Goal: Task Accomplishment & Management: Manage account settings

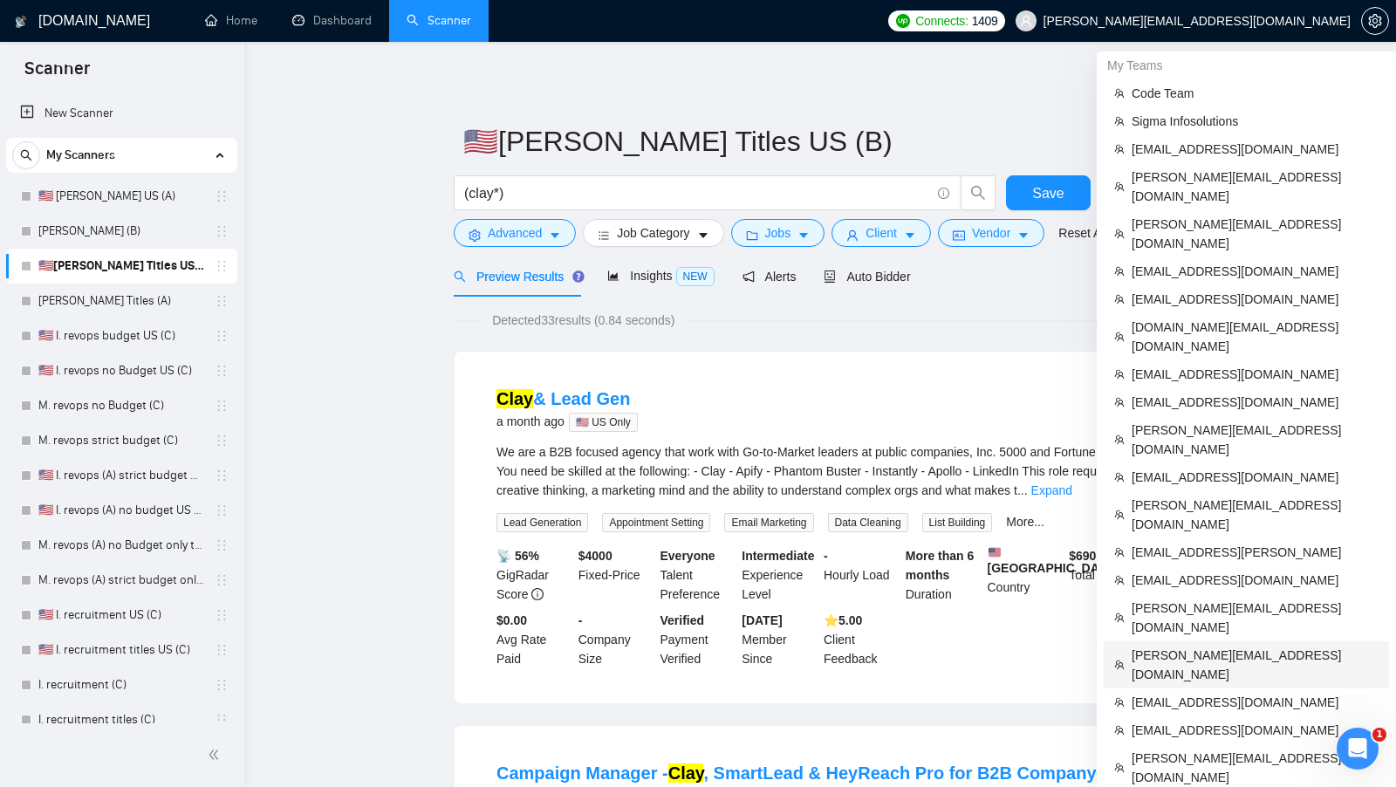
click at [1245, 646] on span "[PERSON_NAME][EMAIL_ADDRESS][DOMAIN_NAME]" at bounding box center [1255, 665] width 247 height 38
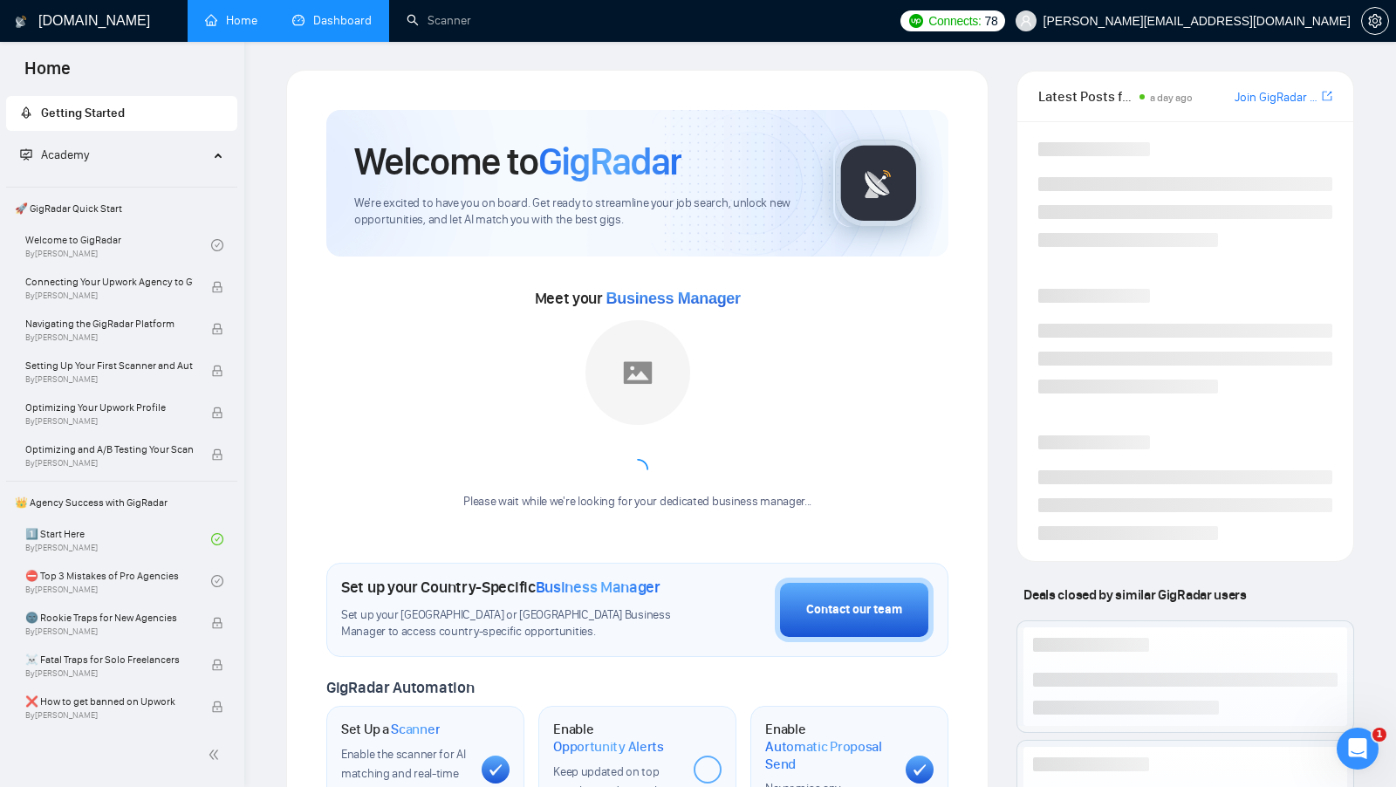
click at [301, 18] on link "Dashboard" at bounding box center [331, 20] width 79 height 15
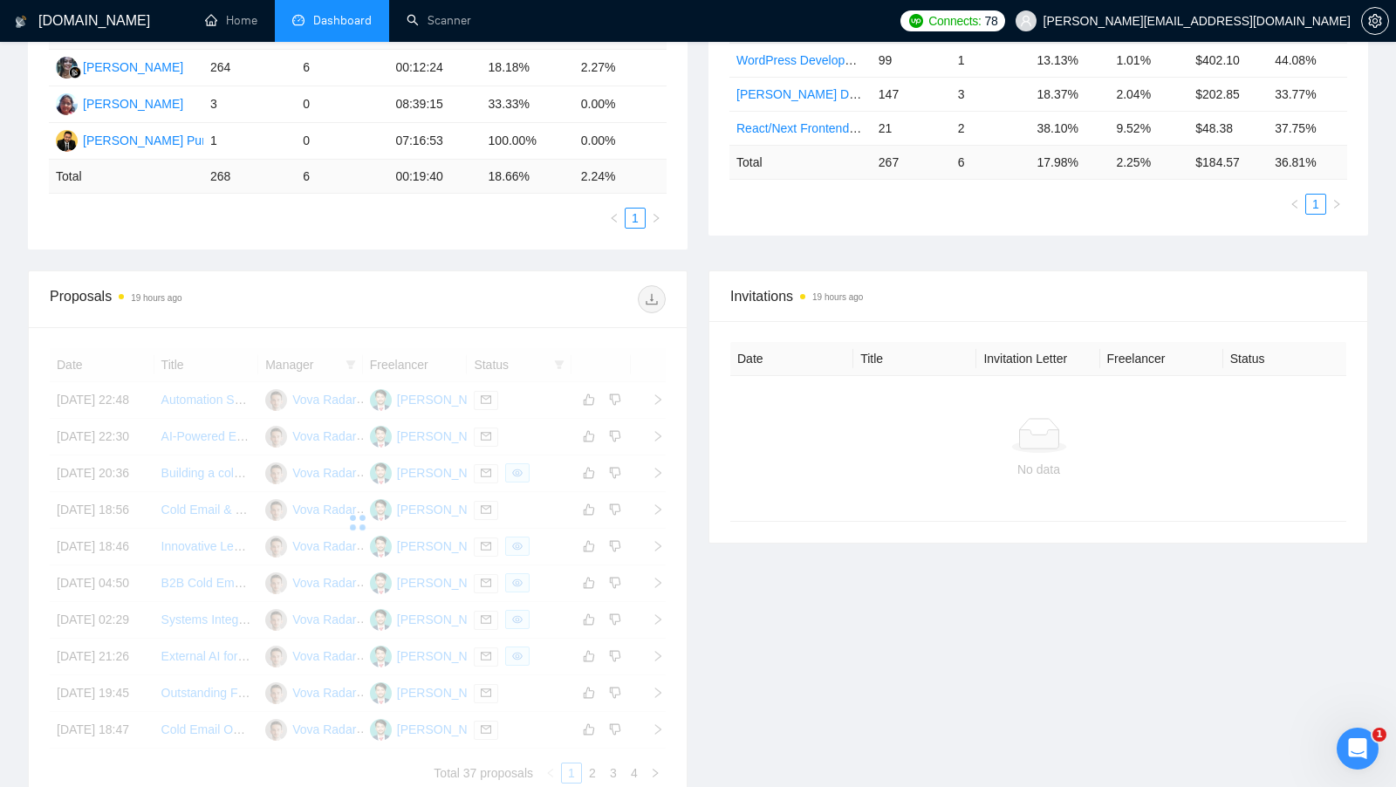
scroll to position [375, 0]
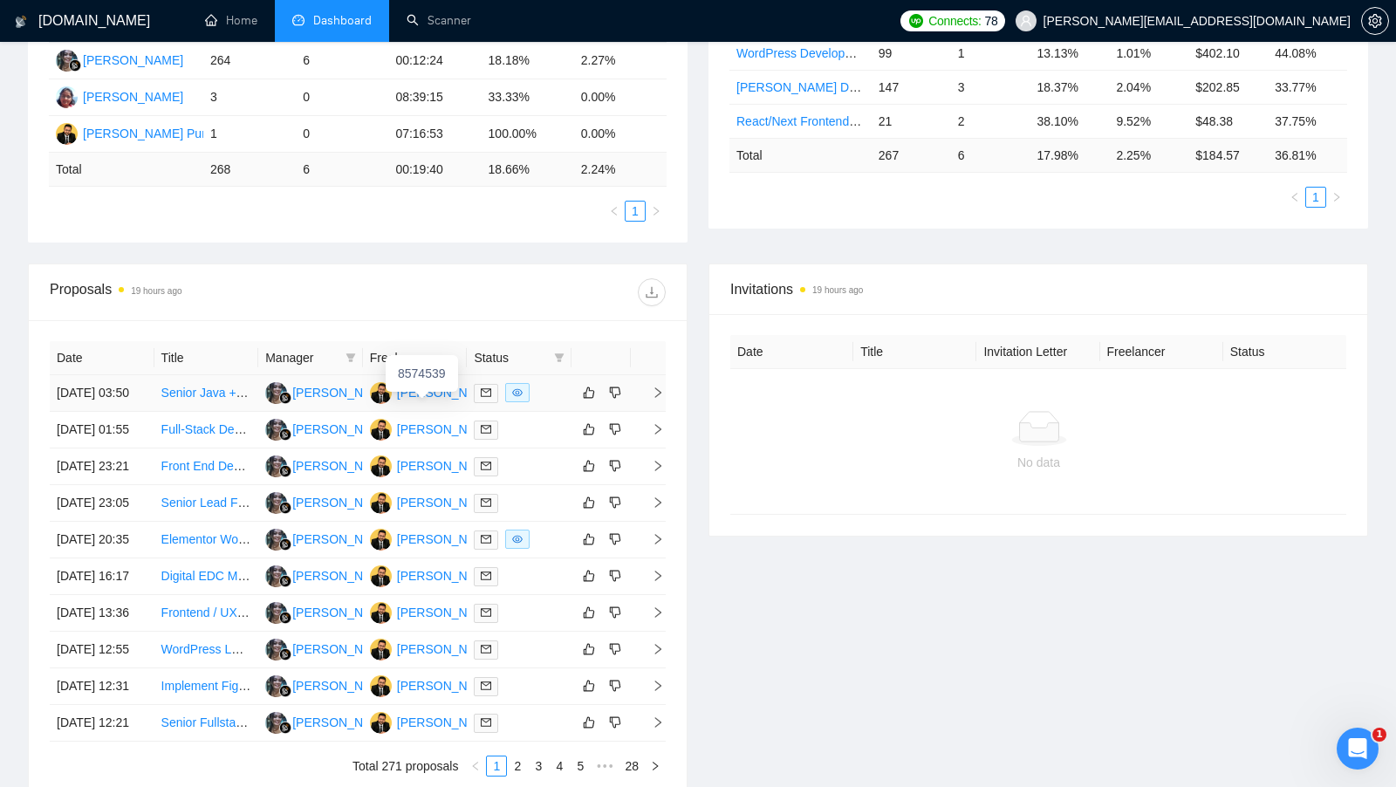
click at [442, 398] on div "[PERSON_NAME] Punjabi" at bounding box center [469, 392] width 145 height 19
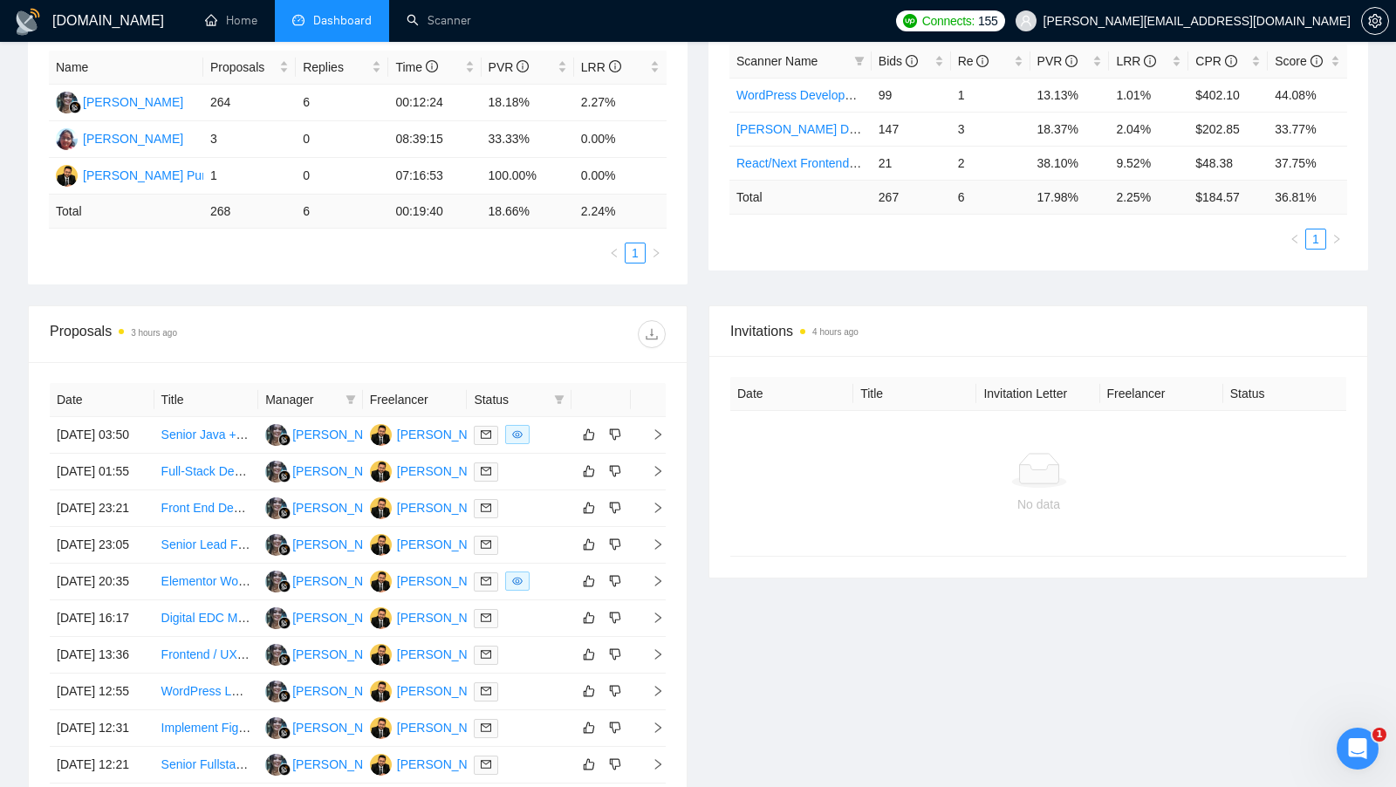
scroll to position [333, 0]
click at [563, 425] on td at bounding box center [519, 436] width 105 height 37
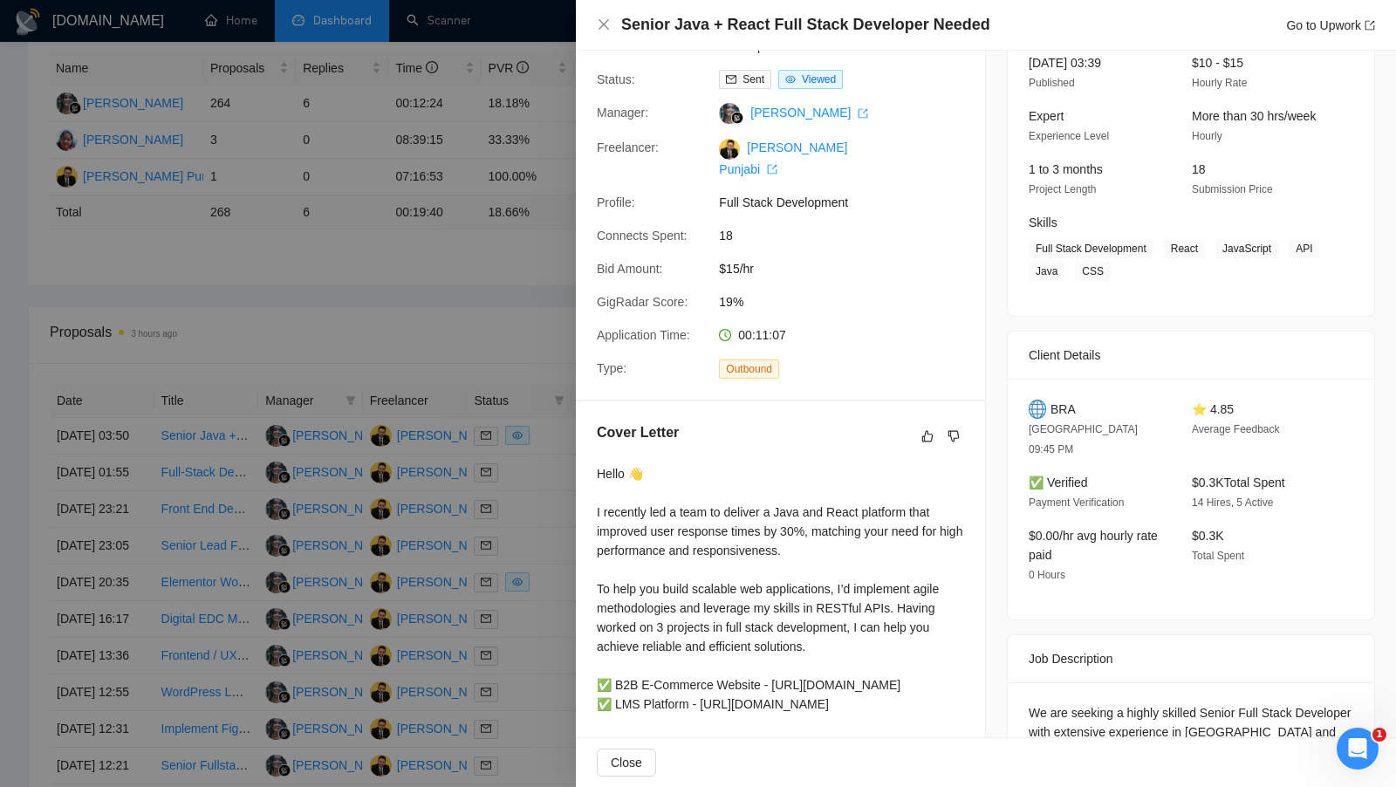
scroll to position [358, 0]
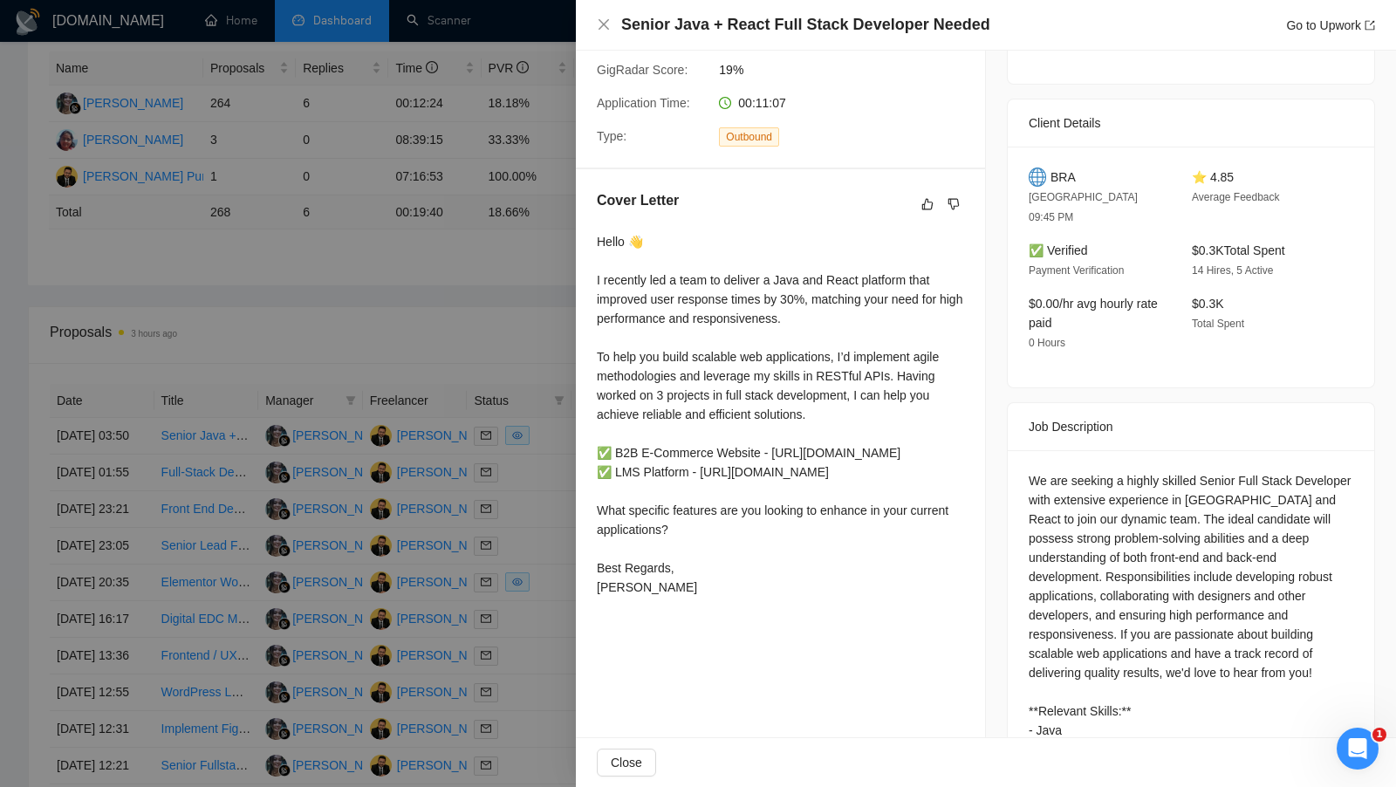
click at [468, 313] on div at bounding box center [698, 393] width 1396 height 787
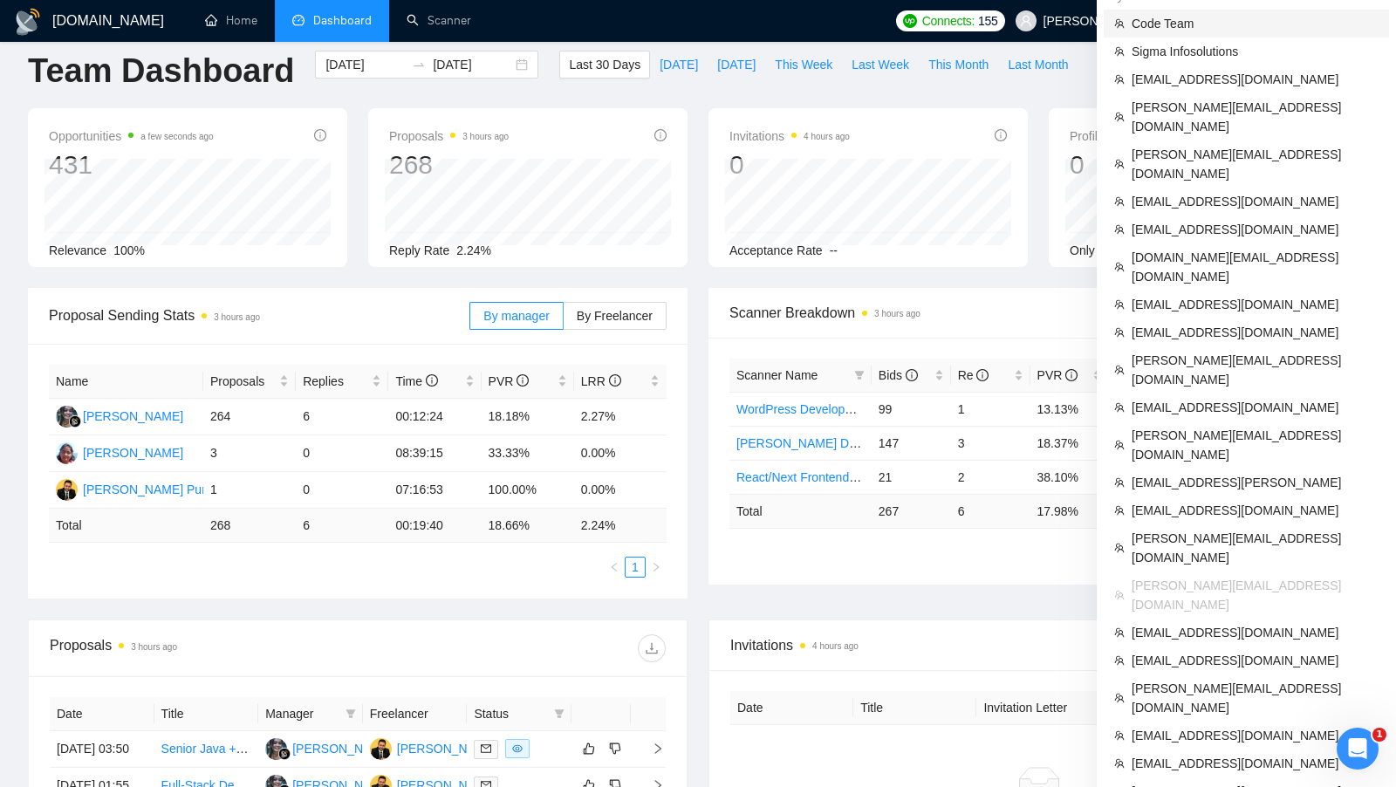
scroll to position [626, 0]
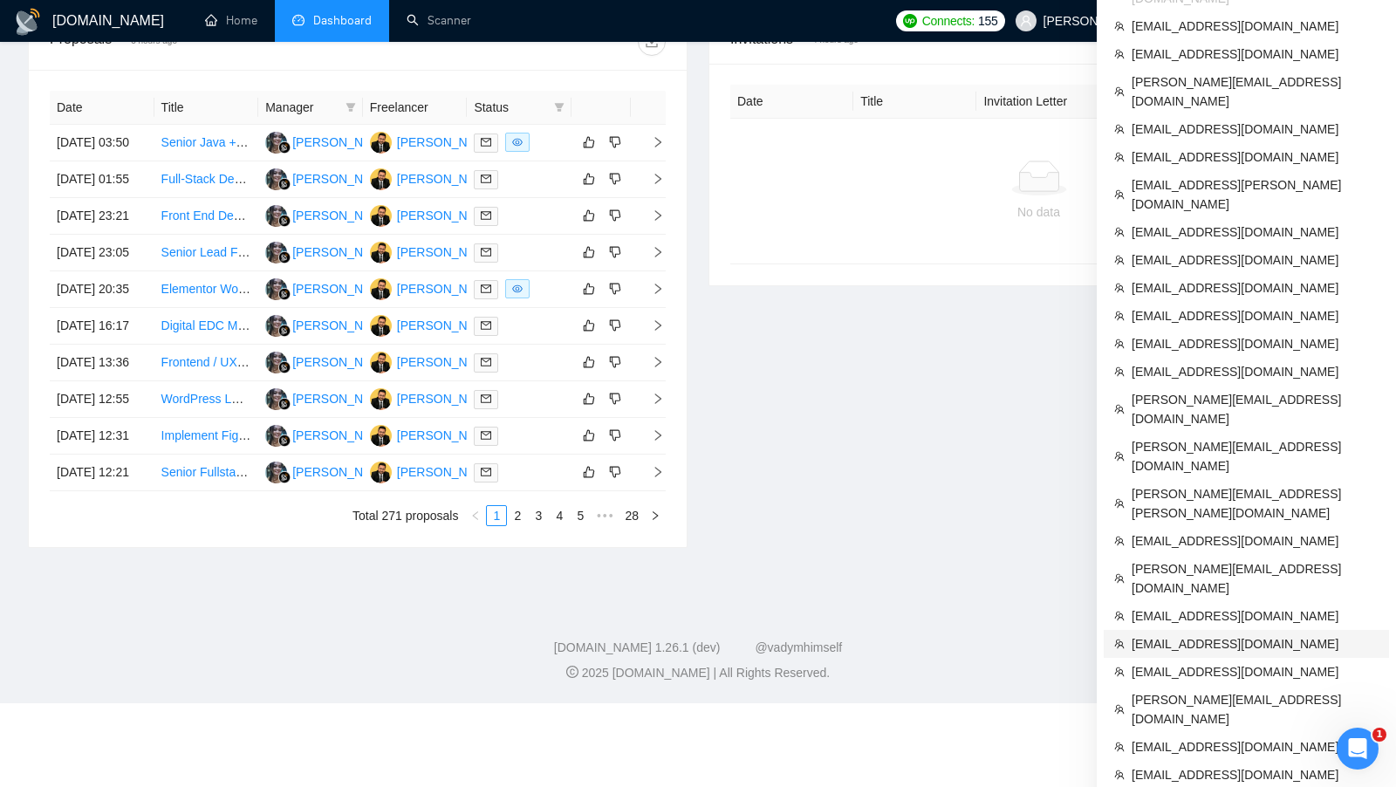
click at [1248, 635] on span "ceo@grona.tech" at bounding box center [1255, 644] width 247 height 19
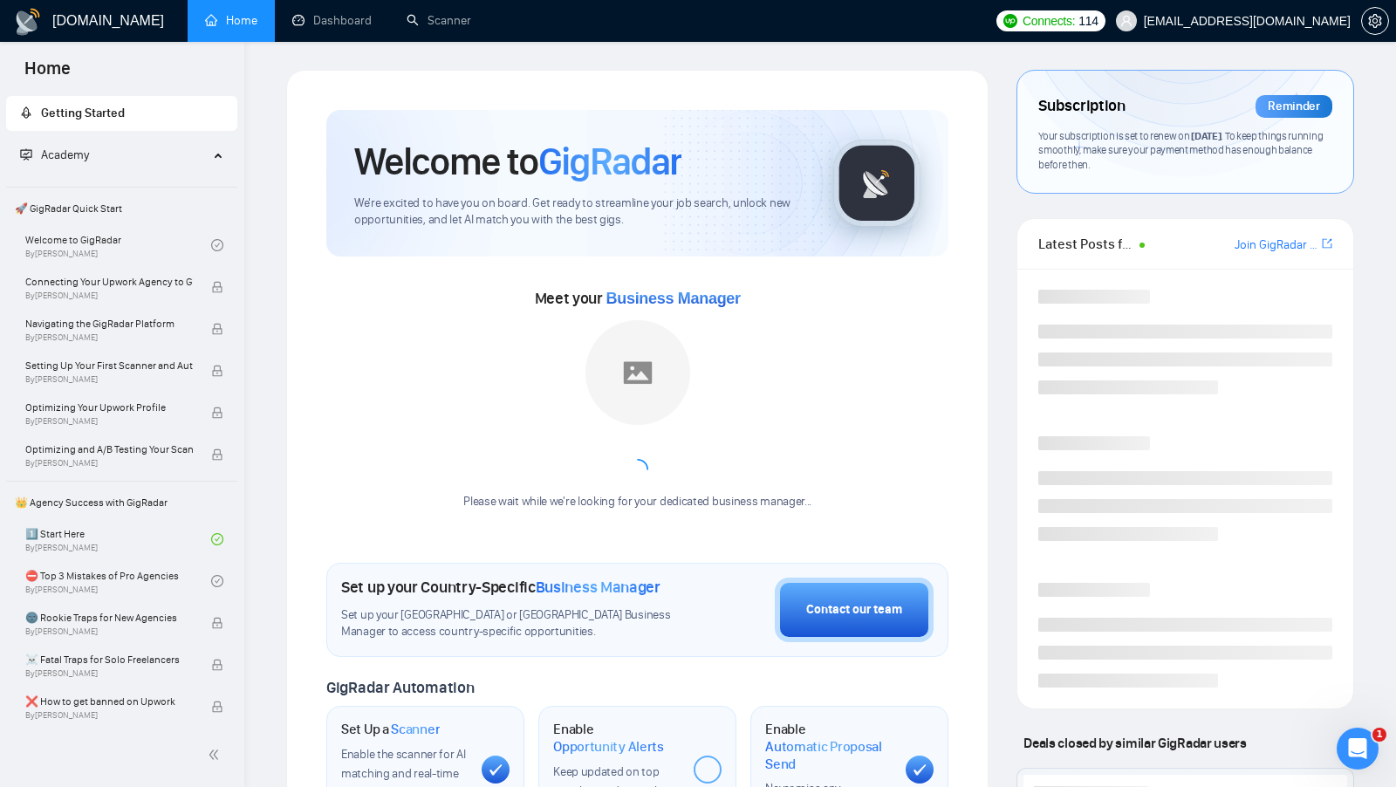
click at [287, 53] on div "GigRadar.io Home Dashboard Scanner Connects: 114 ceo@grona.tech Welcome to GigR…" at bounding box center [820, 746] width 1152 height 1492
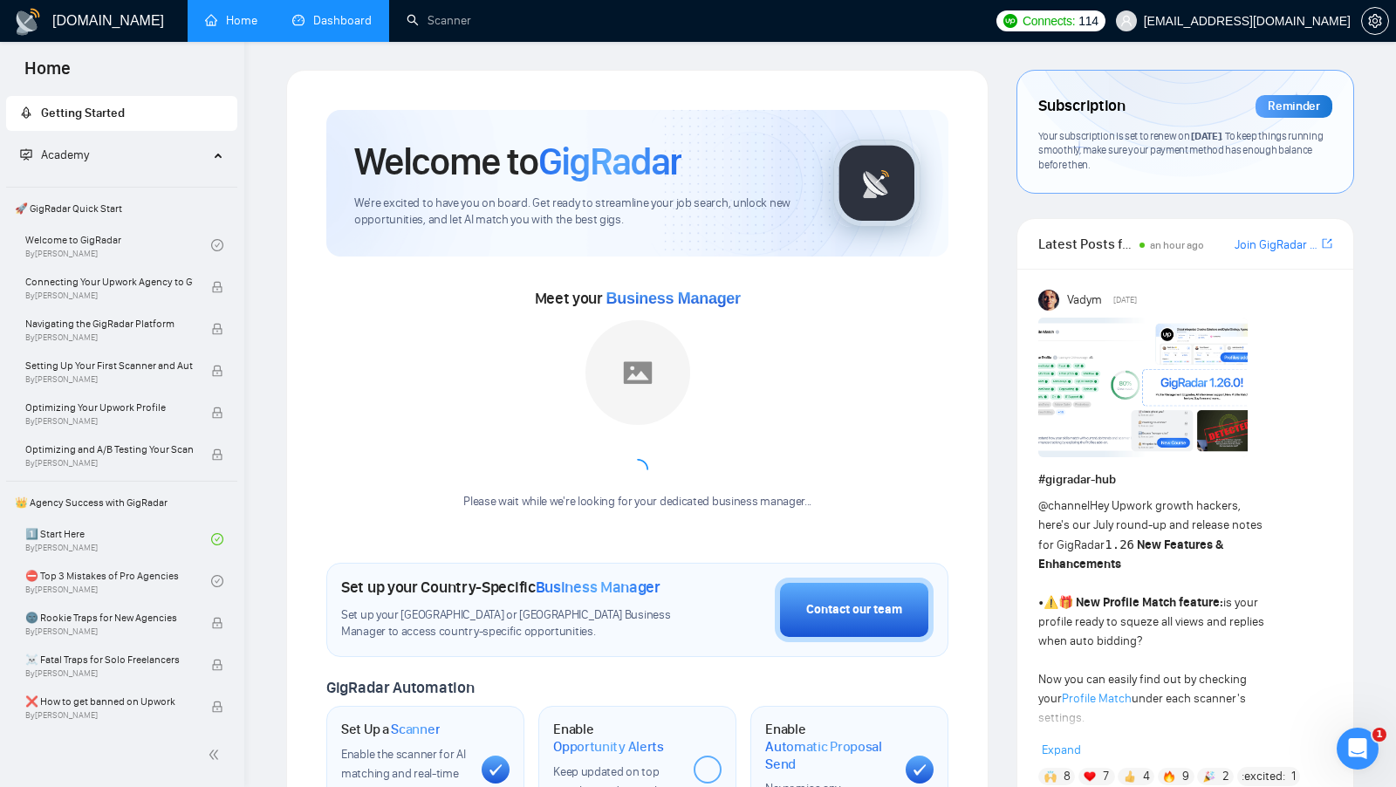
click at [342, 13] on link "Dashboard" at bounding box center [331, 20] width 79 height 15
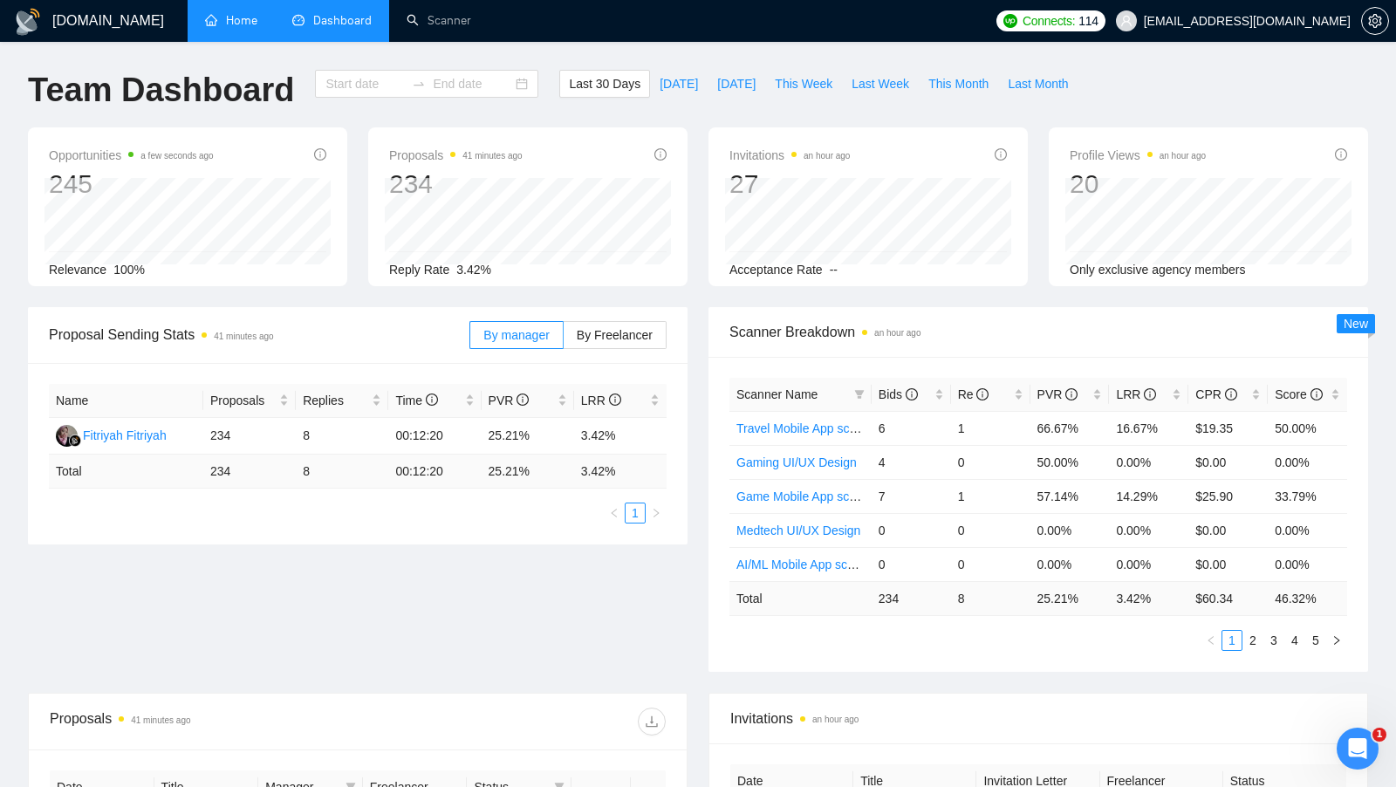
type input "2025-08-24"
type input "2025-09-23"
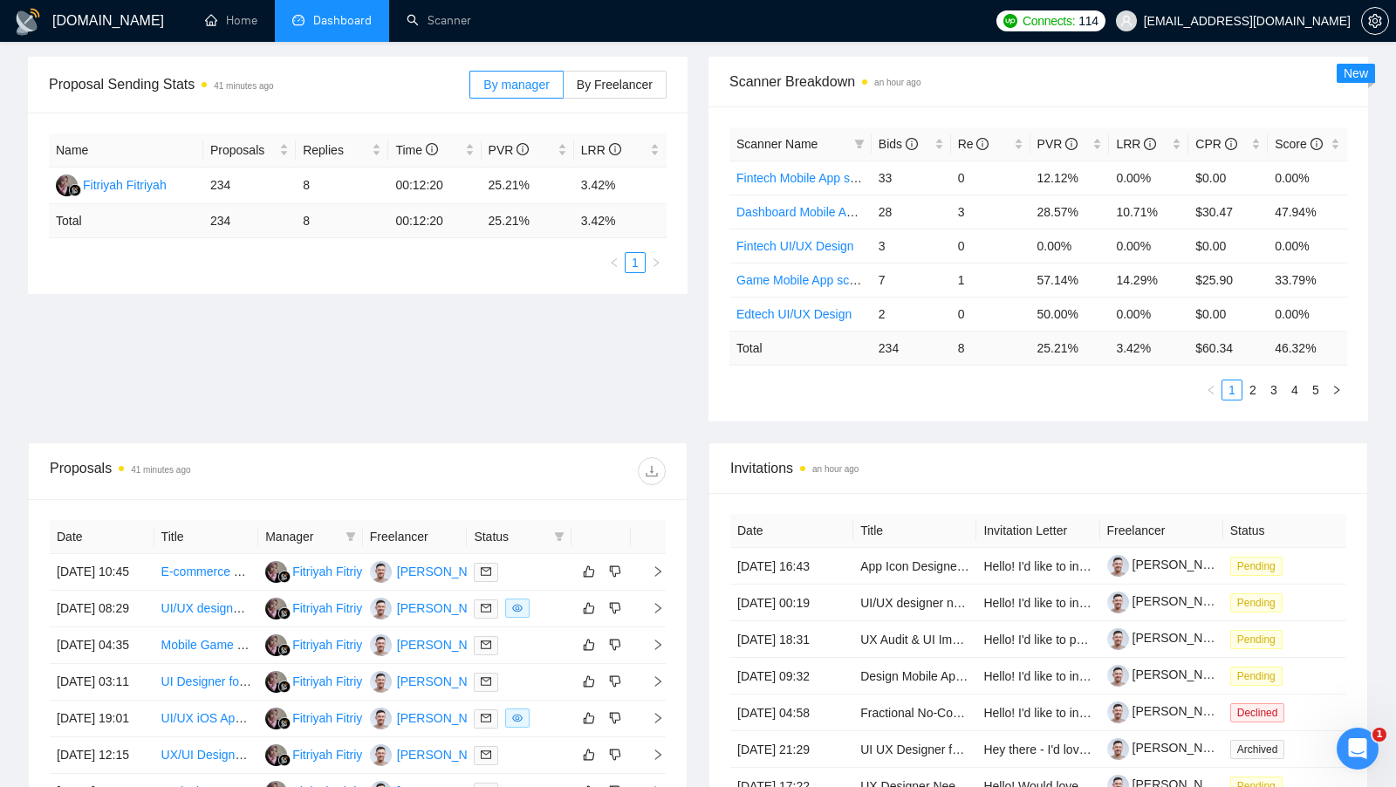
scroll to position [196, 0]
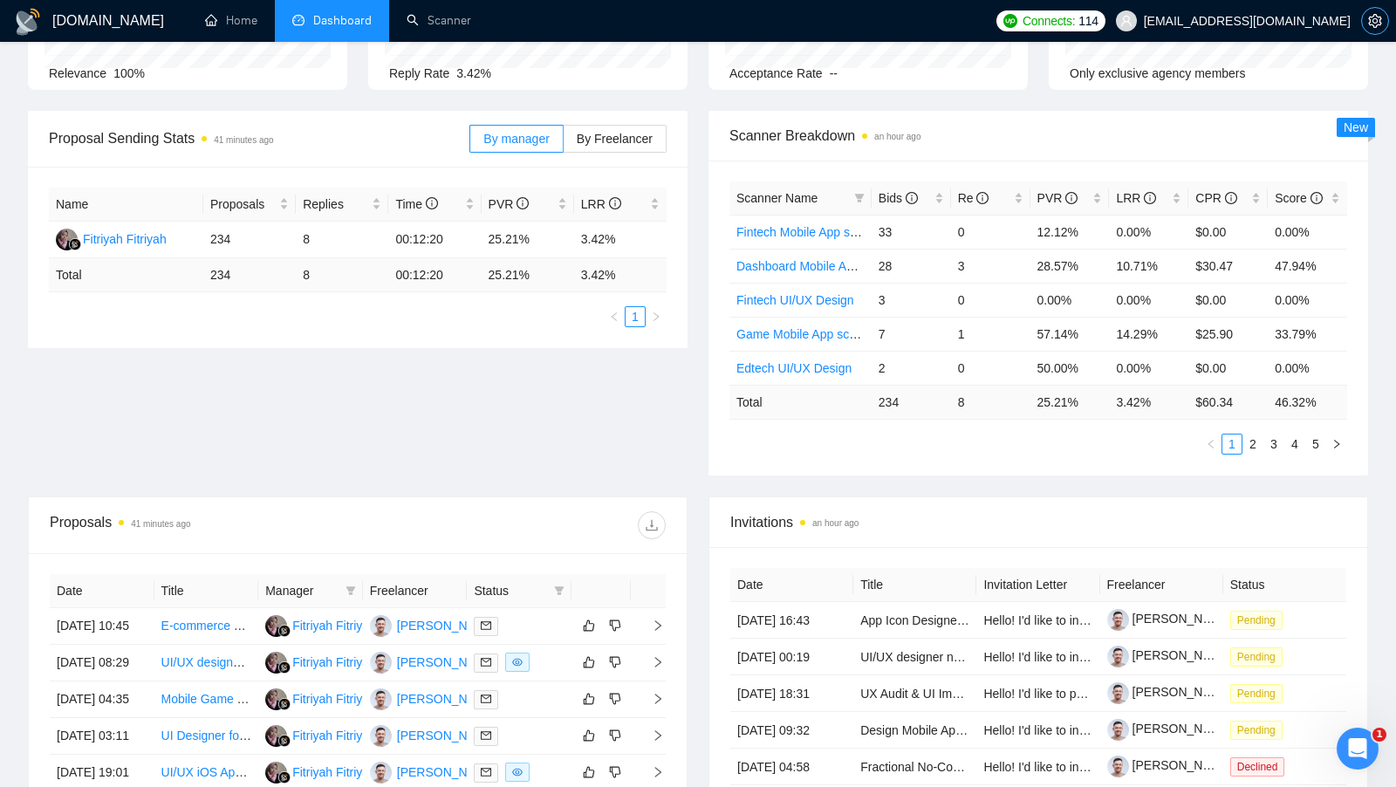
click at [1375, 22] on icon "setting" at bounding box center [1375, 21] width 13 height 14
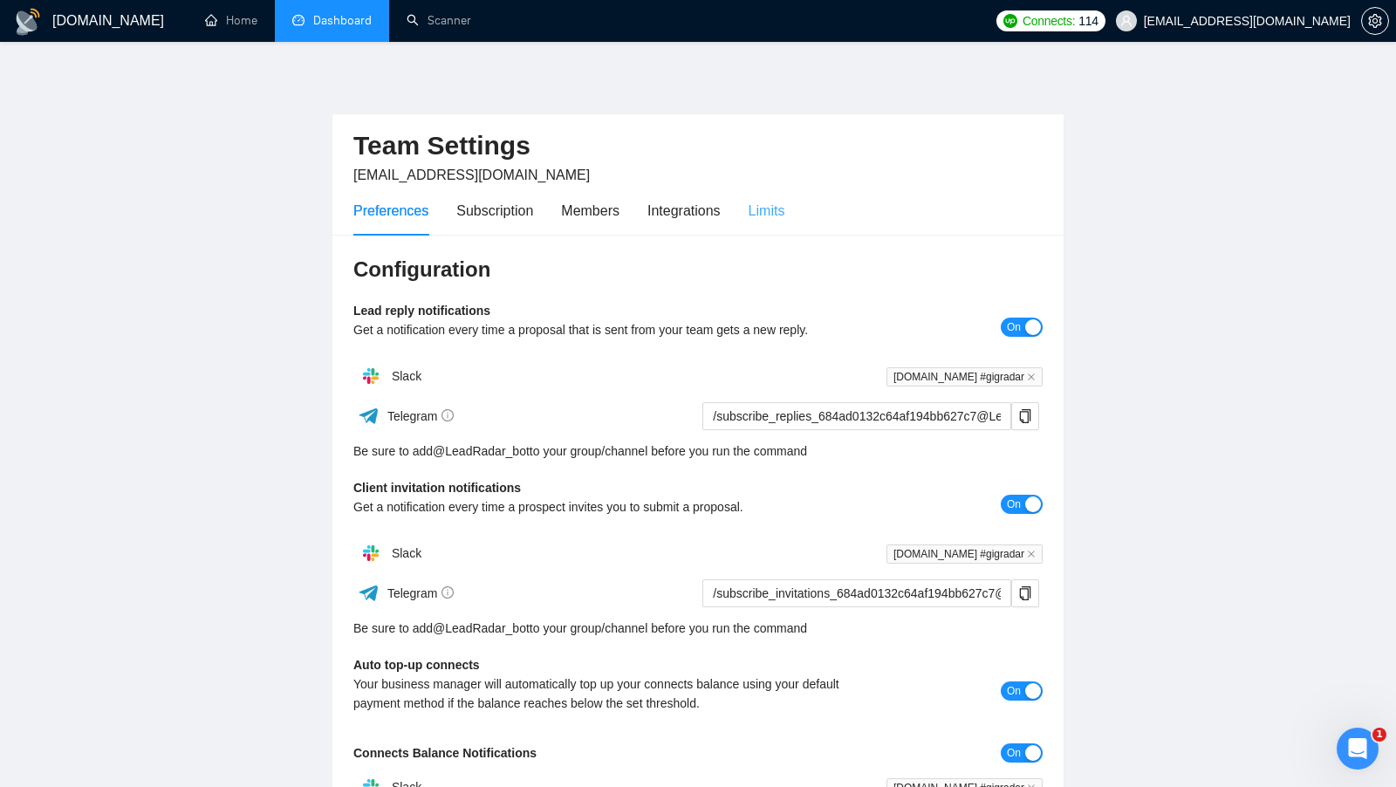
click at [764, 191] on div "Limits" at bounding box center [767, 211] width 37 height 50
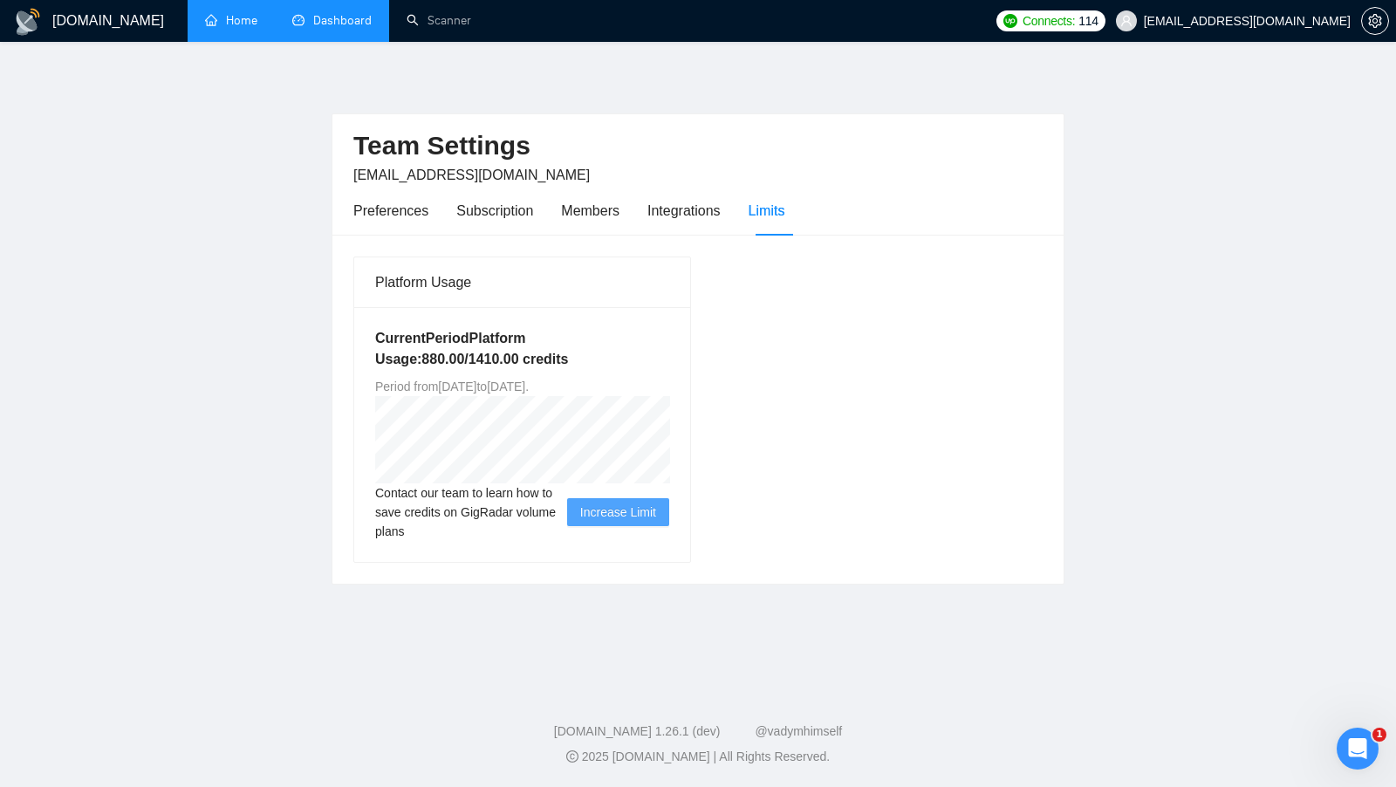
click at [251, 27] on link "Home" at bounding box center [231, 20] width 52 height 15
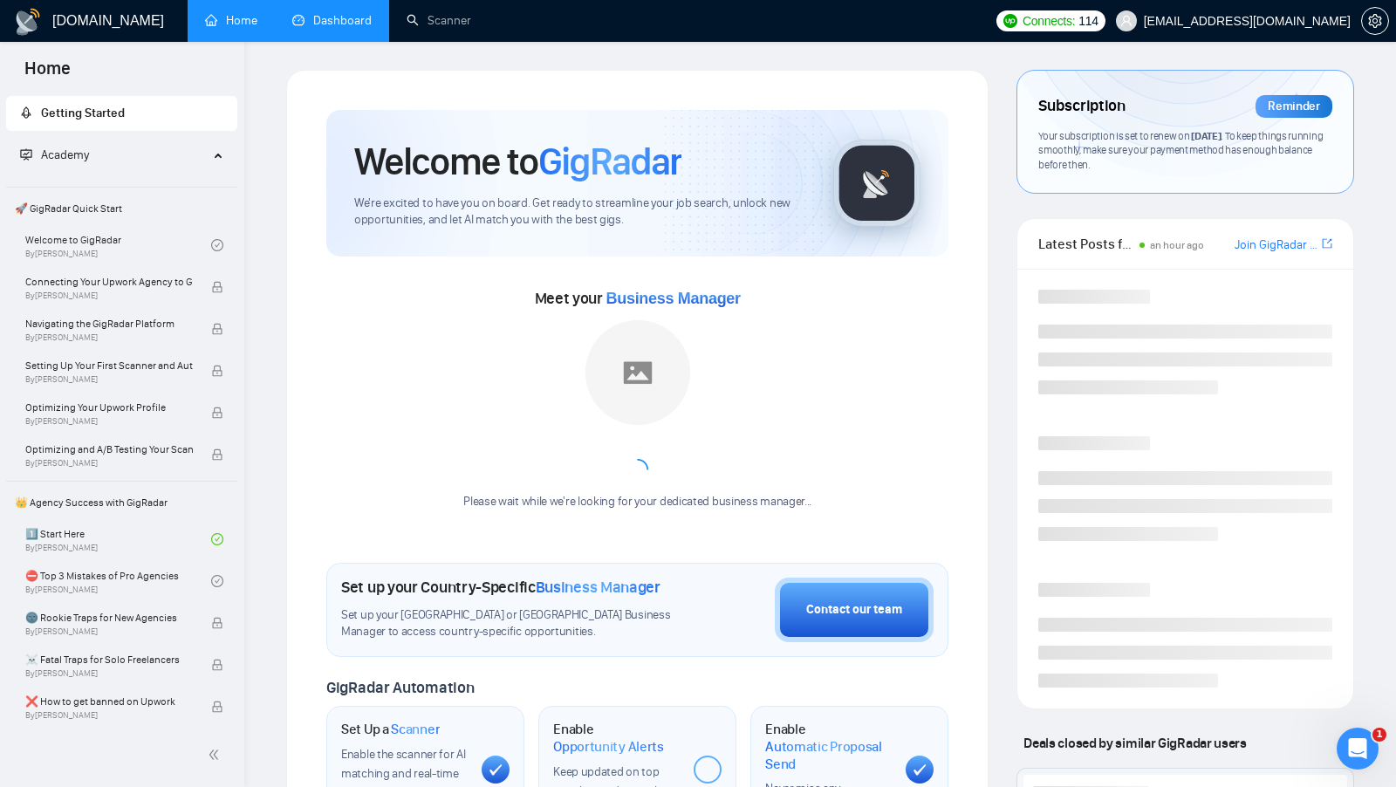
click at [315, 28] on link "Dashboard" at bounding box center [331, 20] width 79 height 15
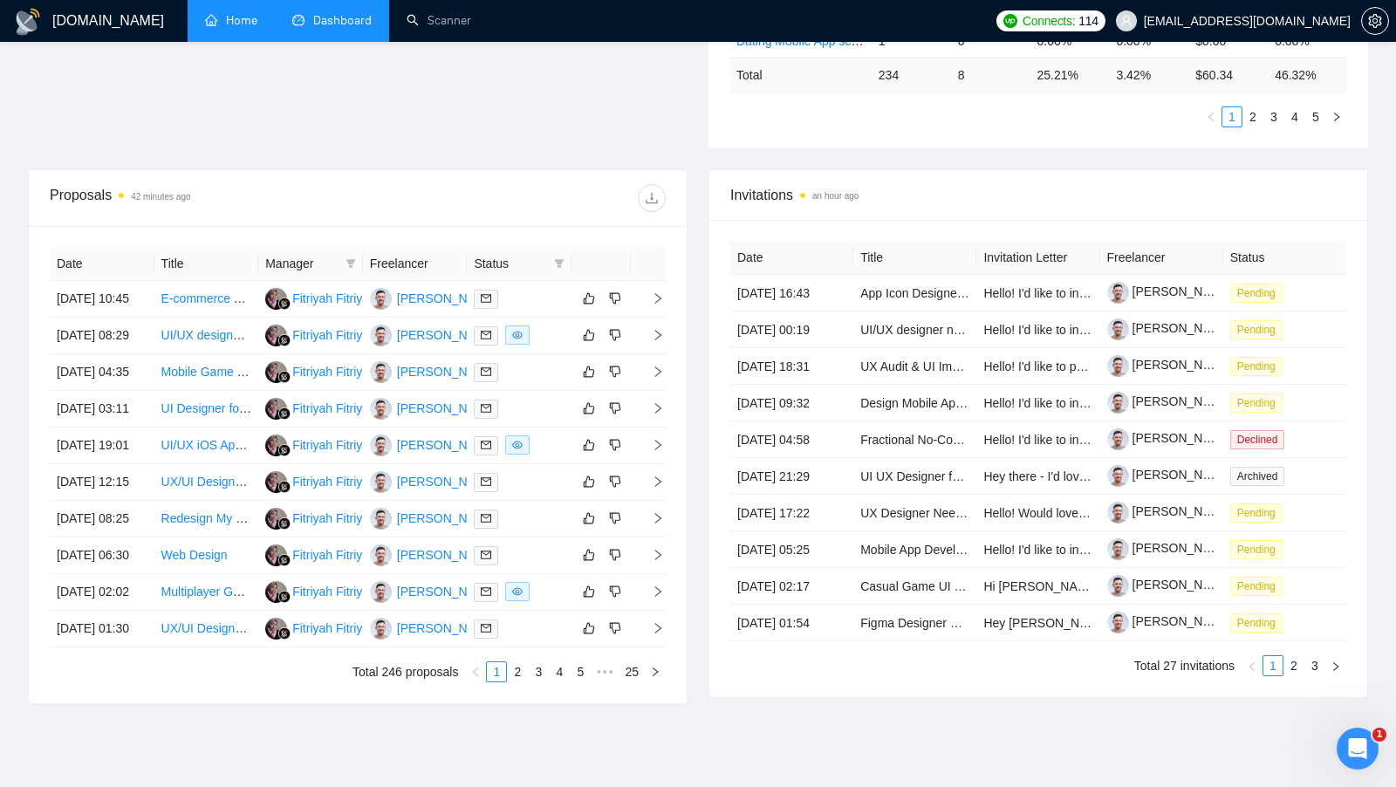
scroll to position [512, 0]
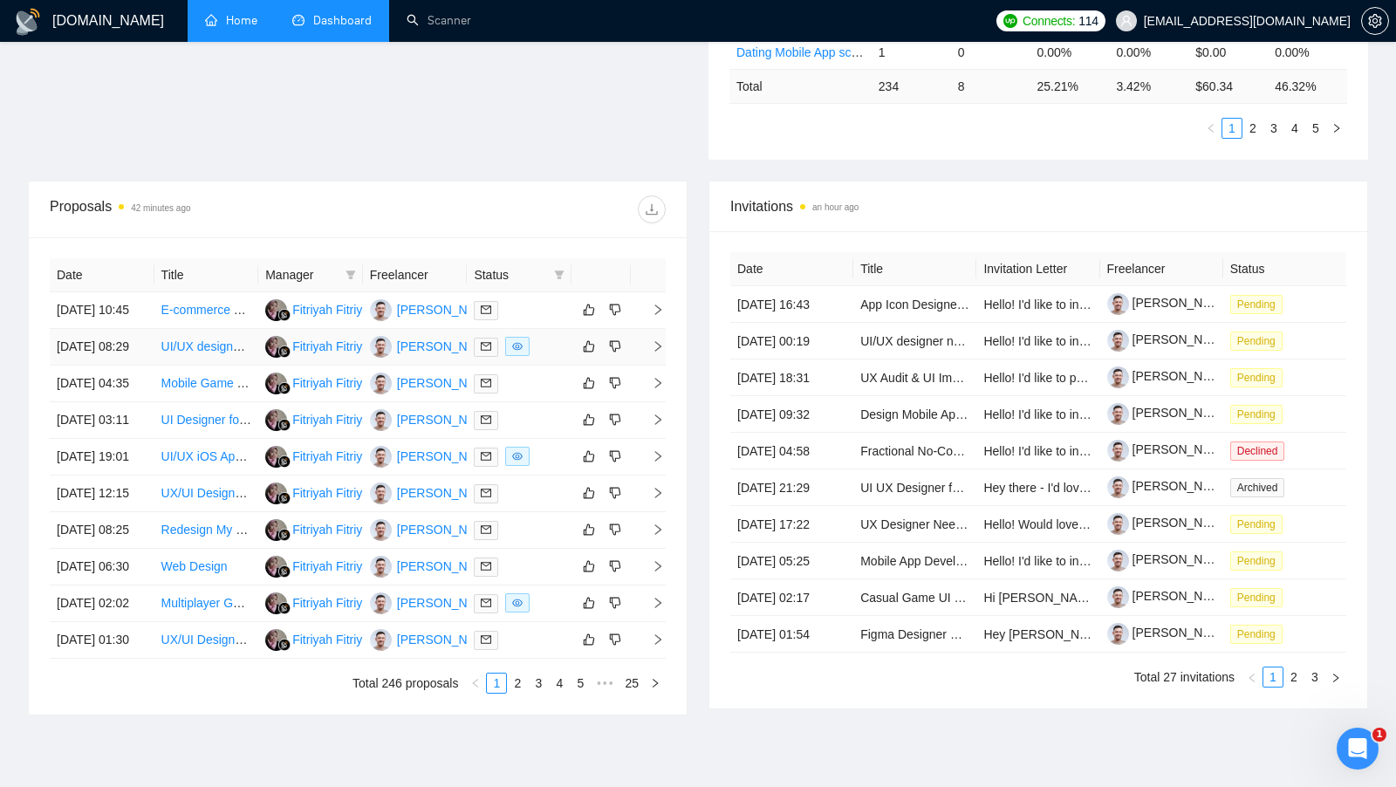
click at [553, 357] on div at bounding box center [519, 347] width 91 height 20
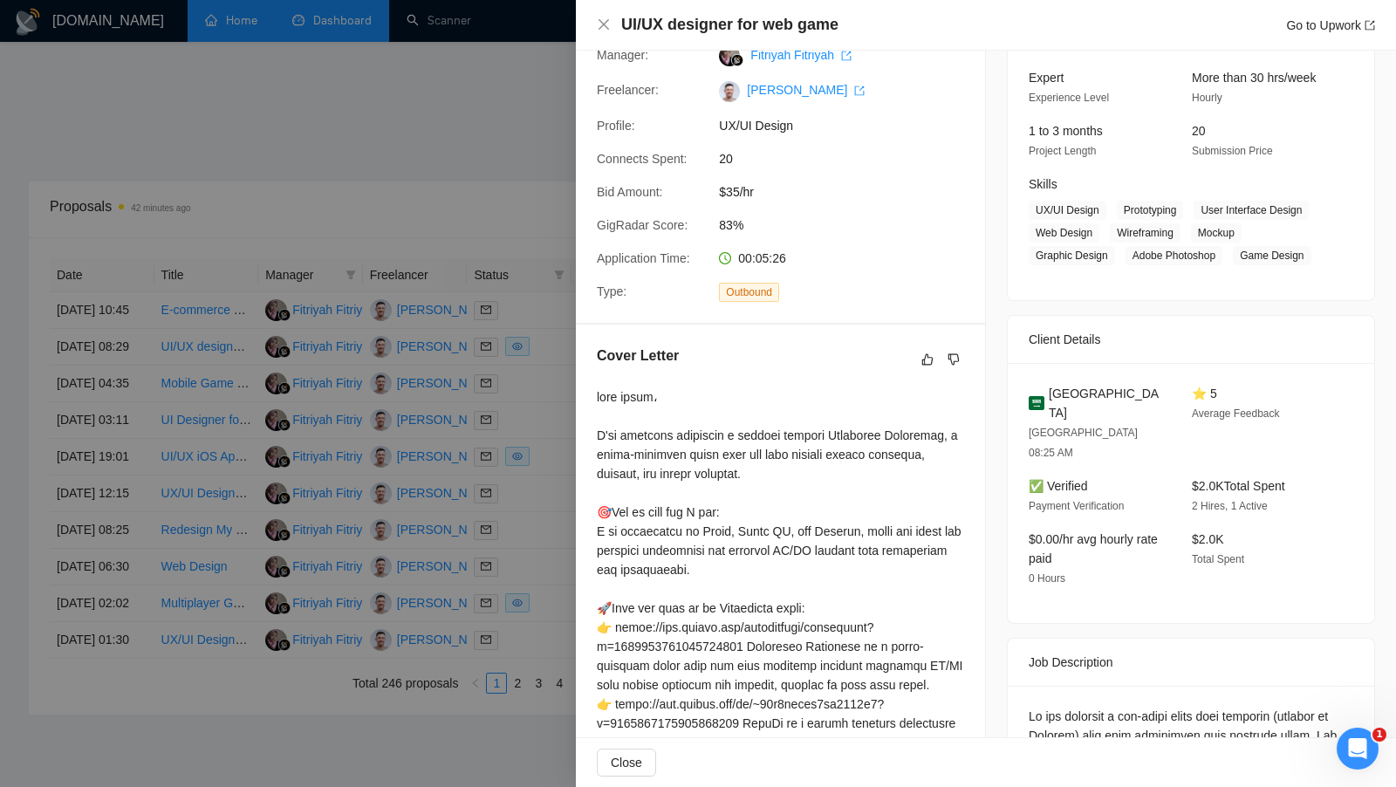
scroll to position [170, 0]
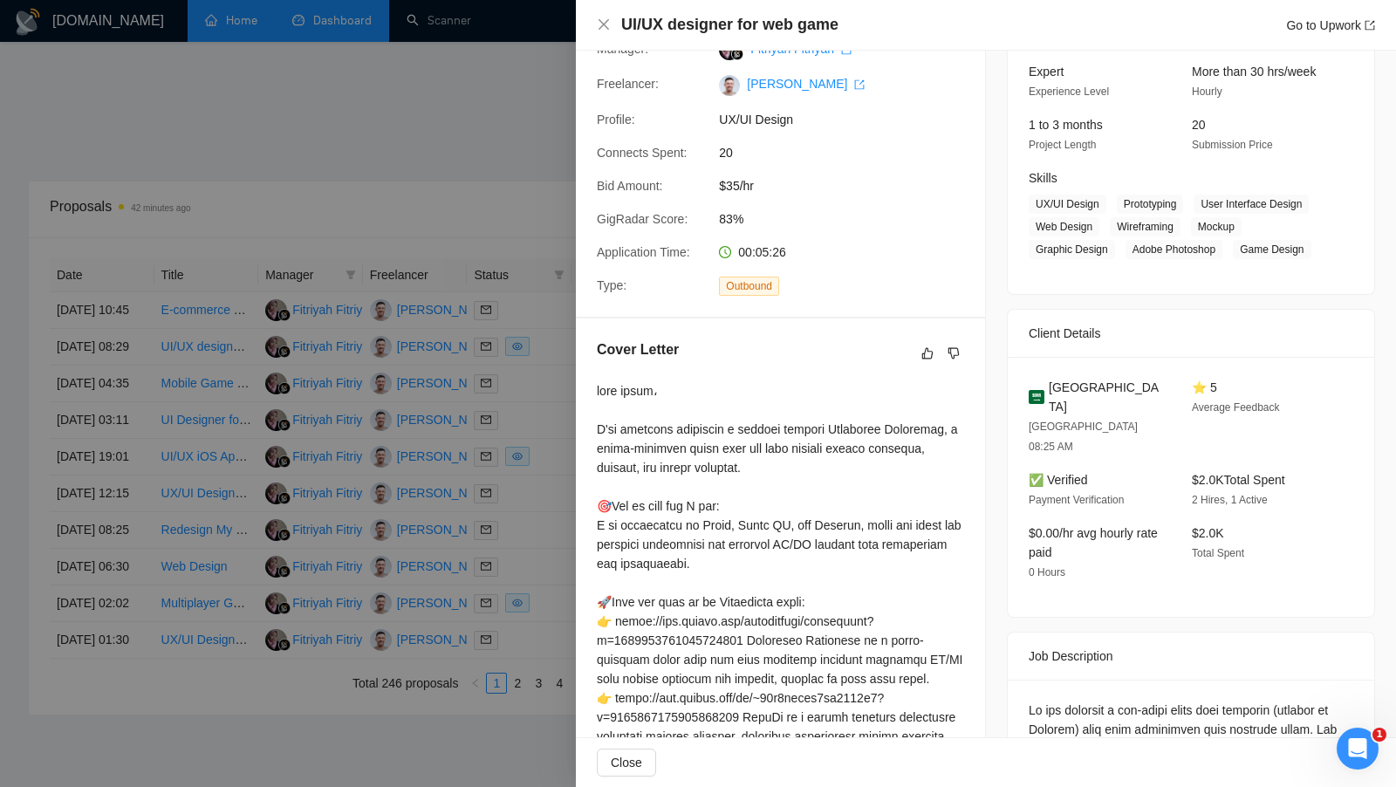
click at [512, 190] on div at bounding box center [698, 393] width 1396 height 787
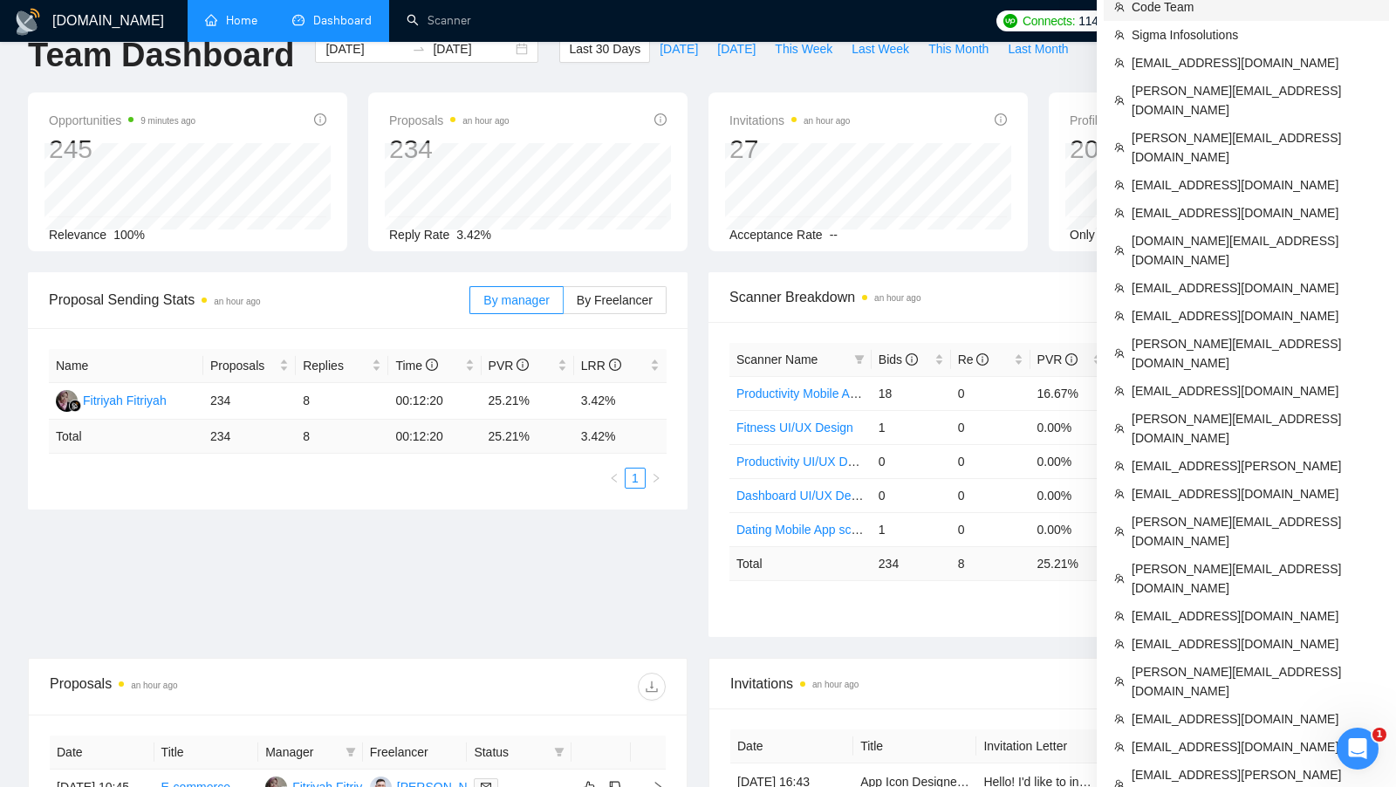
scroll to position [0, 0]
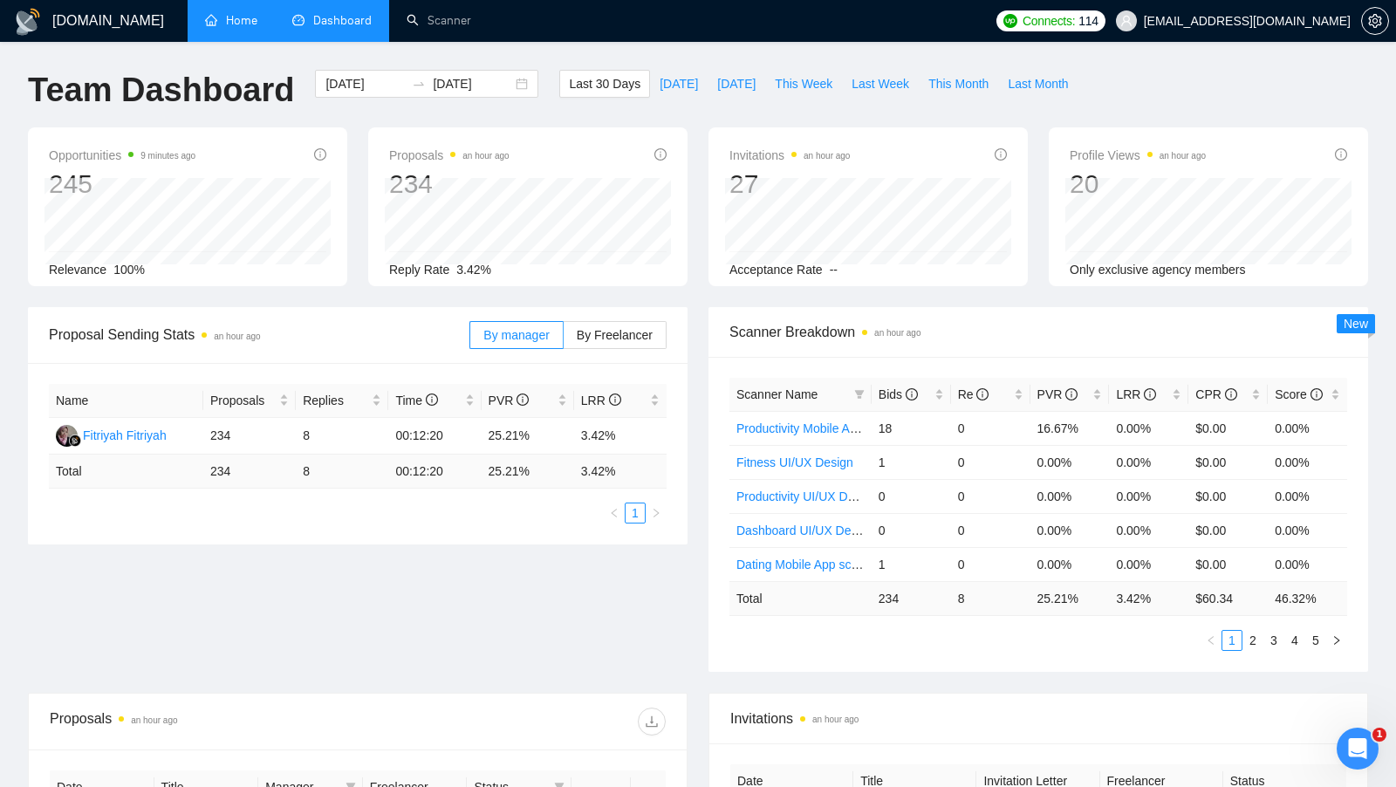
click at [1001, 45] on div "GigRadar.io Home Dashboard Scanner Connects: 114 ceo@grona.tech Team Dashboard …" at bounding box center [698, 691] width 1396 height 1383
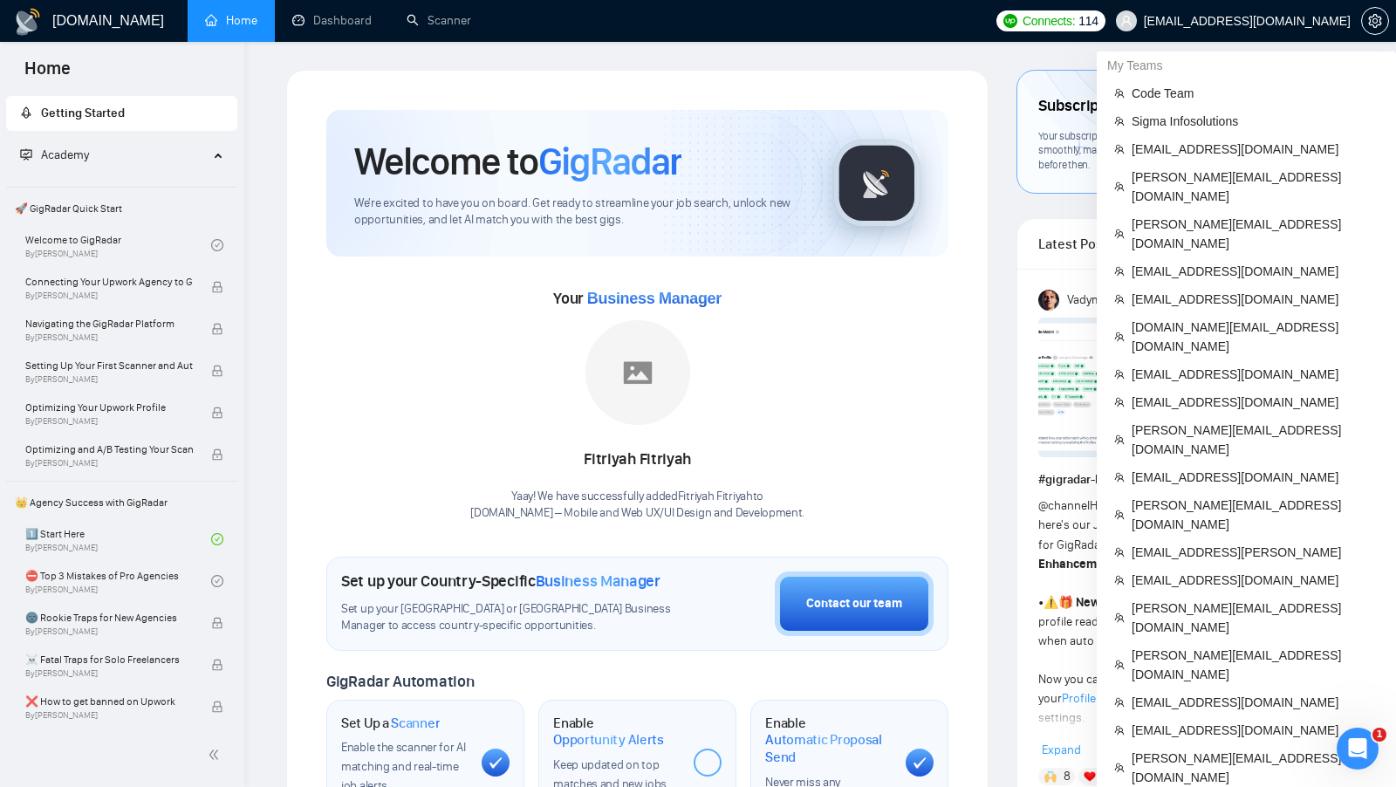
scroll to position [648, 0]
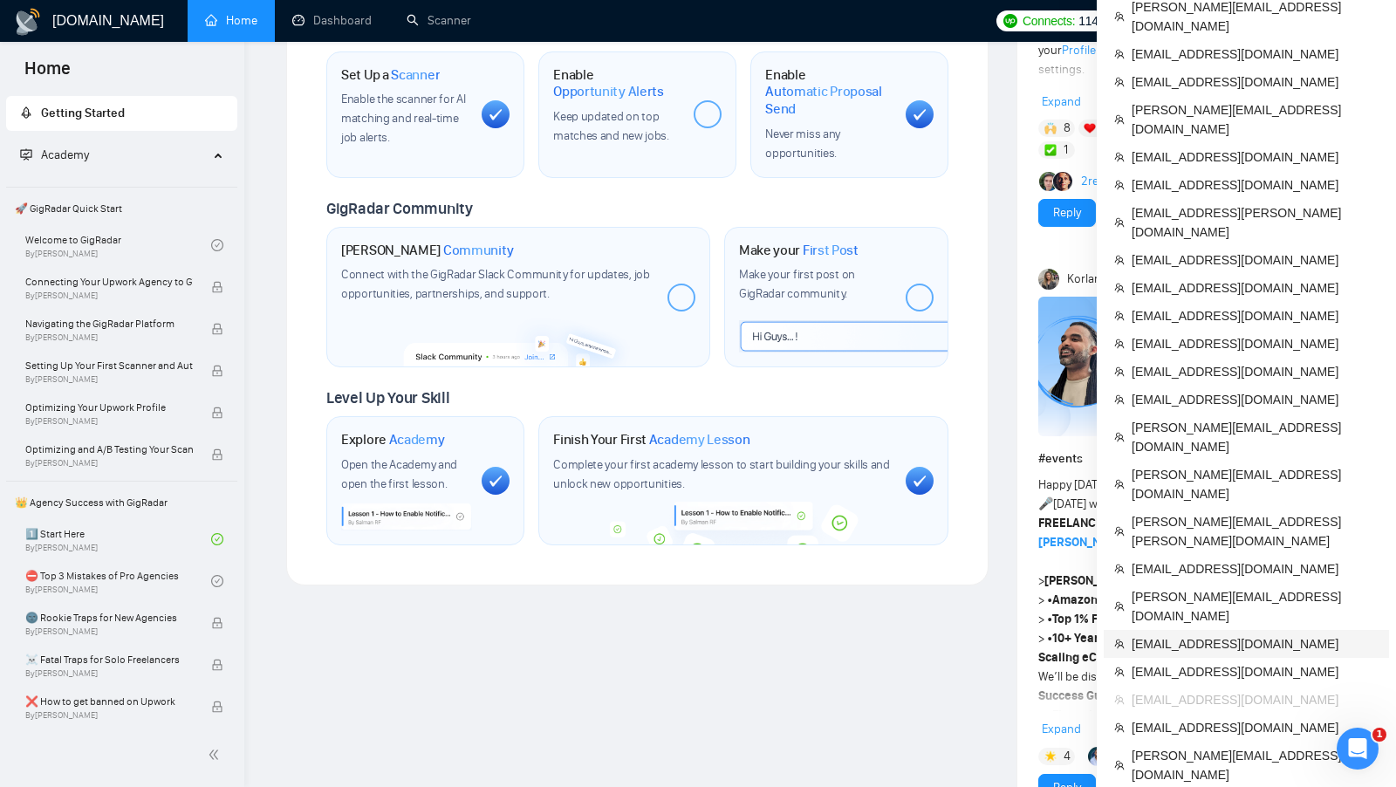
click at [1192, 635] on span "sandip@cymetrixsoft.com" at bounding box center [1255, 644] width 247 height 19
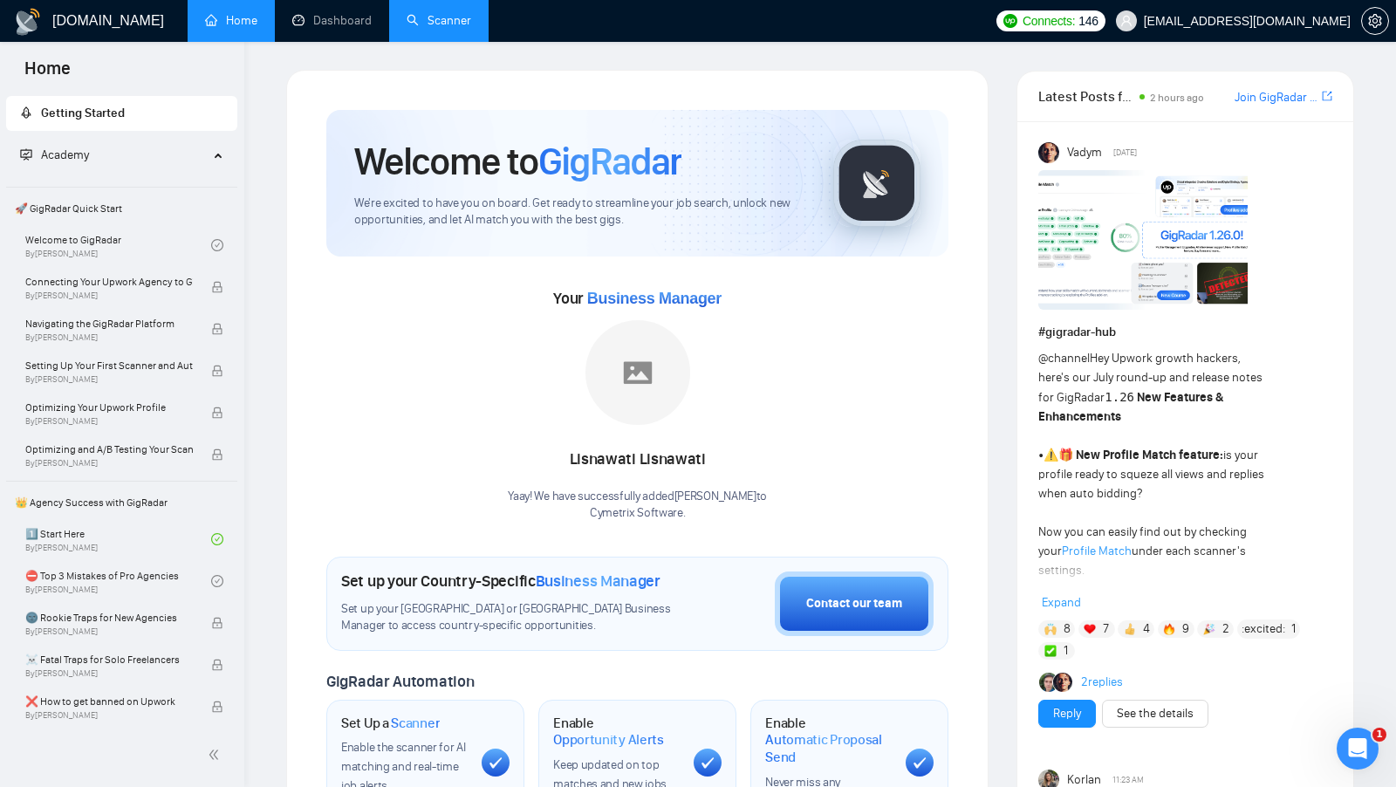
click at [415, 28] on link "Scanner" at bounding box center [439, 20] width 65 height 15
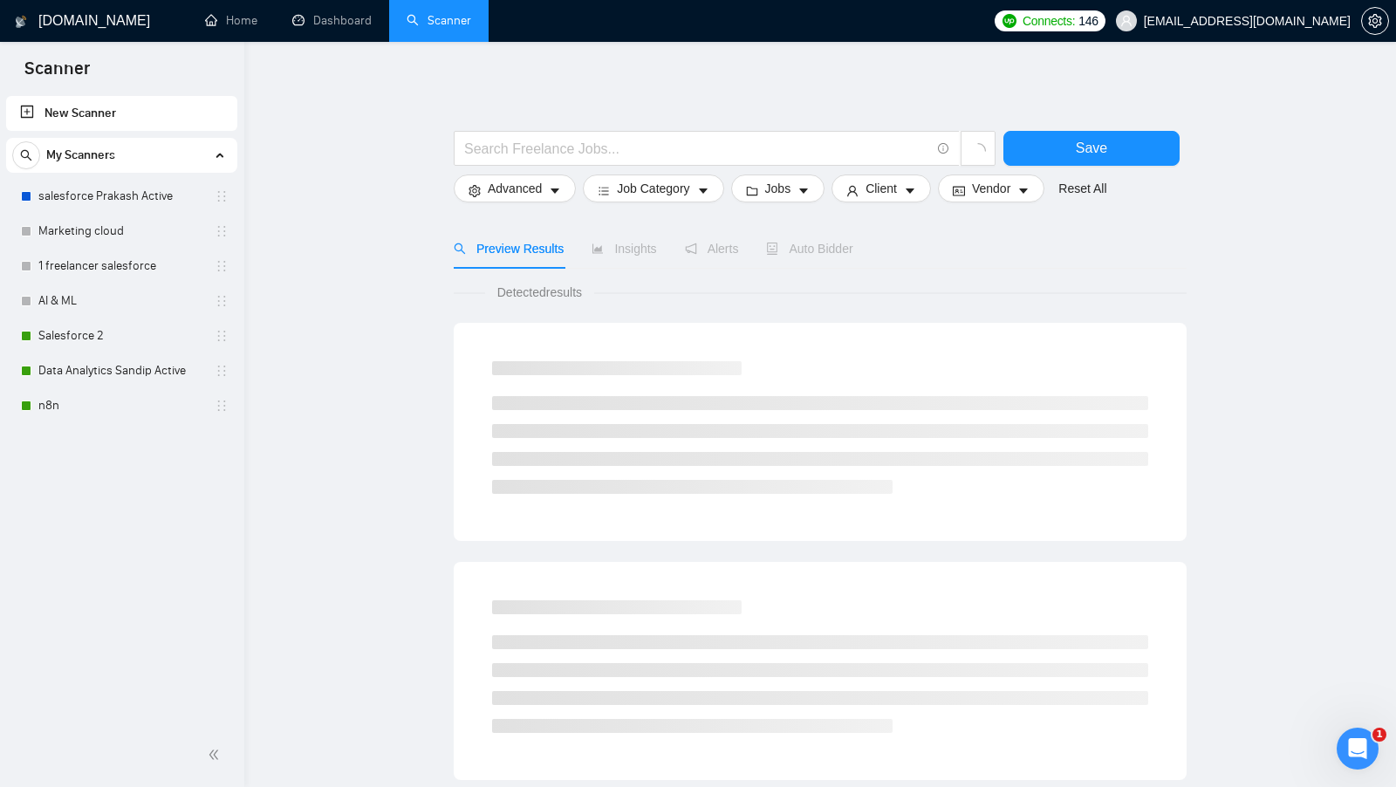
click at [330, 28] on link "Dashboard" at bounding box center [331, 20] width 79 height 15
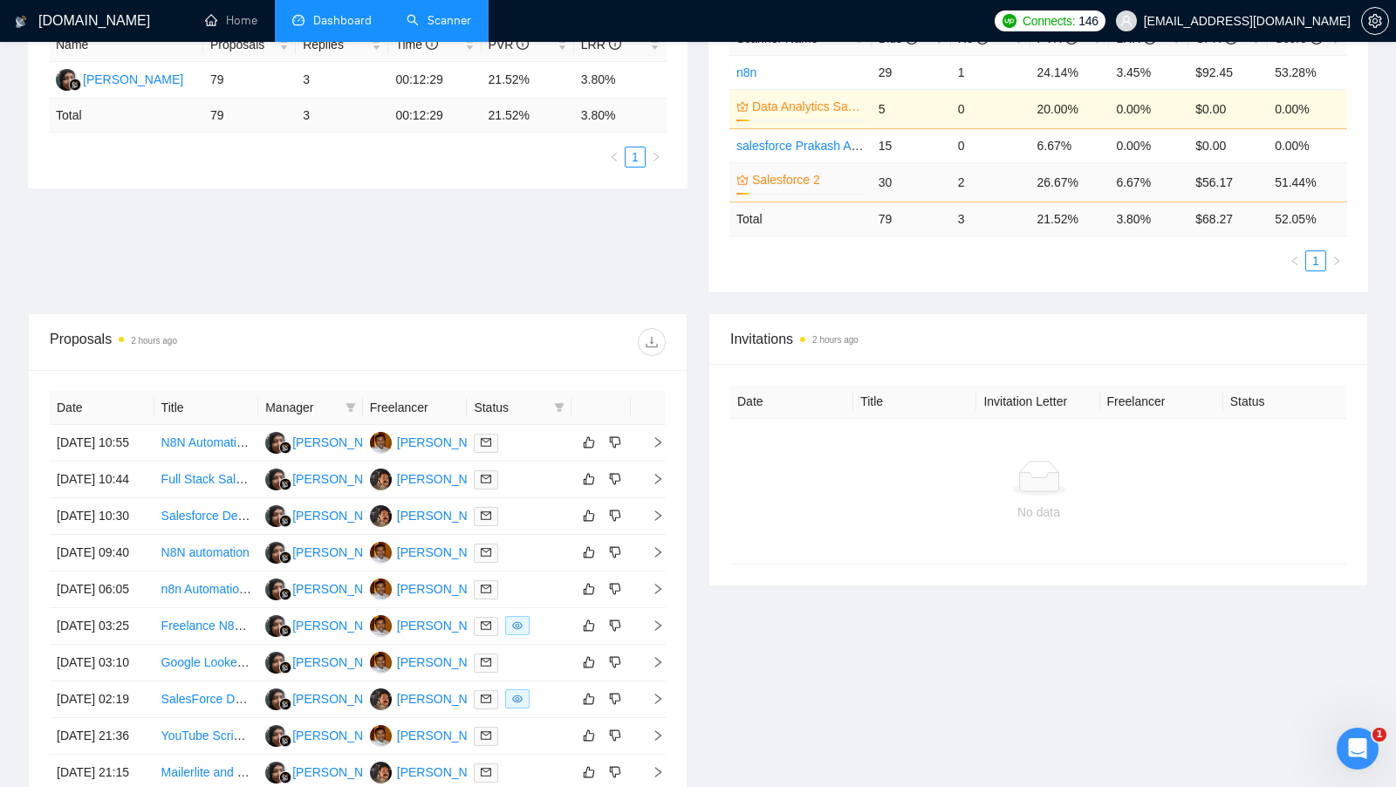
scroll to position [363, 0]
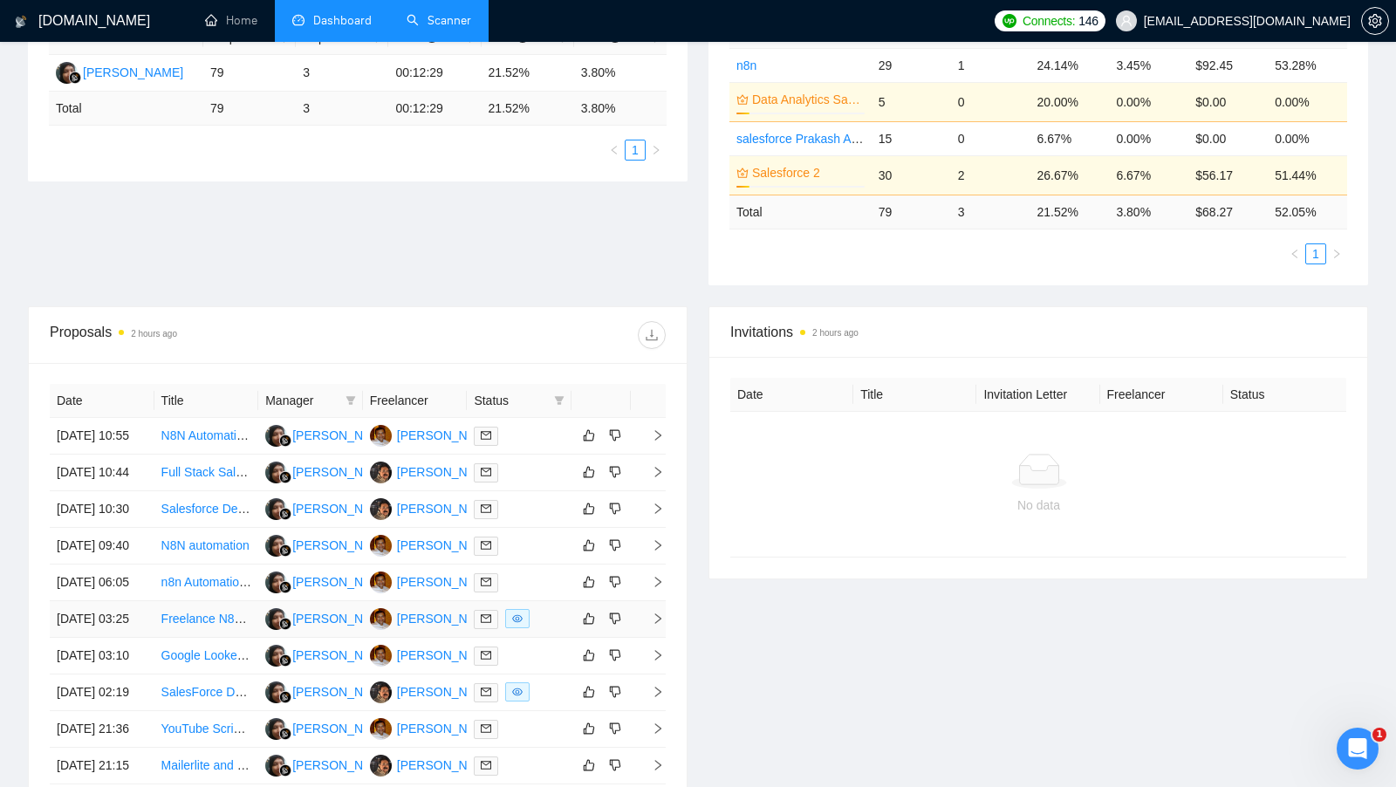
click at [550, 629] on div at bounding box center [519, 619] width 91 height 20
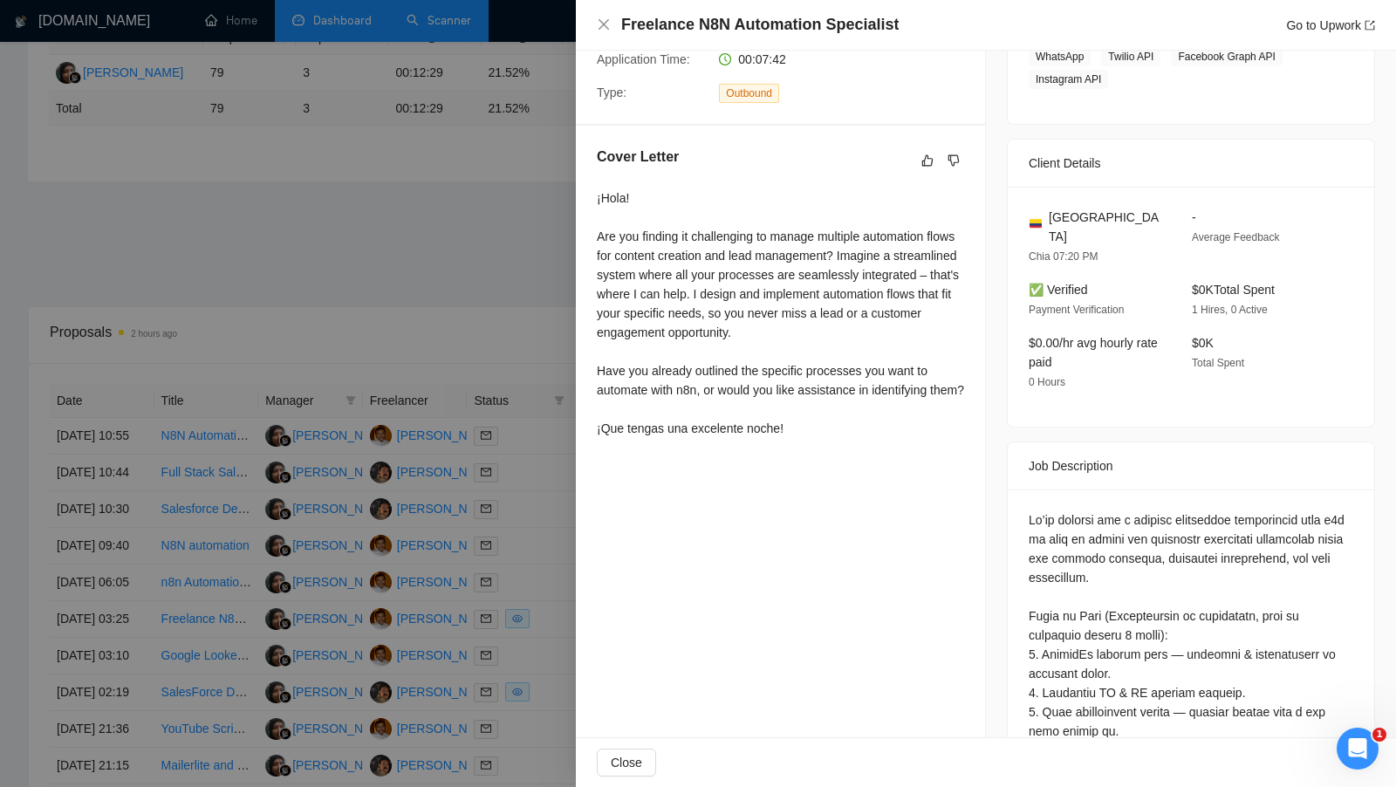
click at [510, 331] on div at bounding box center [698, 393] width 1396 height 787
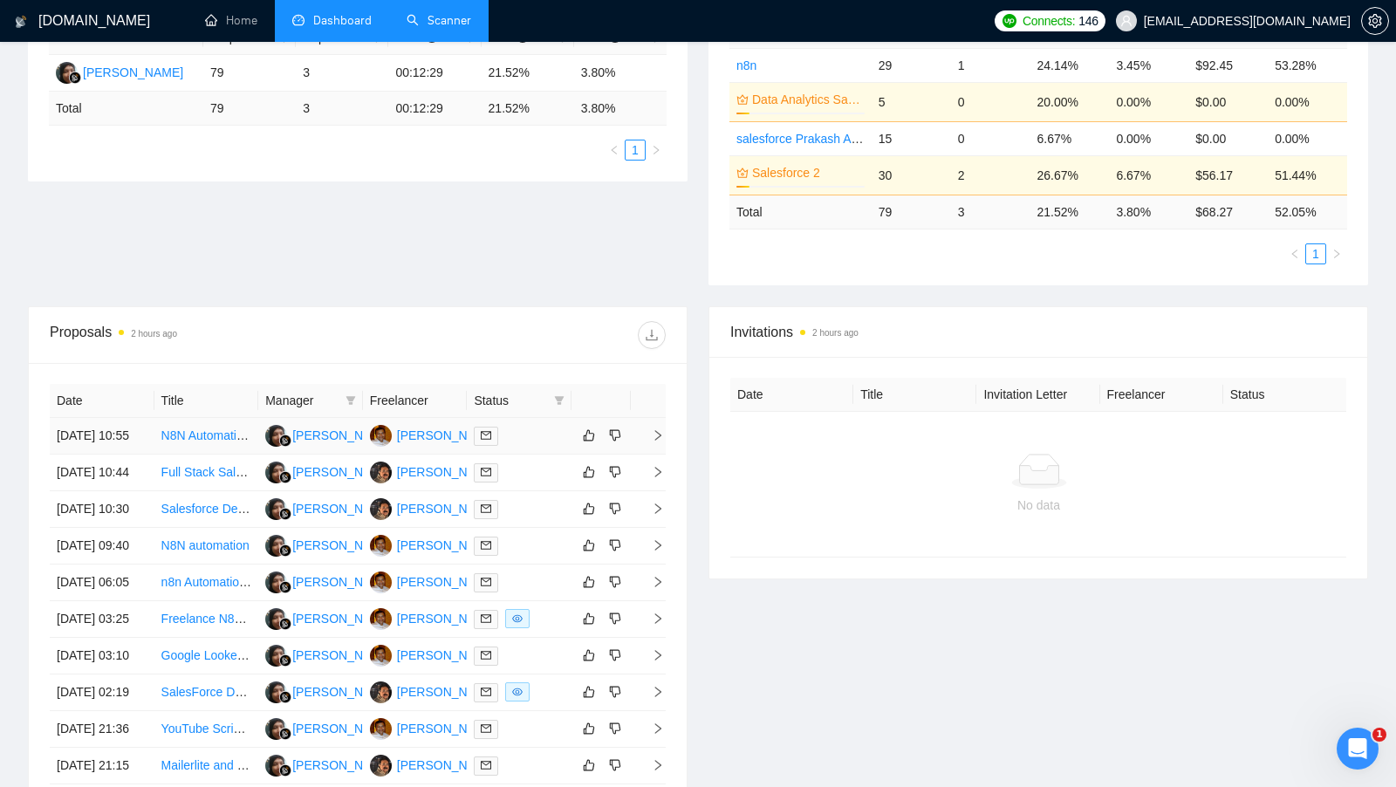
click at [526, 455] on td at bounding box center [519, 436] width 105 height 37
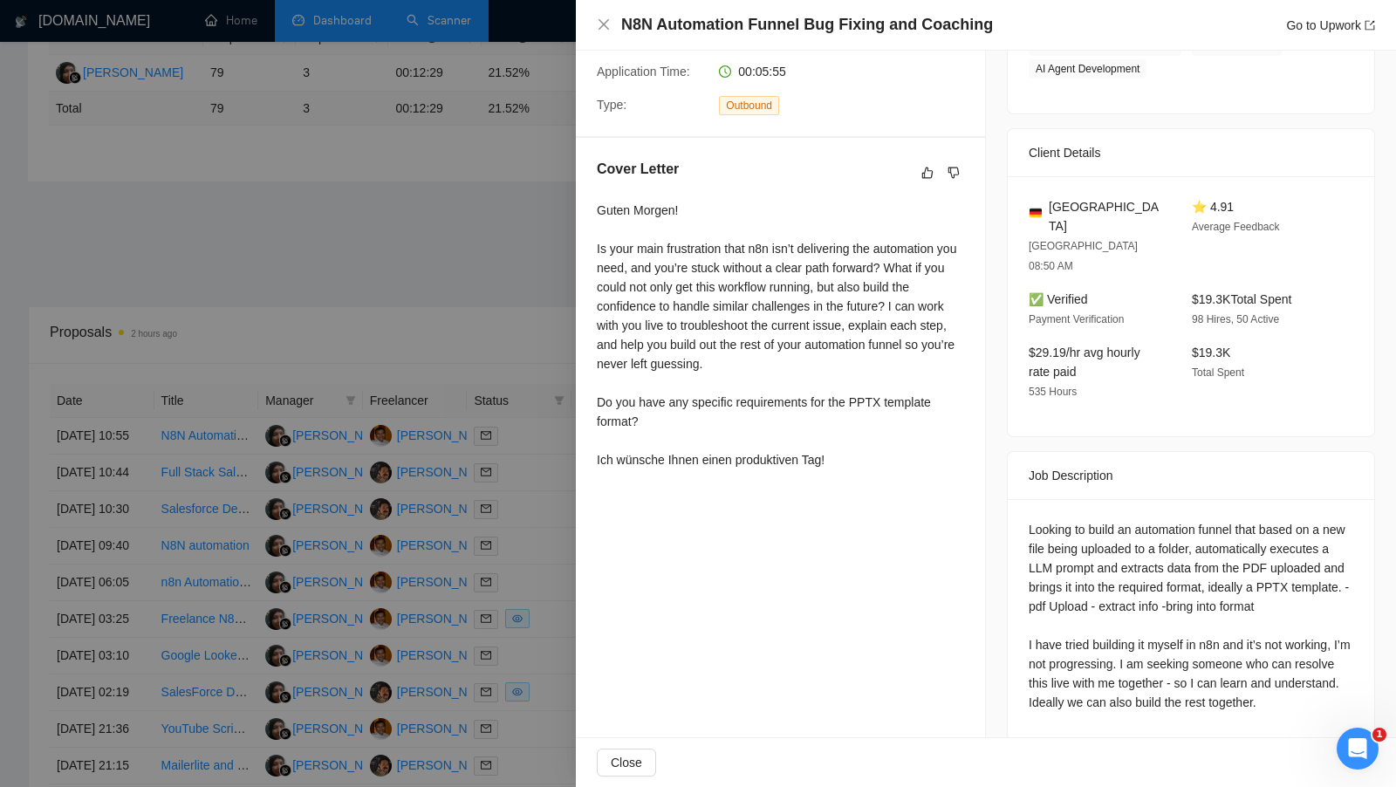
click at [507, 309] on div at bounding box center [698, 393] width 1396 height 787
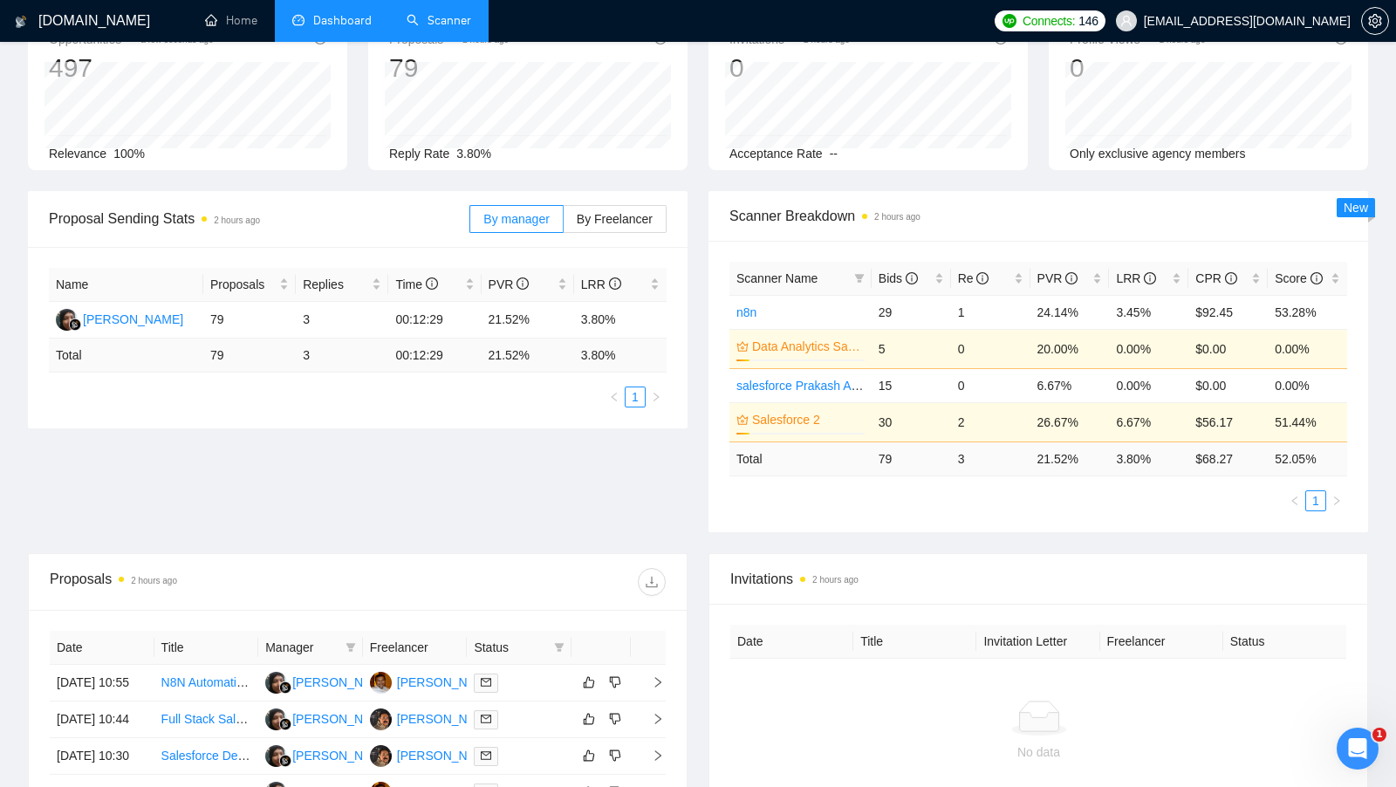
scroll to position [111, 0]
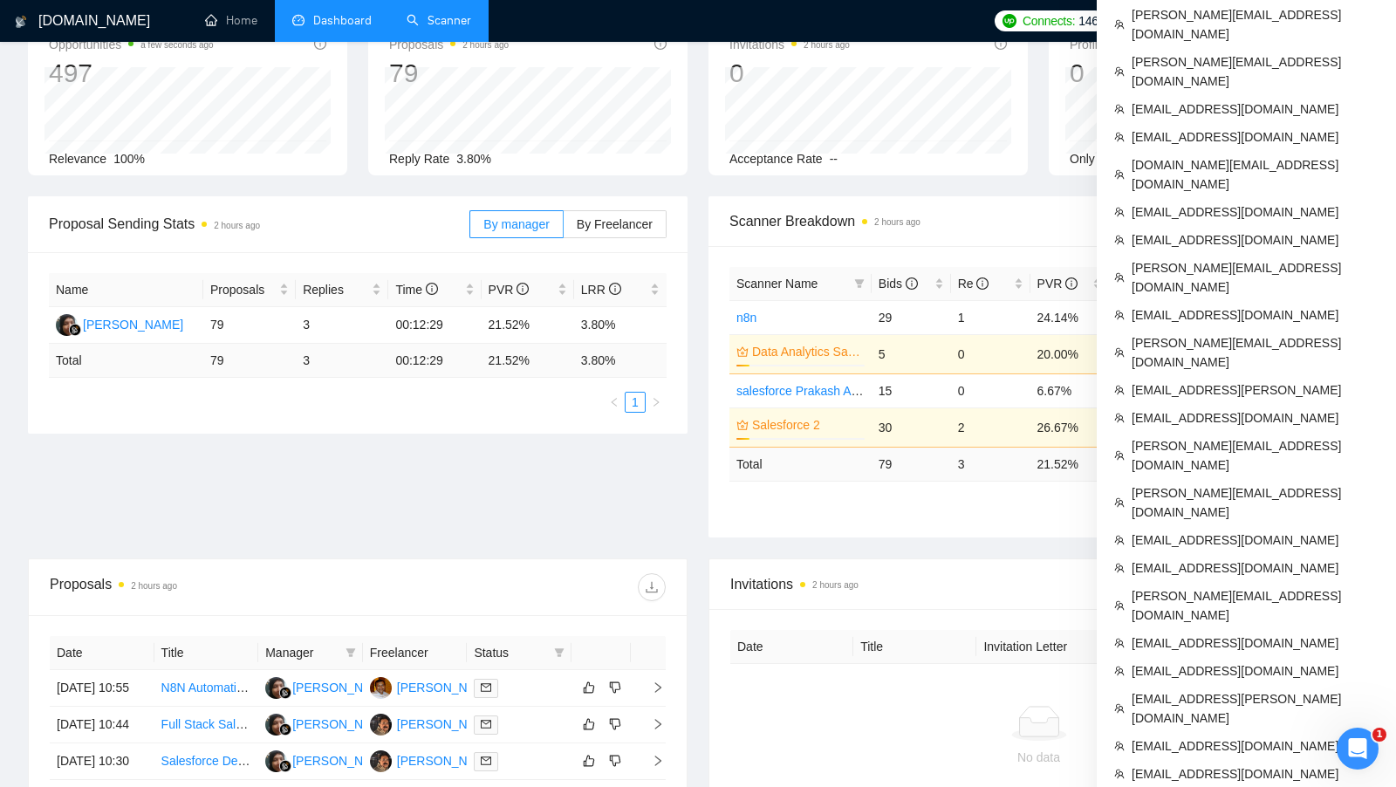
click at [1383, 24] on span "setting" at bounding box center [1375, 21] width 26 height 14
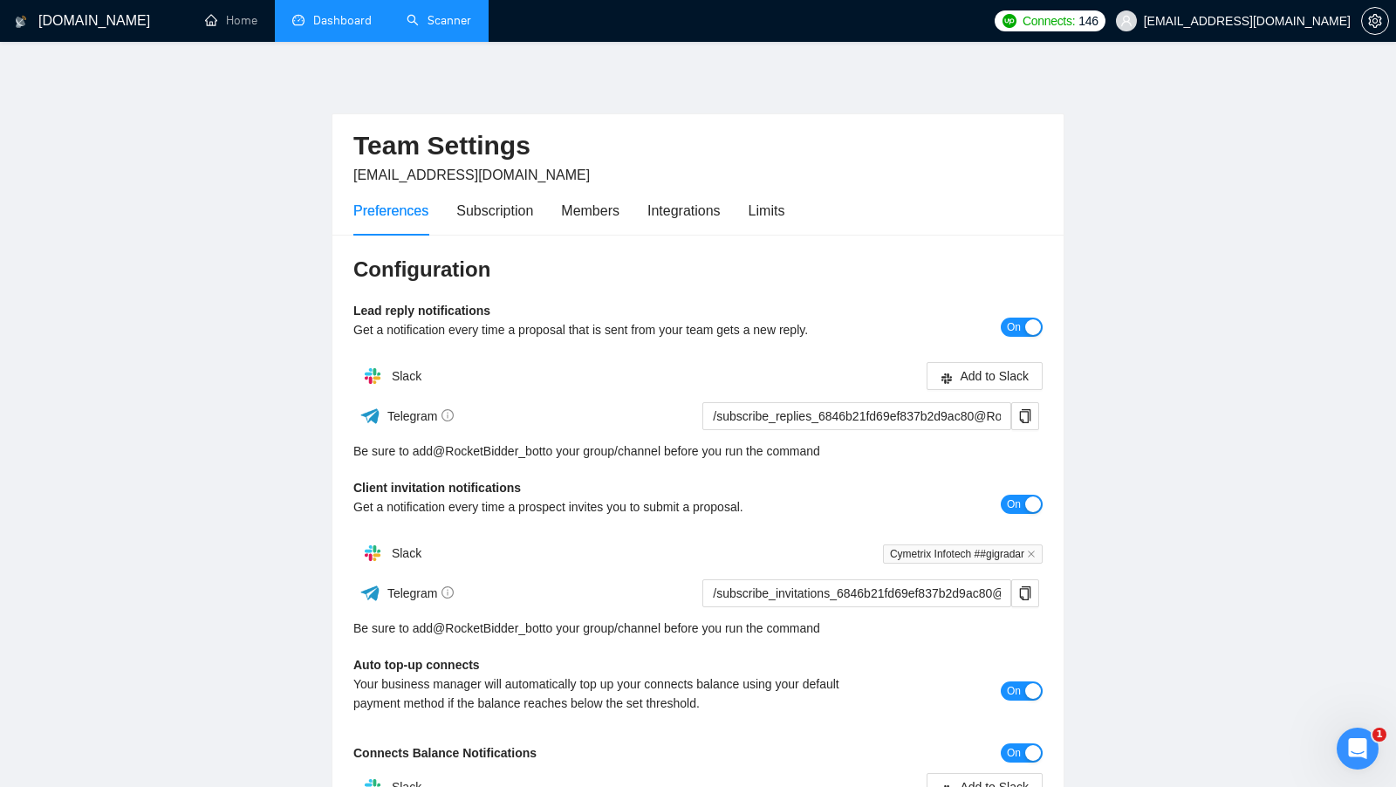
click at [743, 220] on div "Preferences Subscription Members Integrations Limits" at bounding box center [568, 211] width 431 height 50
click at [786, 203] on div "Limits" at bounding box center [767, 211] width 37 height 22
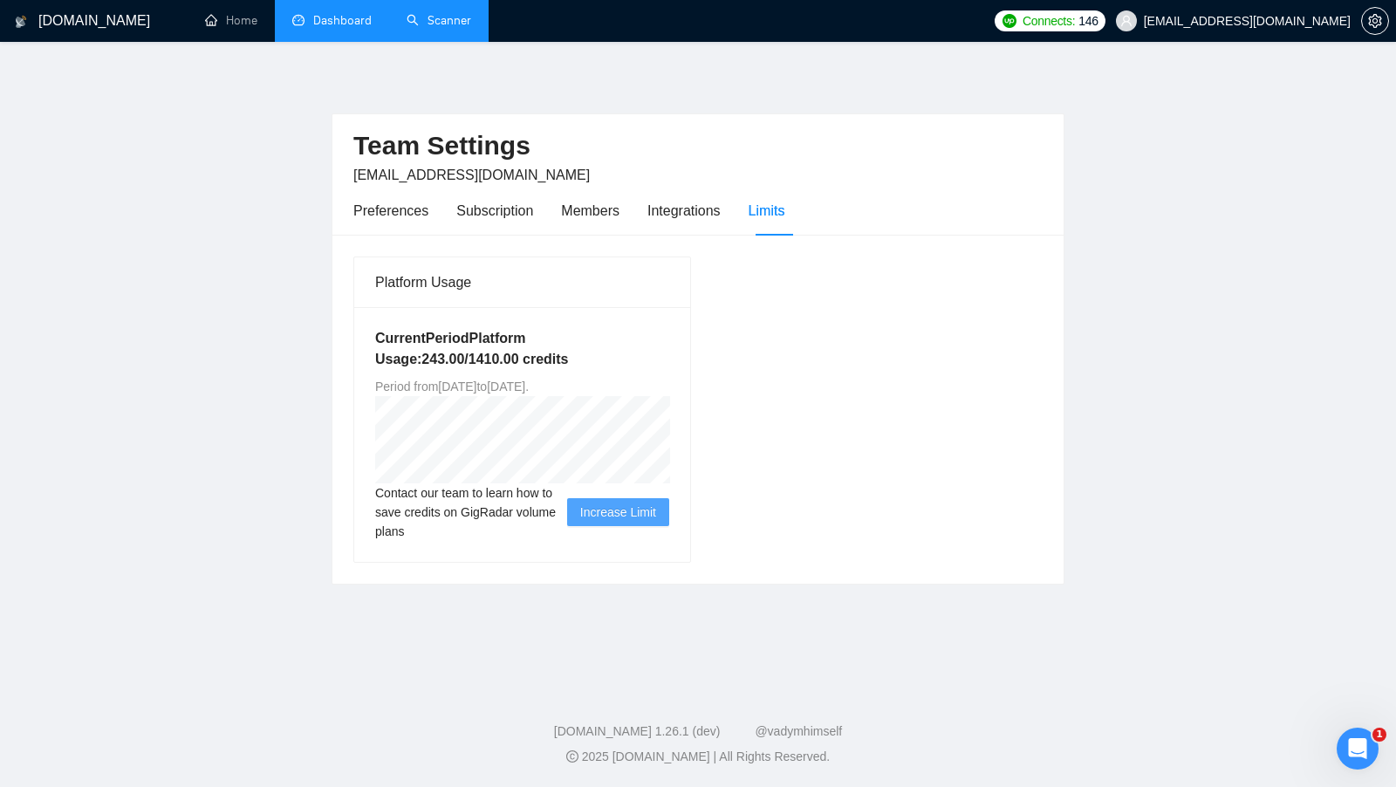
click at [439, 28] on link "Scanner" at bounding box center [439, 20] width 65 height 15
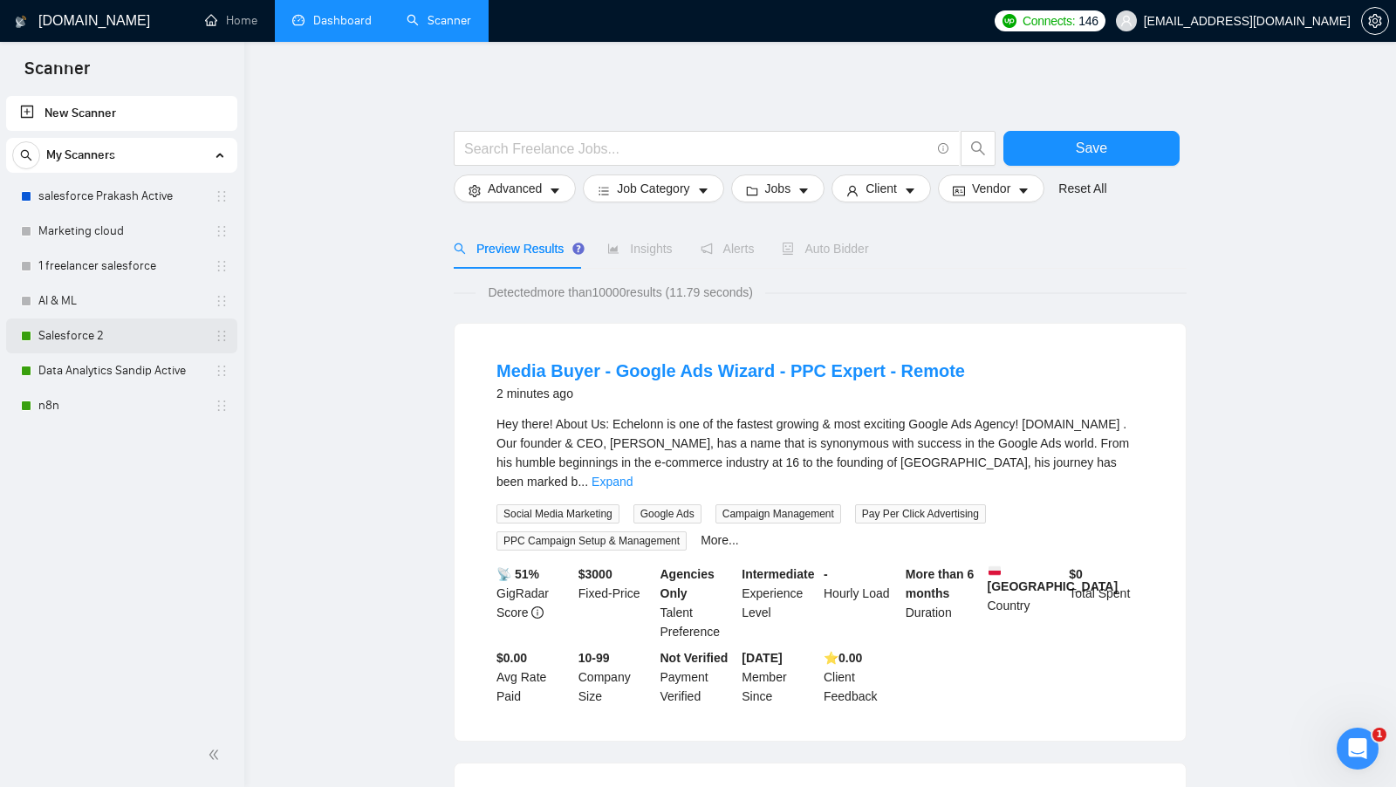
click at [116, 347] on link "Salesforce 2" at bounding box center [121, 336] width 166 height 35
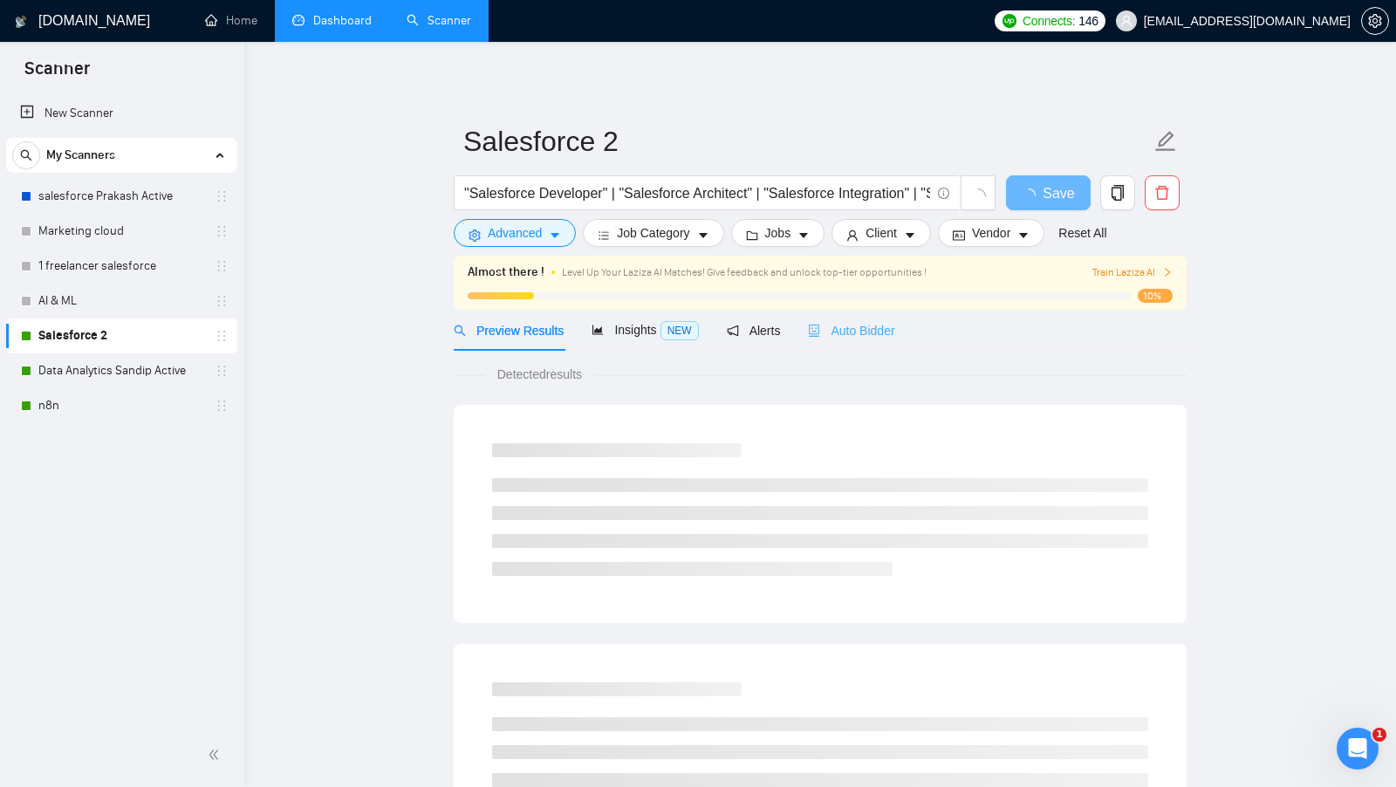
click at [878, 347] on div "Auto Bidder" at bounding box center [851, 330] width 86 height 41
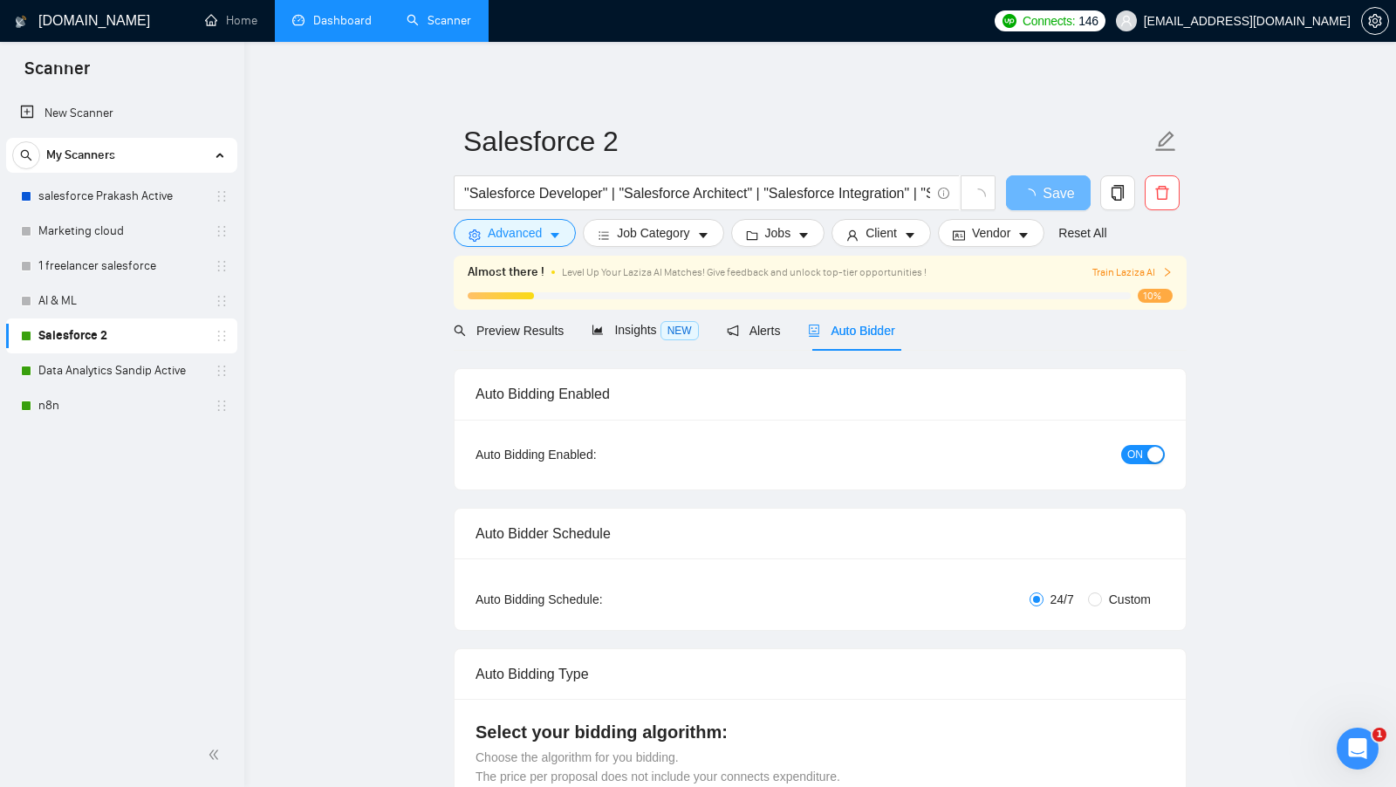
checkbox input "true"
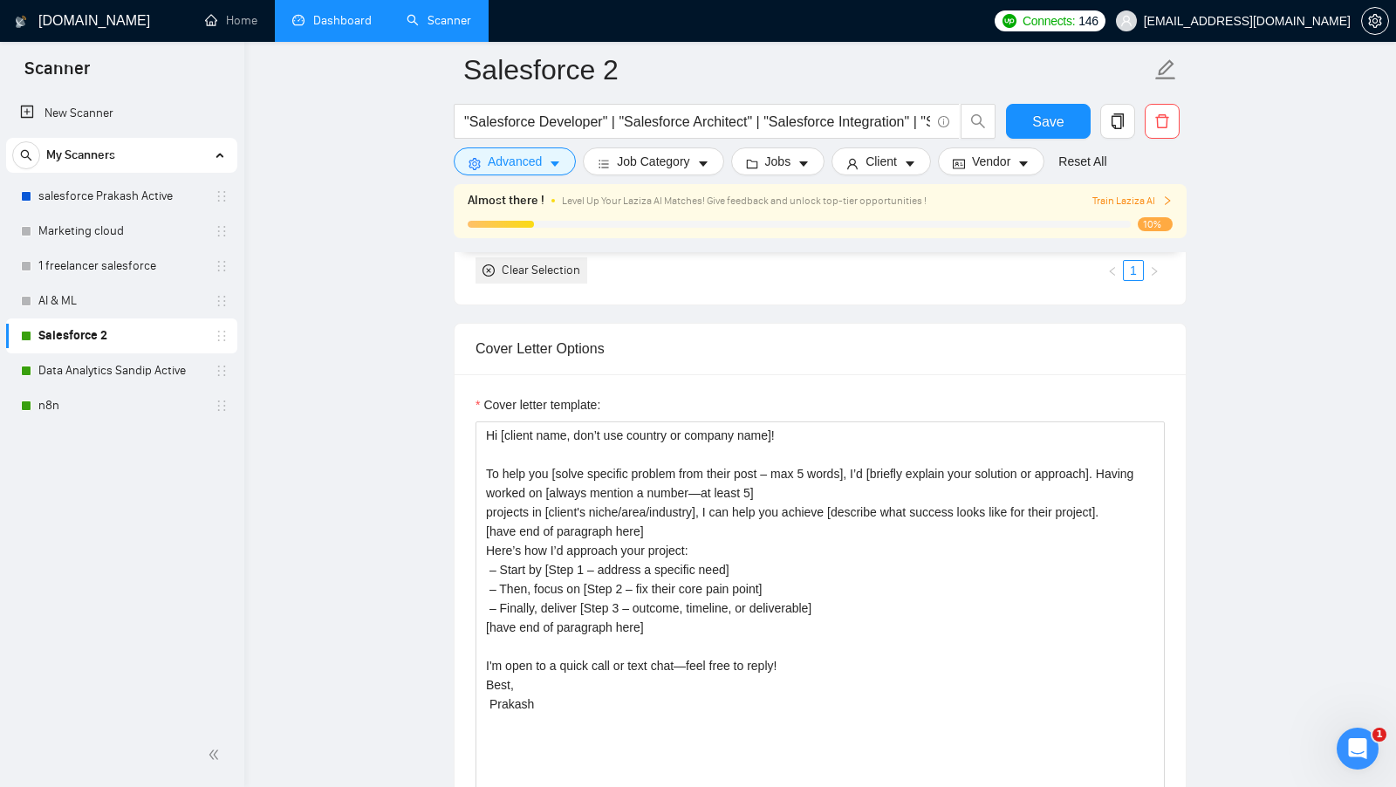
scroll to position [1774, 0]
click at [161, 363] on link "Data Analytics Sandip Active" at bounding box center [121, 370] width 166 height 35
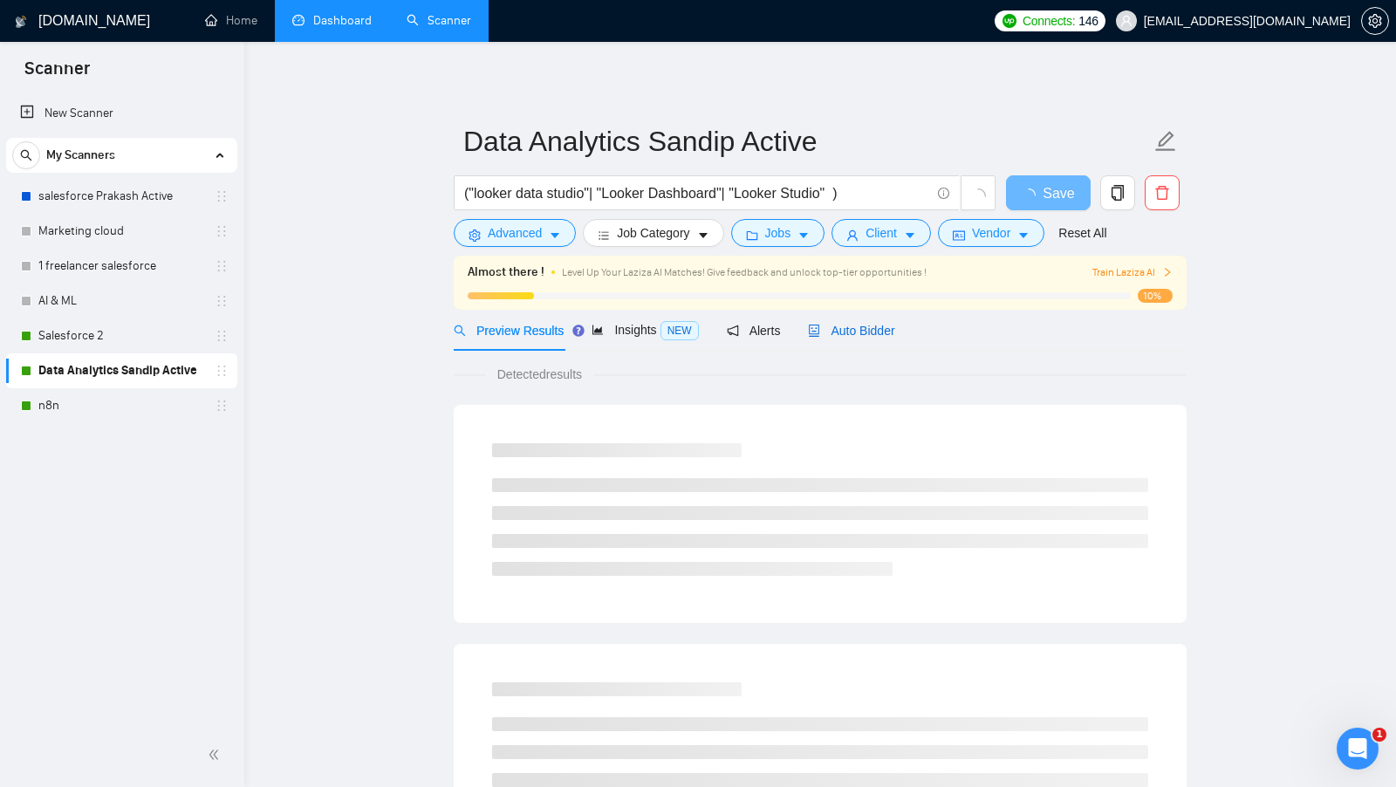
click at [877, 337] on span "Auto Bidder" at bounding box center [851, 331] width 86 height 14
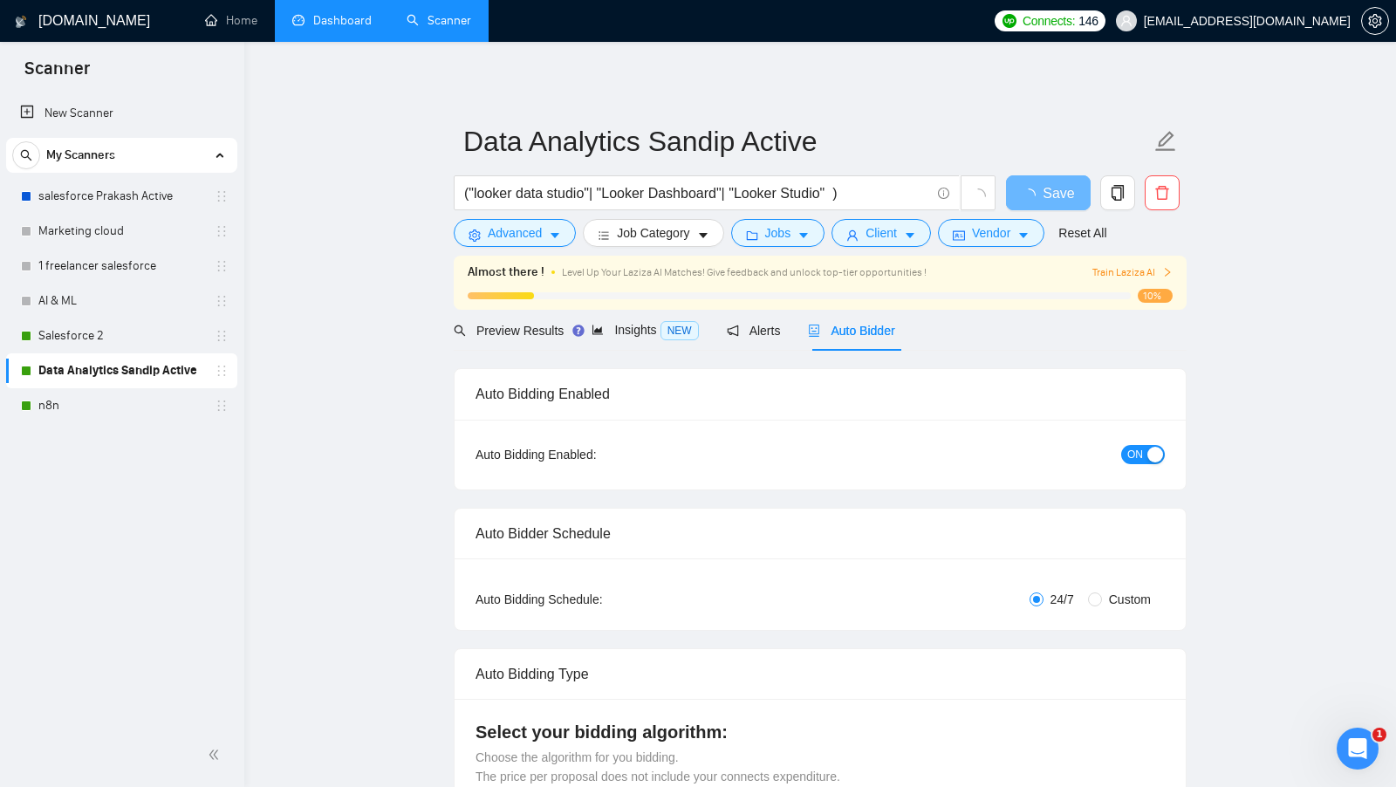
checkbox input "true"
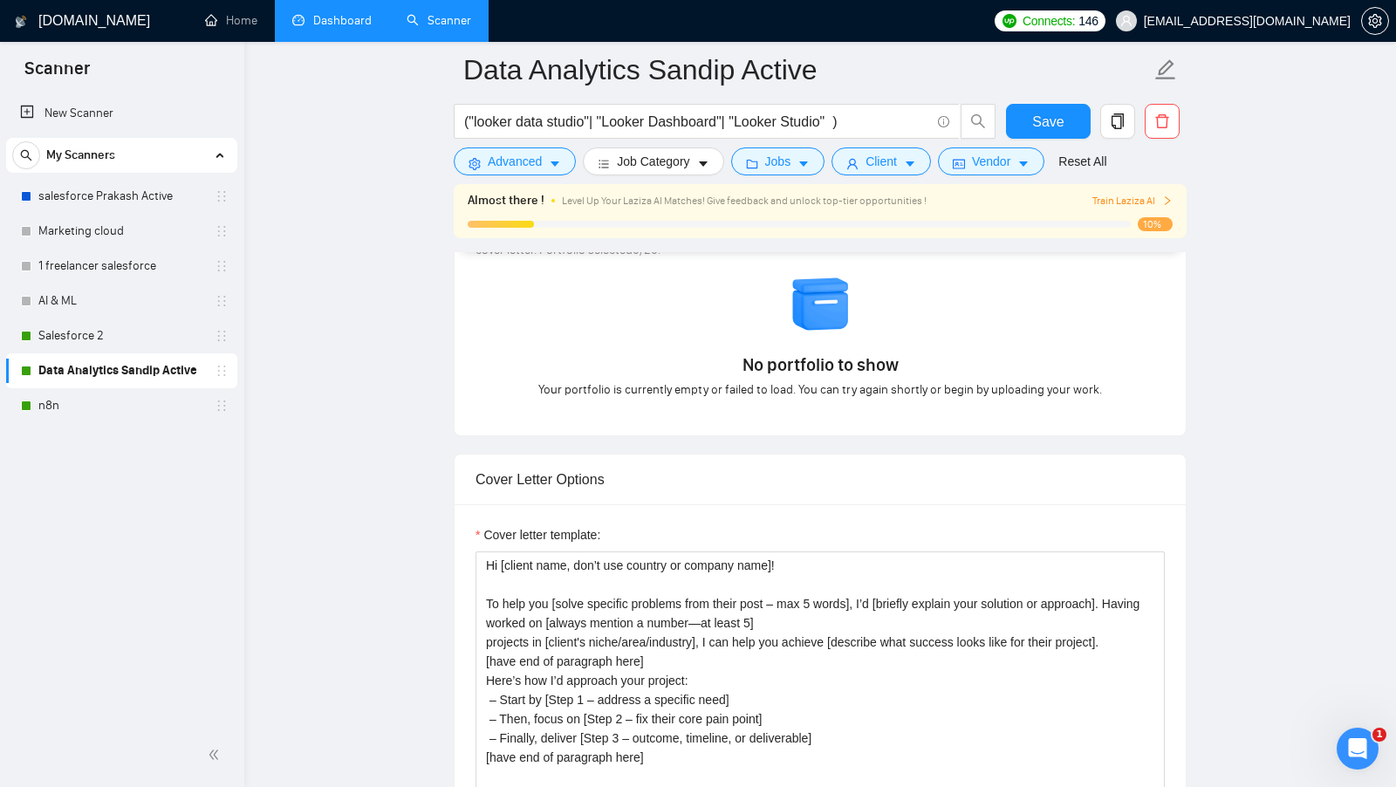
scroll to position [1702, 0]
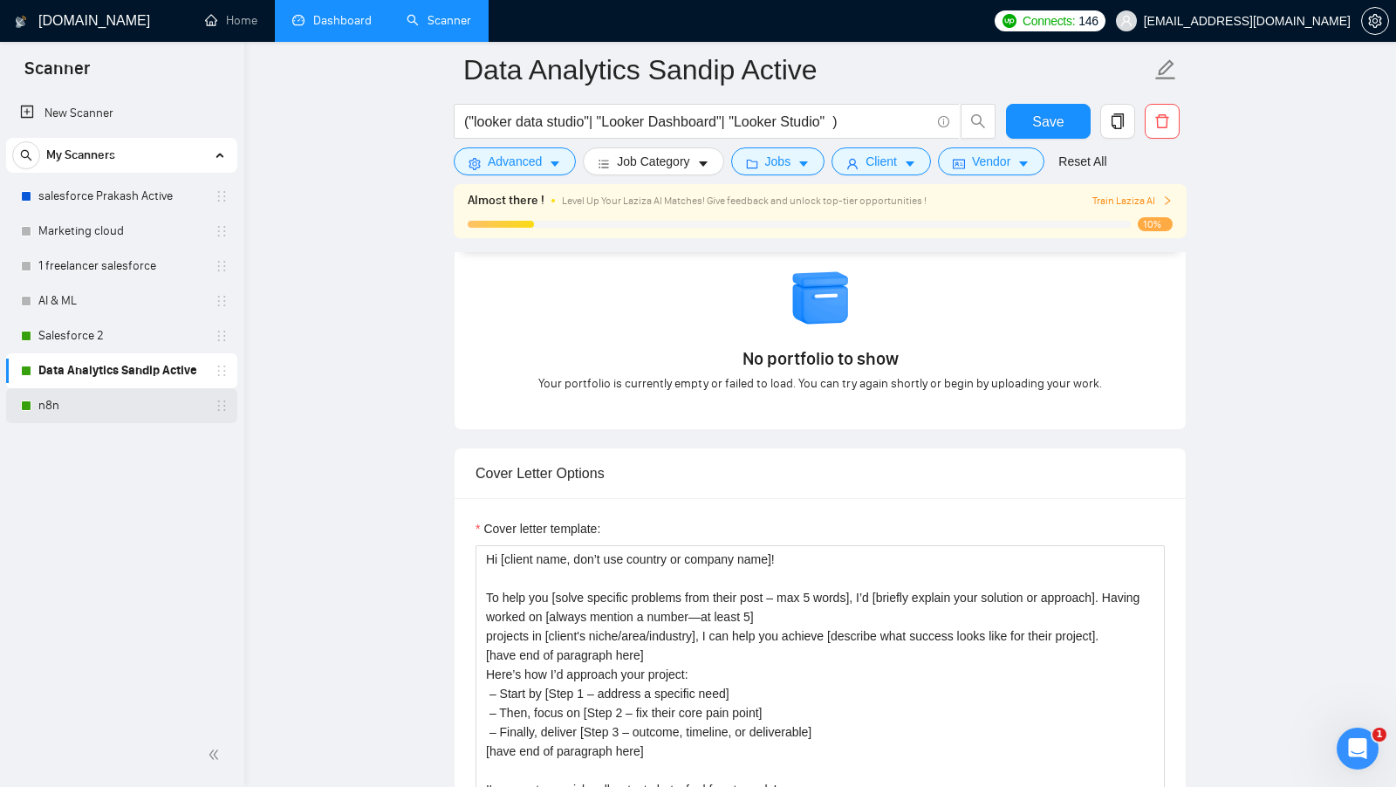
click at [53, 401] on link "n8n" at bounding box center [121, 405] width 166 height 35
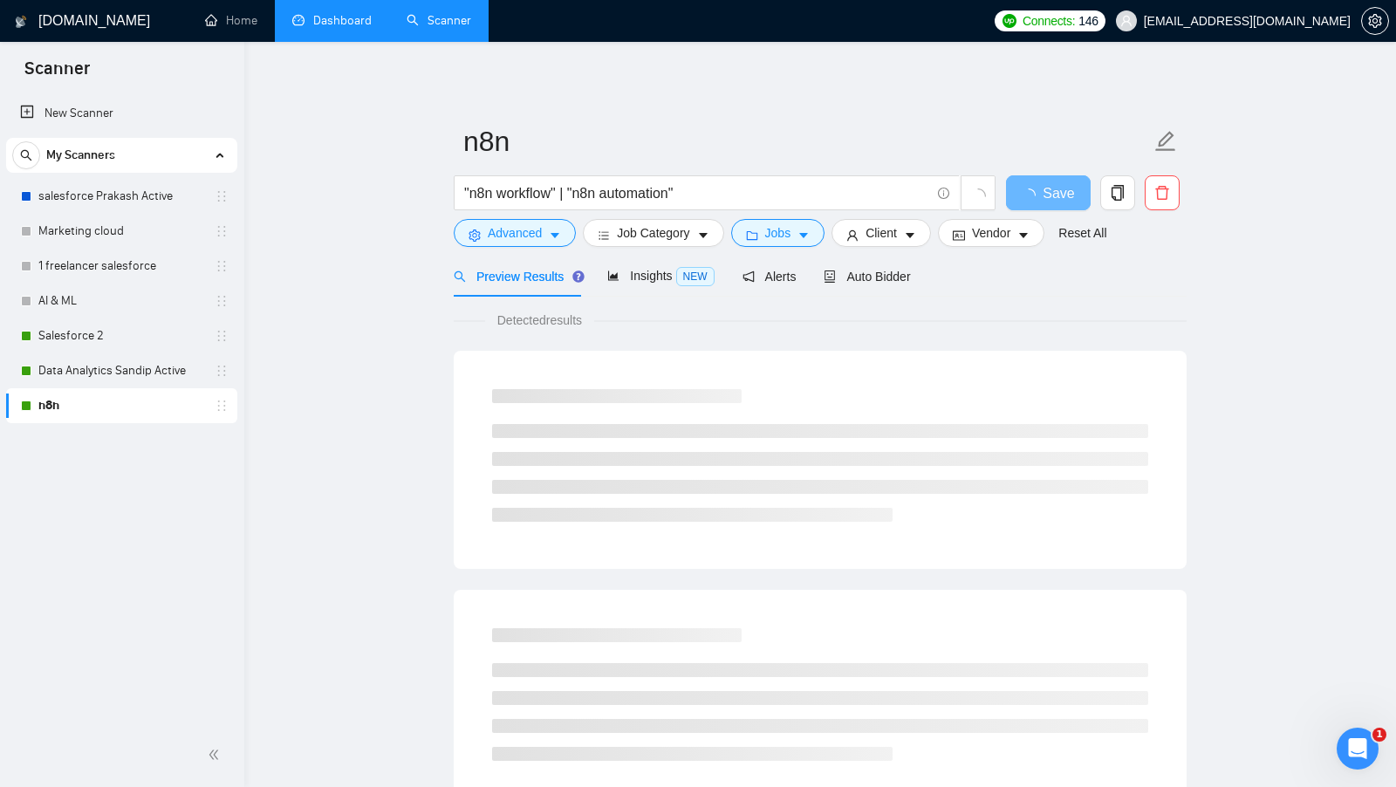
click at [882, 250] on form "n8n "n8n workflow" | "n8n automation" Save Advanced Job Category Jobs Client Ve…" at bounding box center [820, 184] width 733 height 142
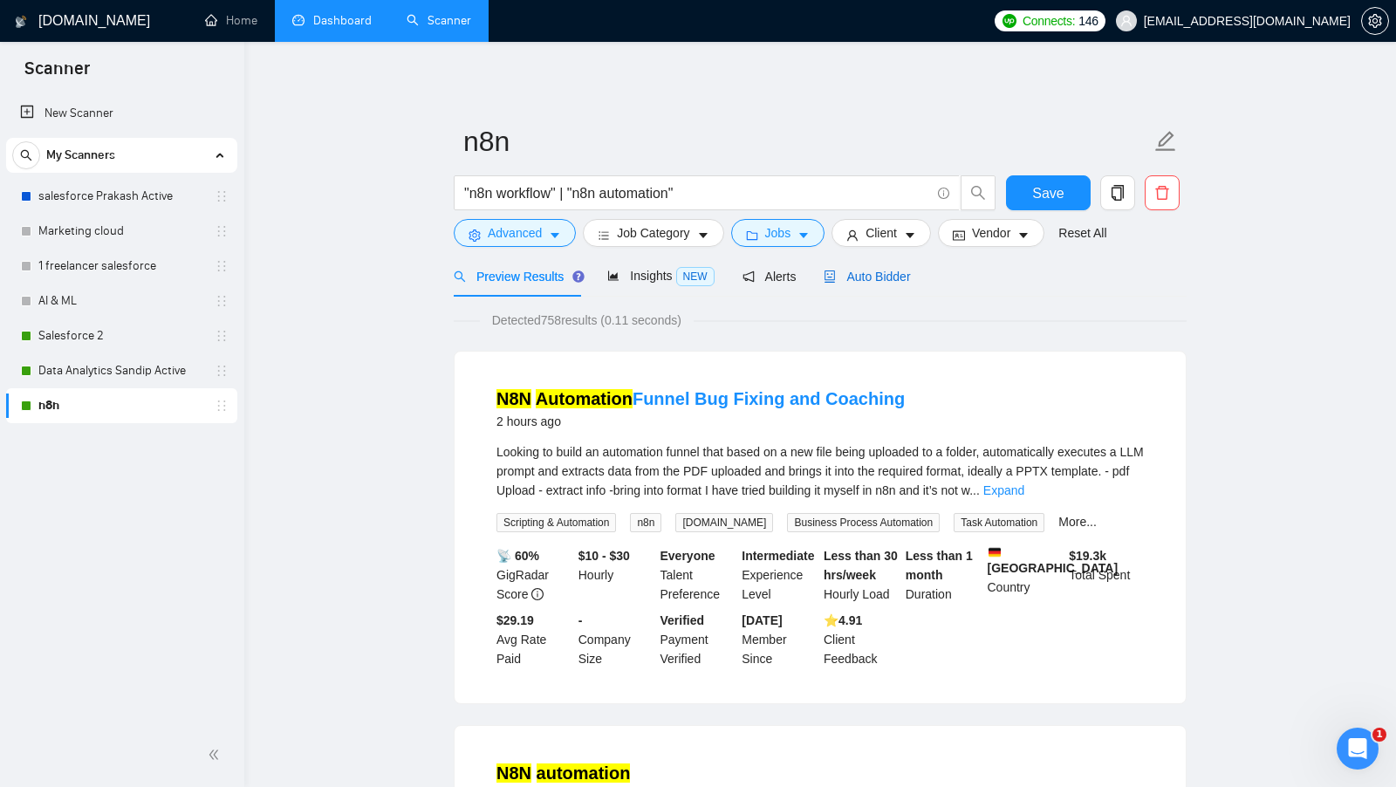
click at [869, 271] on span "Auto Bidder" at bounding box center [867, 277] width 86 height 14
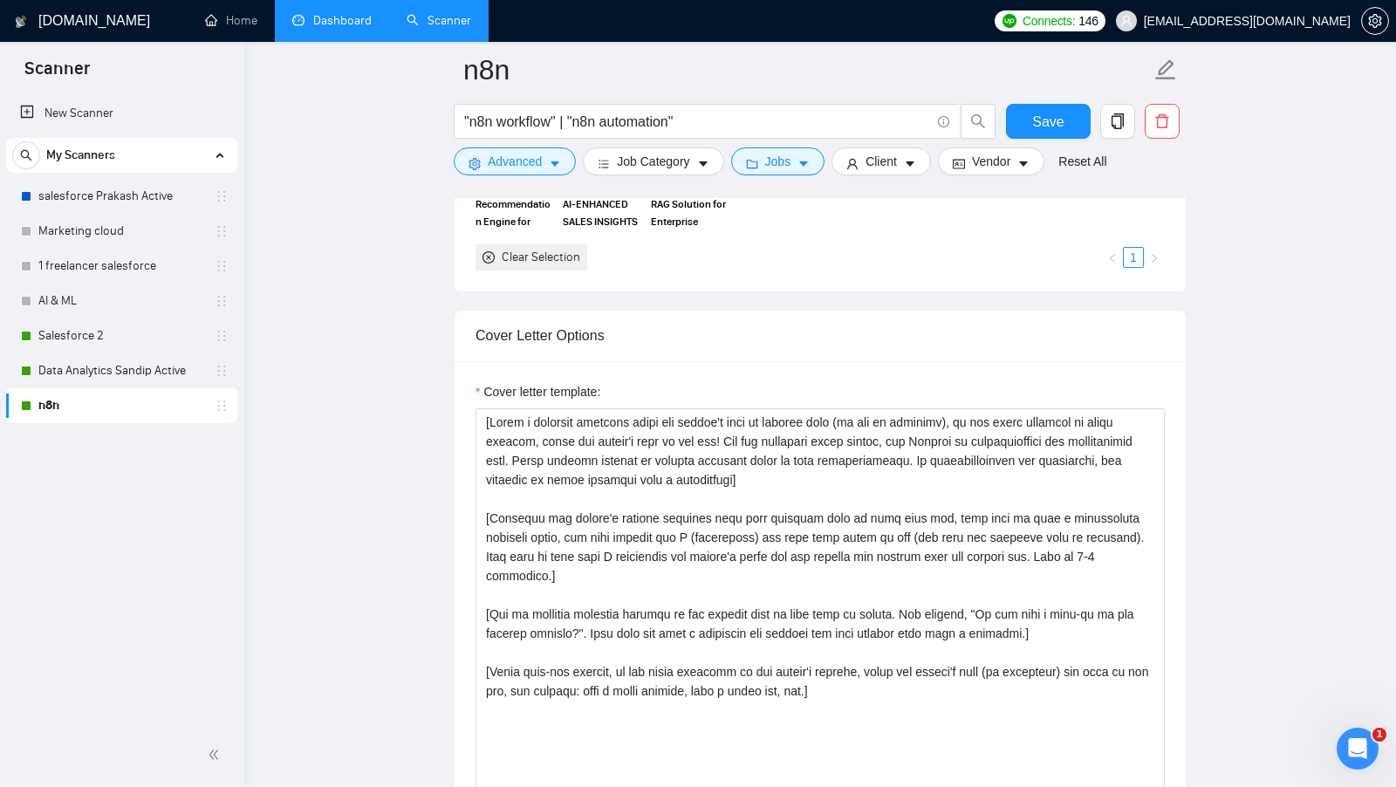
click at [305, 18] on link "Dashboard" at bounding box center [331, 20] width 79 height 15
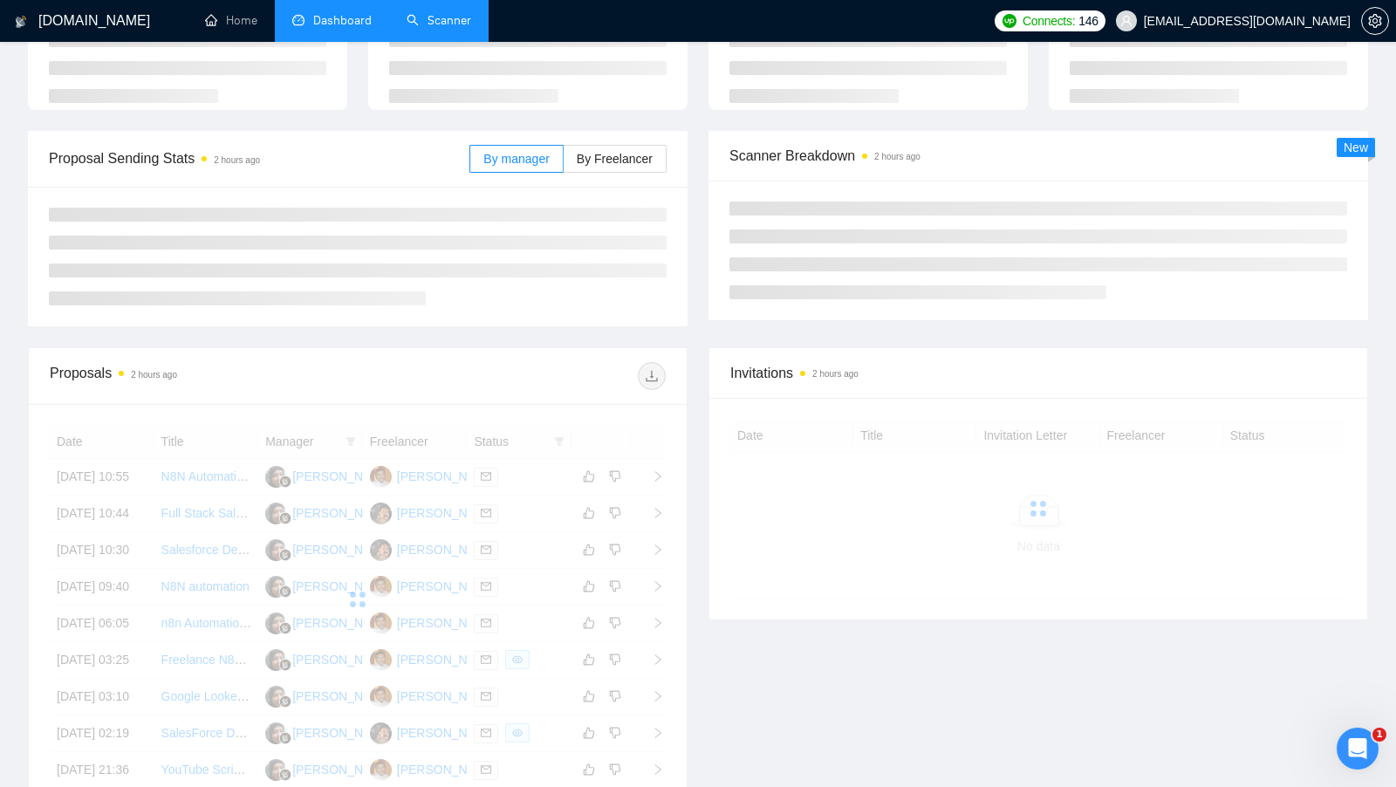
scroll to position [114, 0]
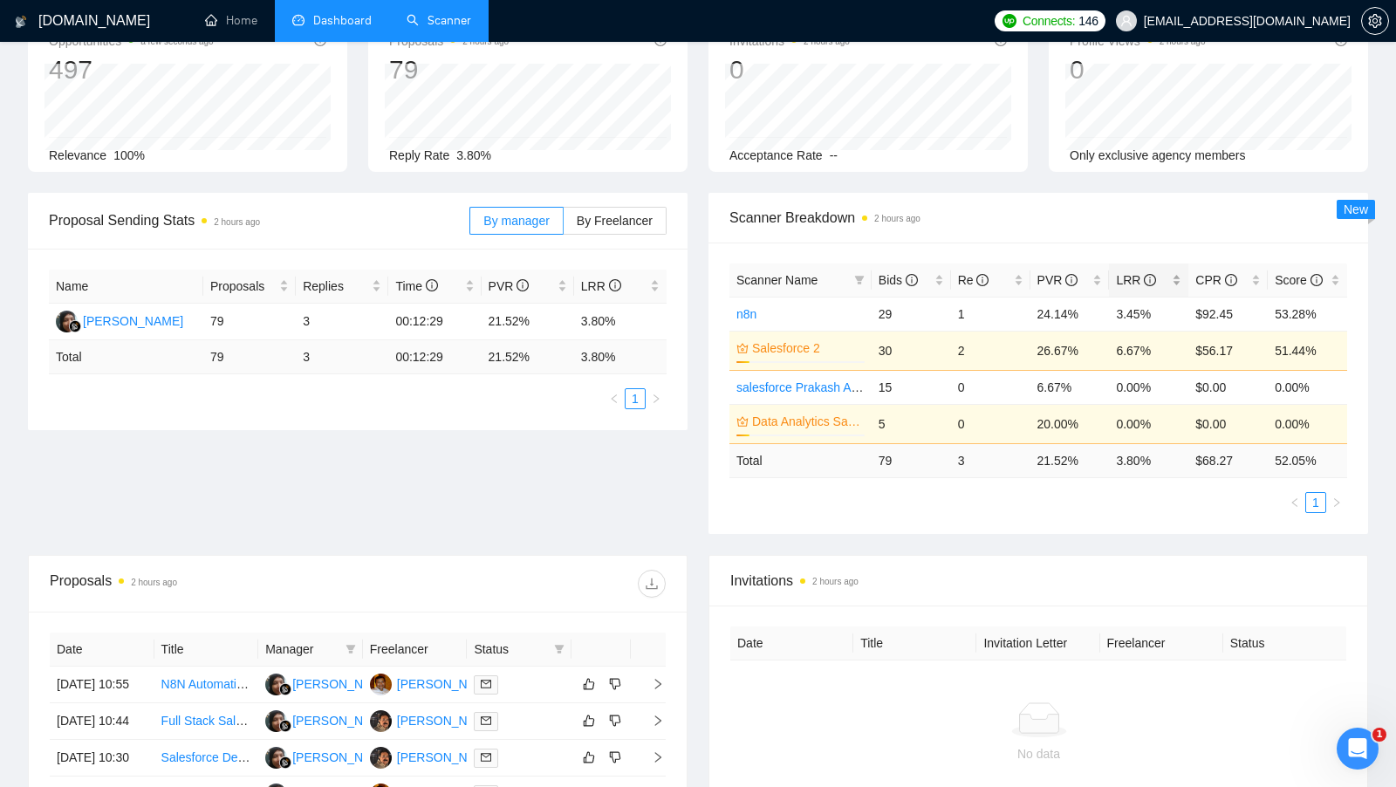
click at [1173, 272] on div "LRR" at bounding box center [1148, 280] width 65 height 19
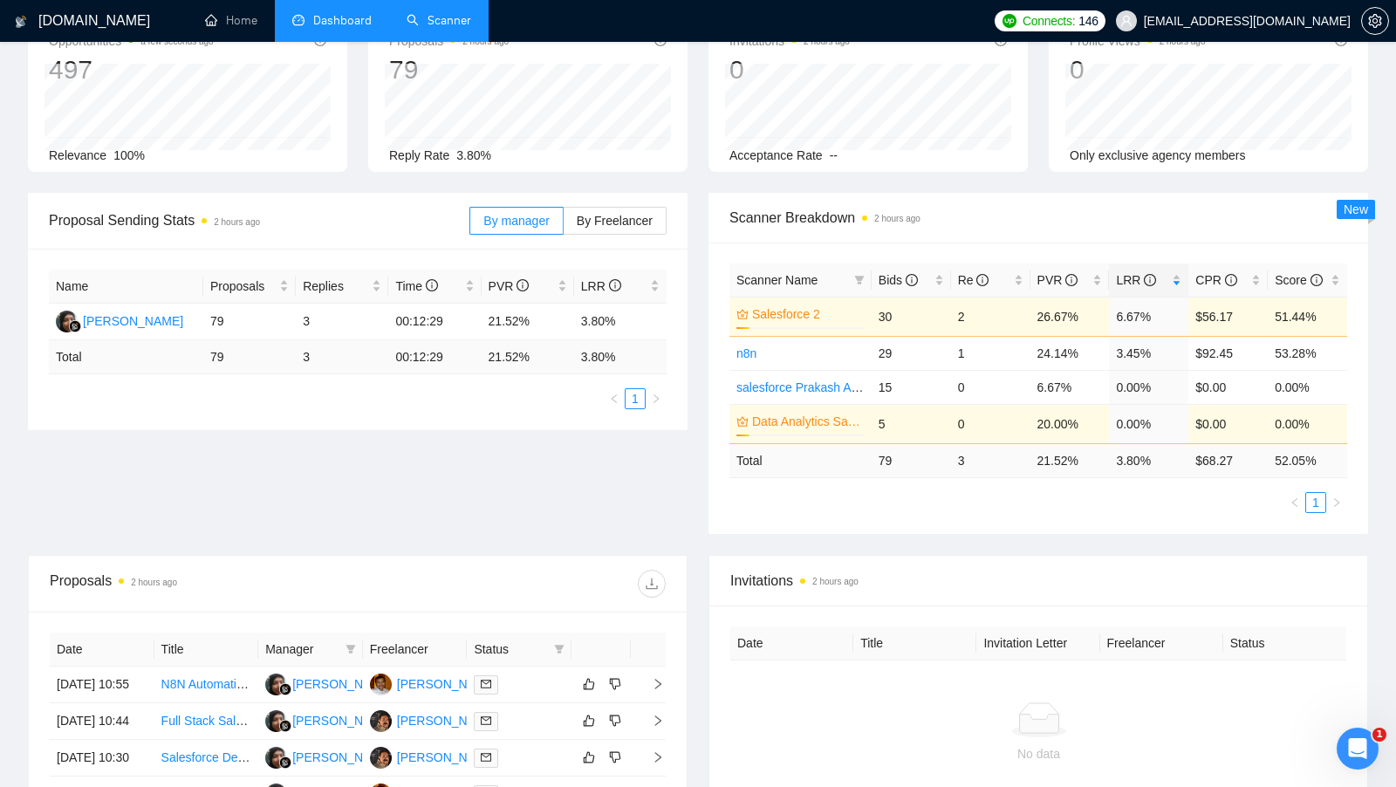
click at [407, 28] on link "Scanner" at bounding box center [439, 20] width 65 height 15
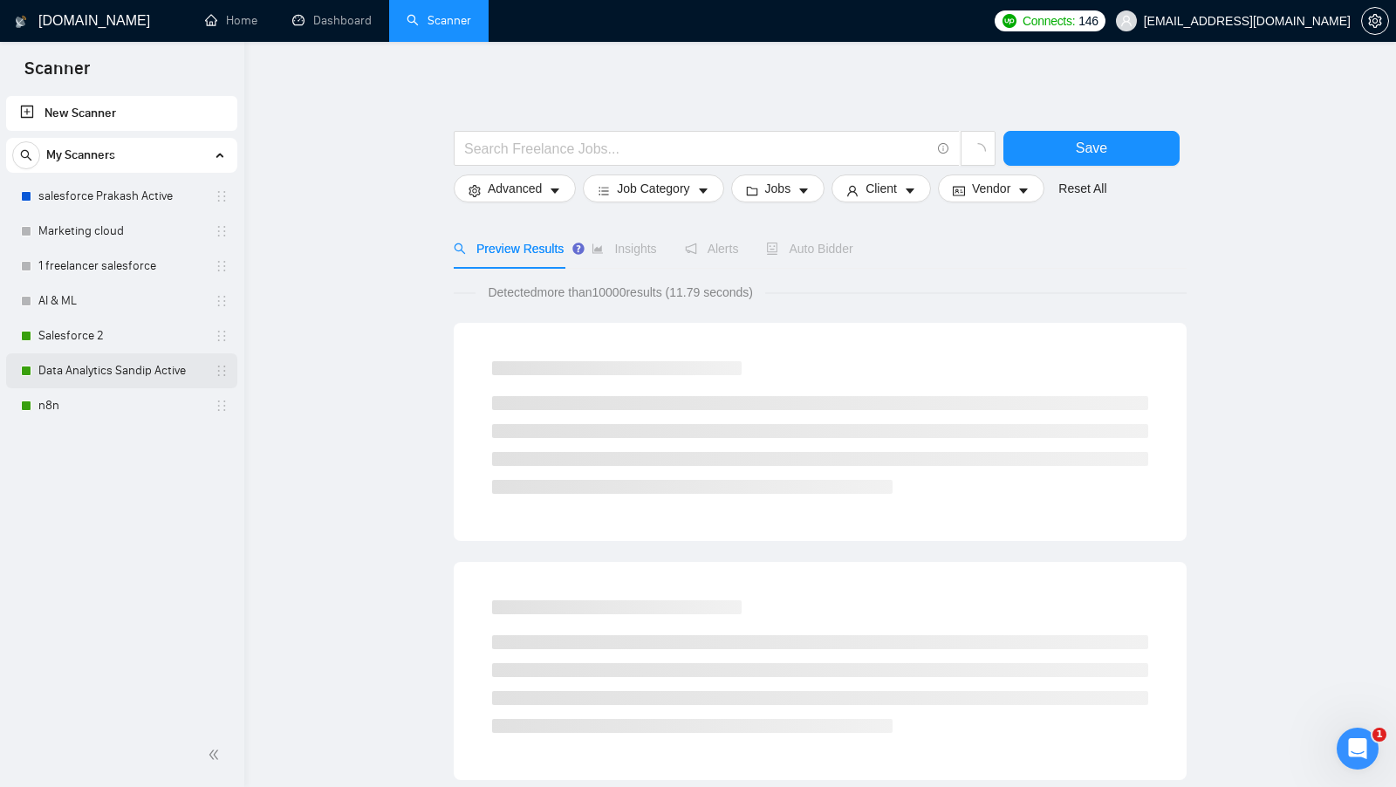
click at [88, 363] on link "Data Analytics Sandip Active" at bounding box center [121, 370] width 166 height 35
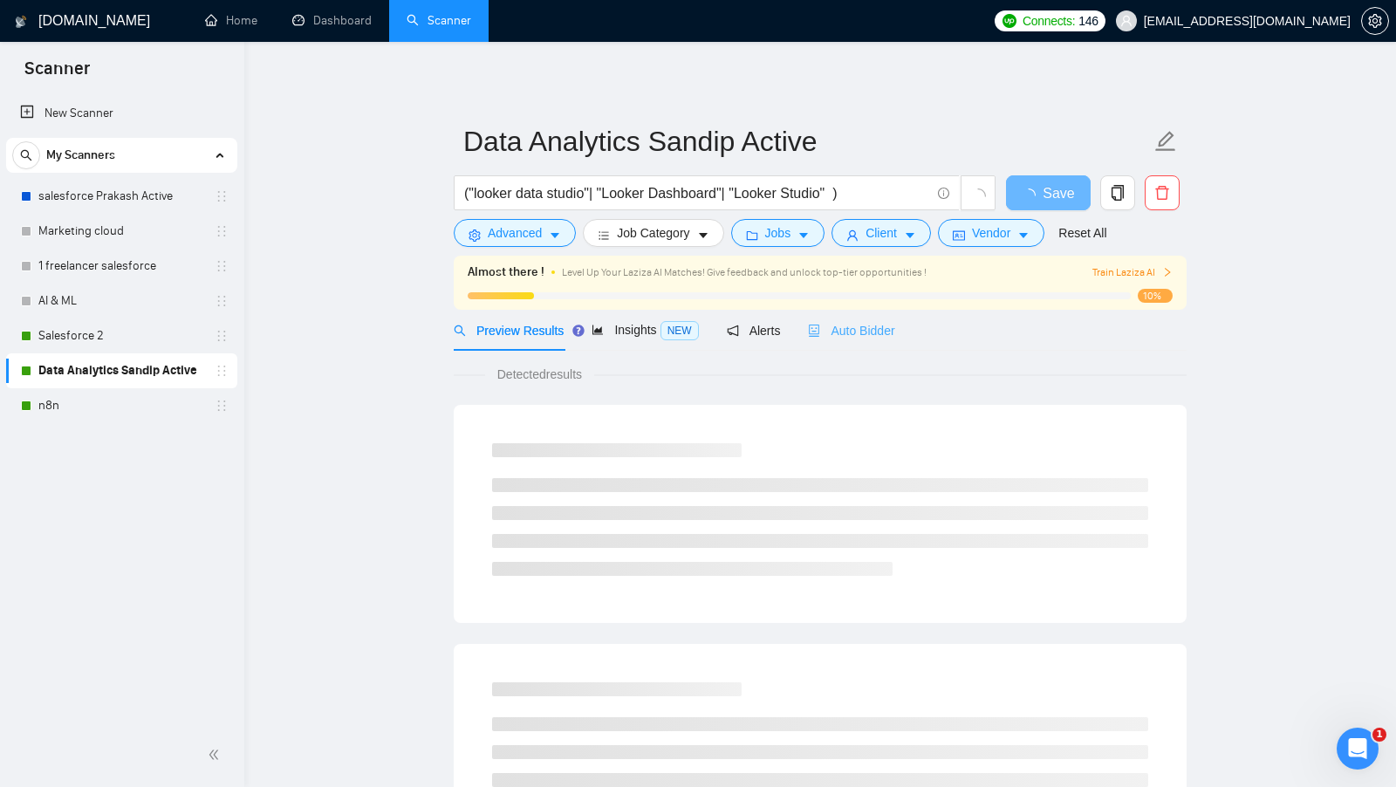
click at [843, 315] on div "Auto Bidder" at bounding box center [851, 330] width 86 height 41
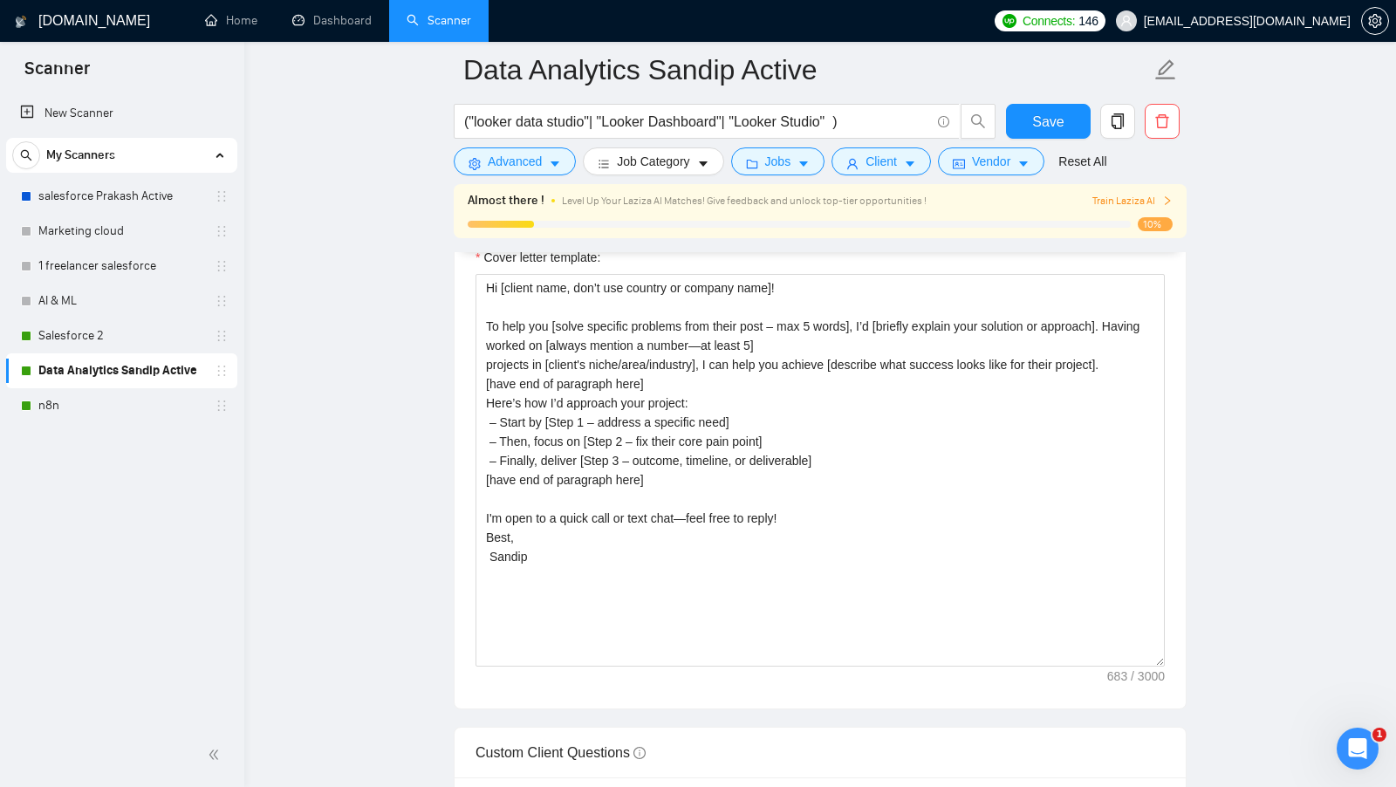
scroll to position [1950, 0]
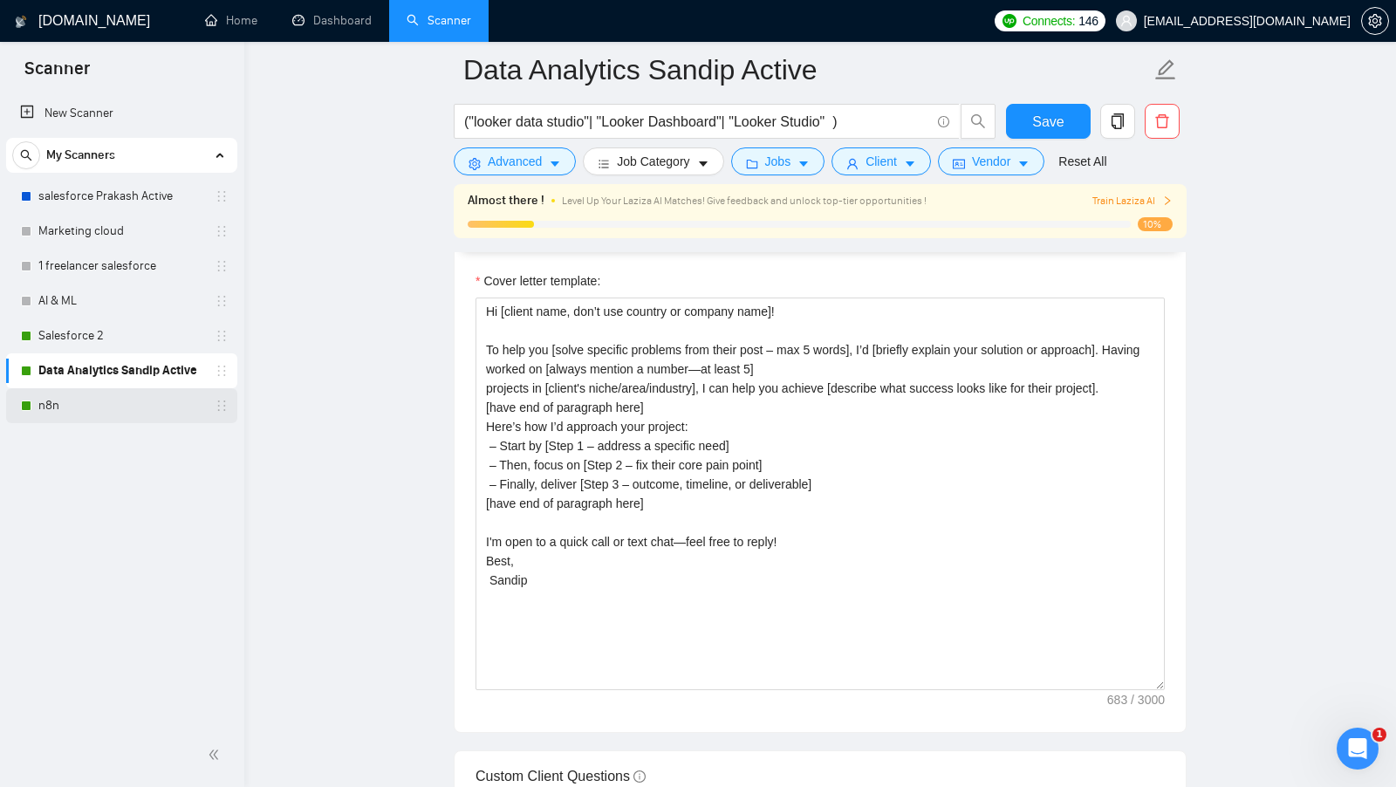
click at [99, 394] on link "n8n" at bounding box center [121, 405] width 166 height 35
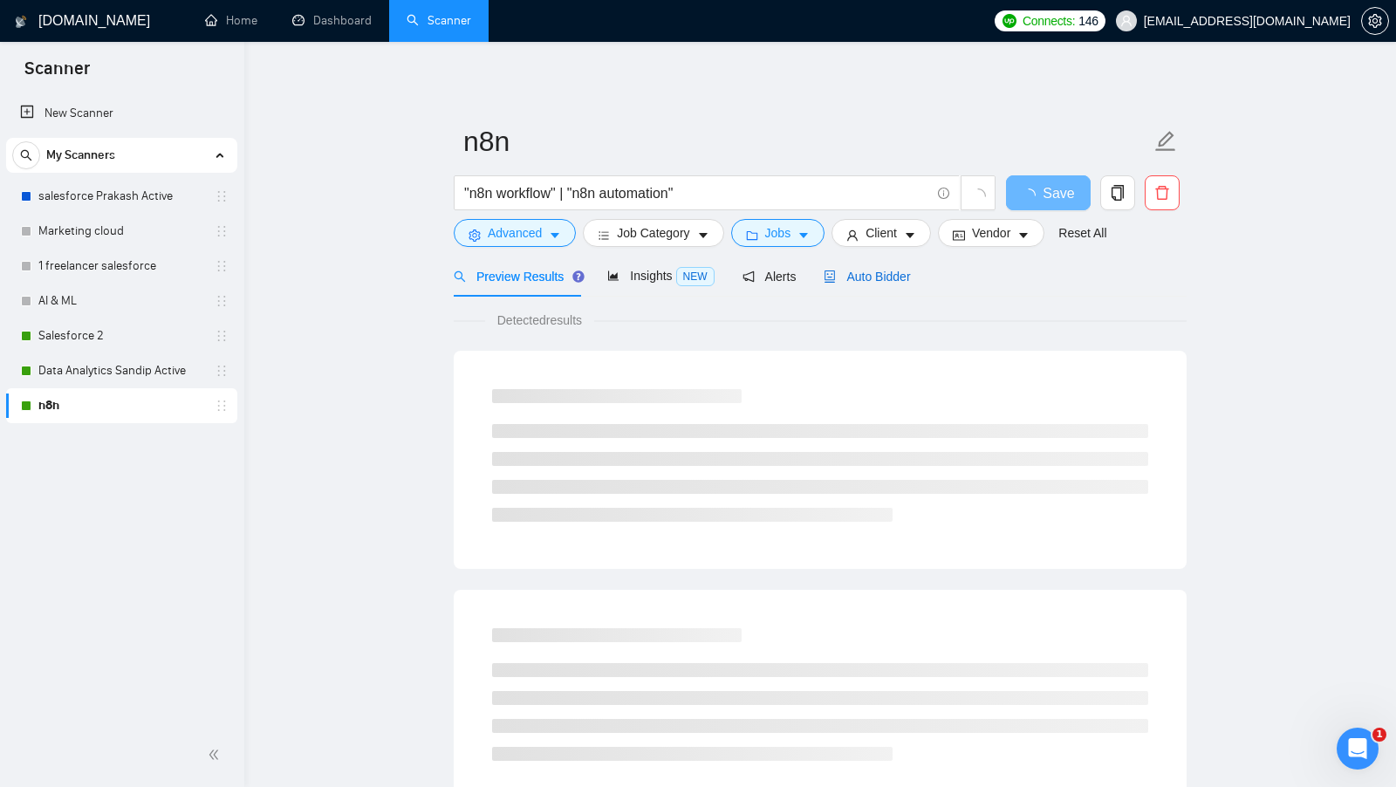
click at [840, 268] on div "Auto Bidder" at bounding box center [867, 276] width 86 height 19
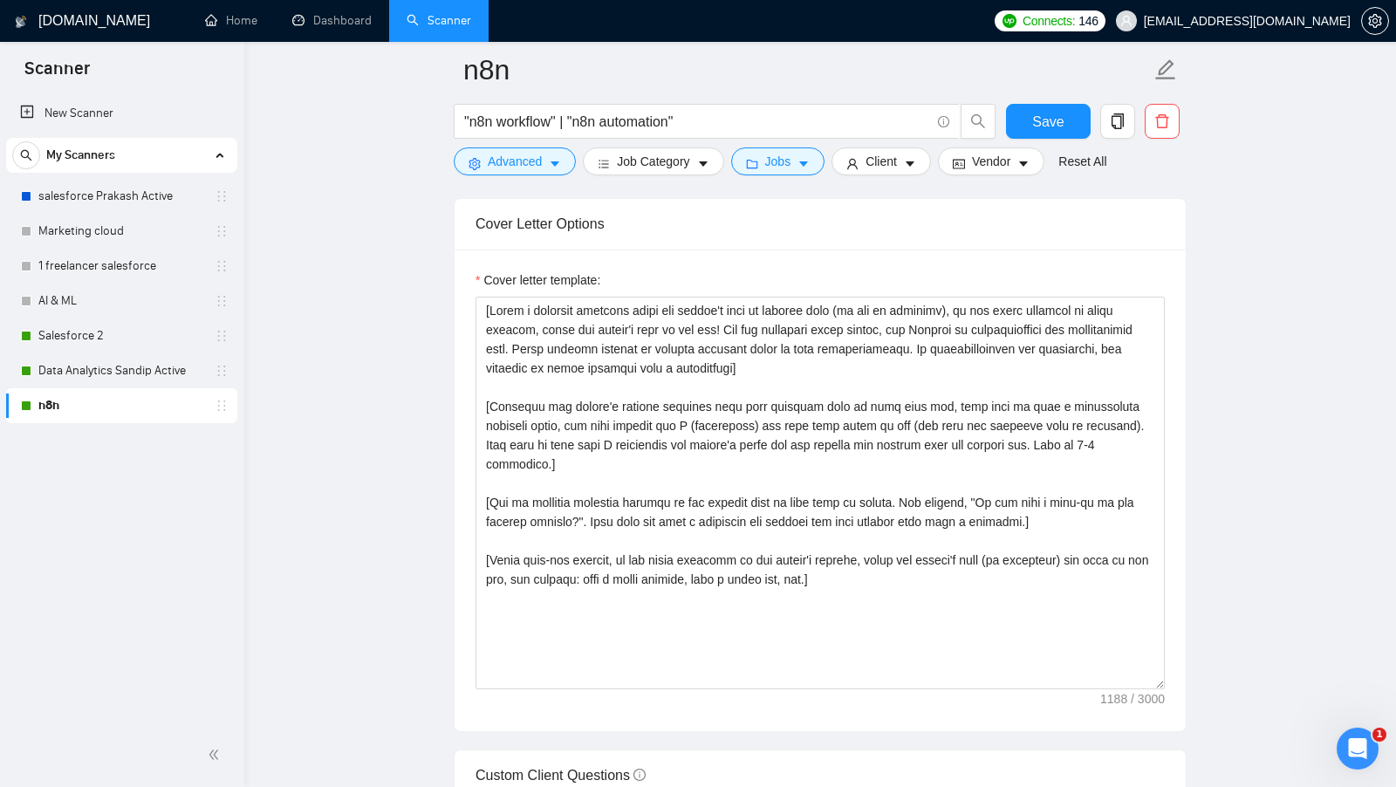
scroll to position [1810, 0]
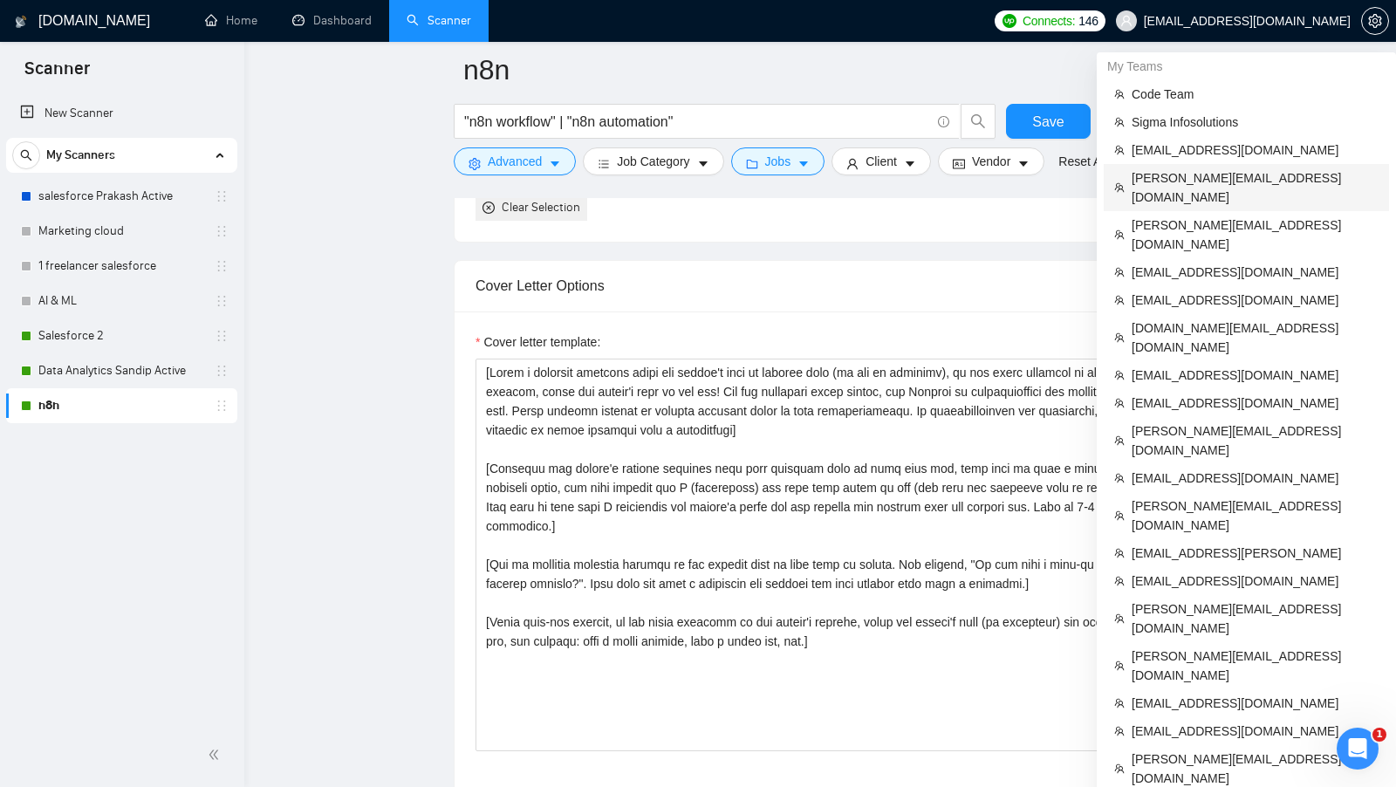
click at [1253, 169] on span "karapet@stdevmail.com" at bounding box center [1255, 187] width 247 height 38
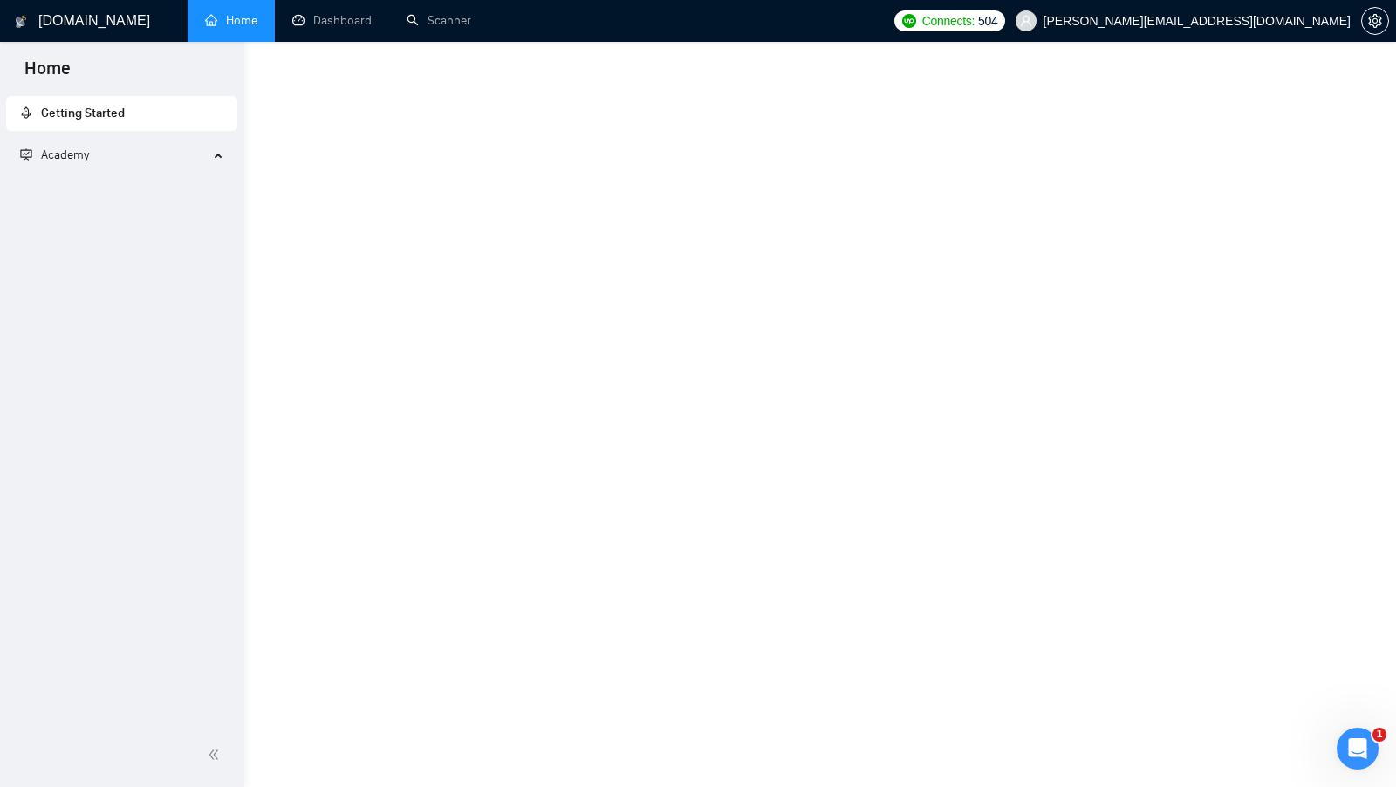
scroll to position [581, 0]
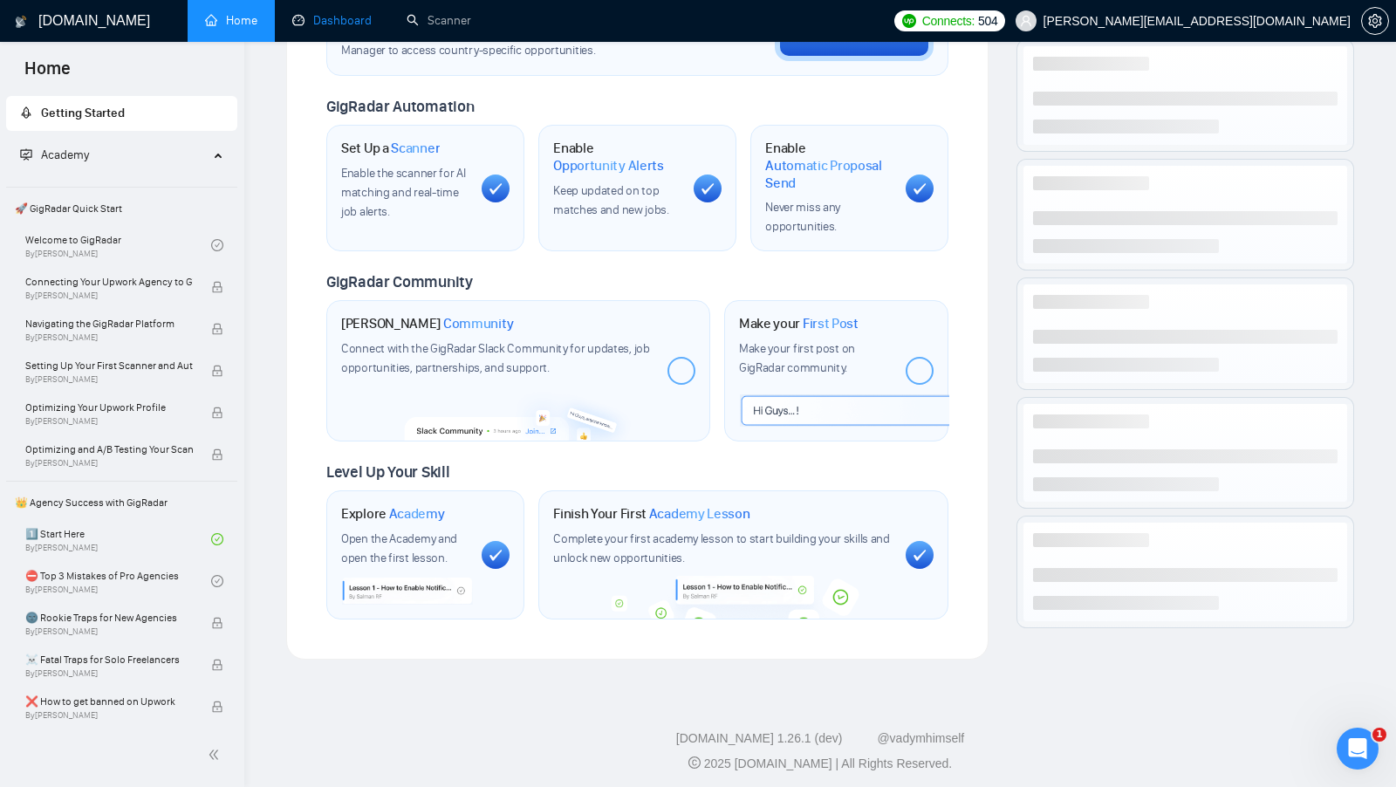
click at [350, 25] on link "Dashboard" at bounding box center [331, 20] width 79 height 15
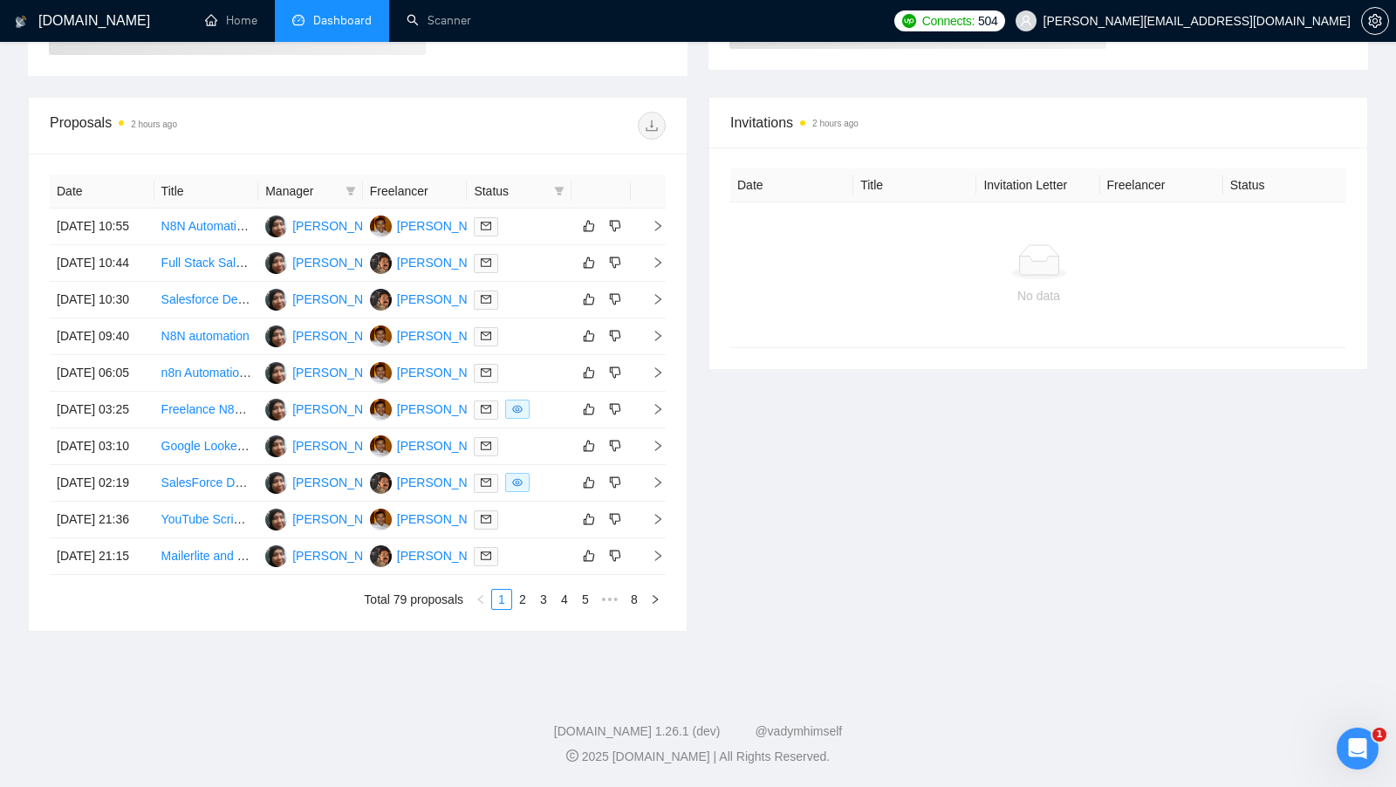
scroll to position [218, 0]
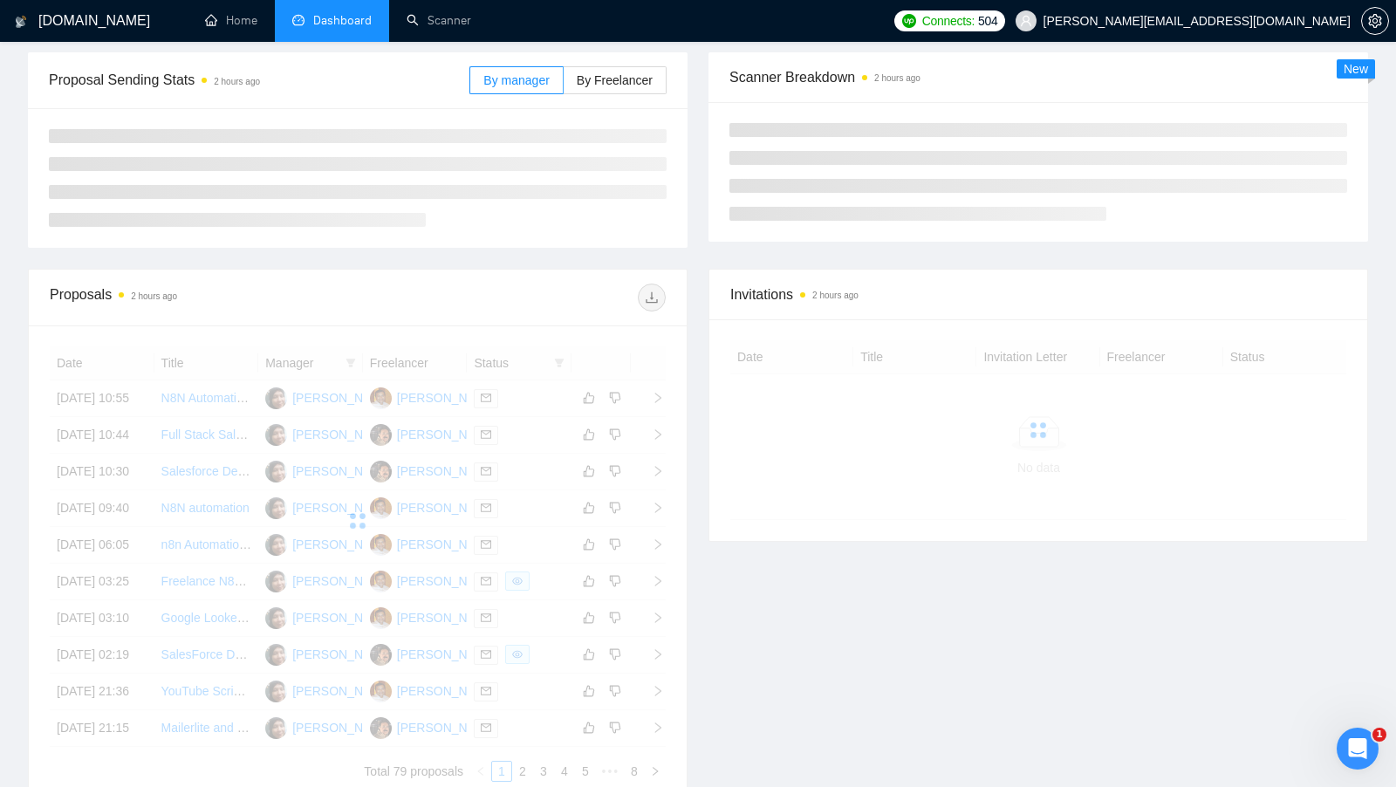
click at [348, 24] on span "Dashboard" at bounding box center [342, 20] width 58 height 15
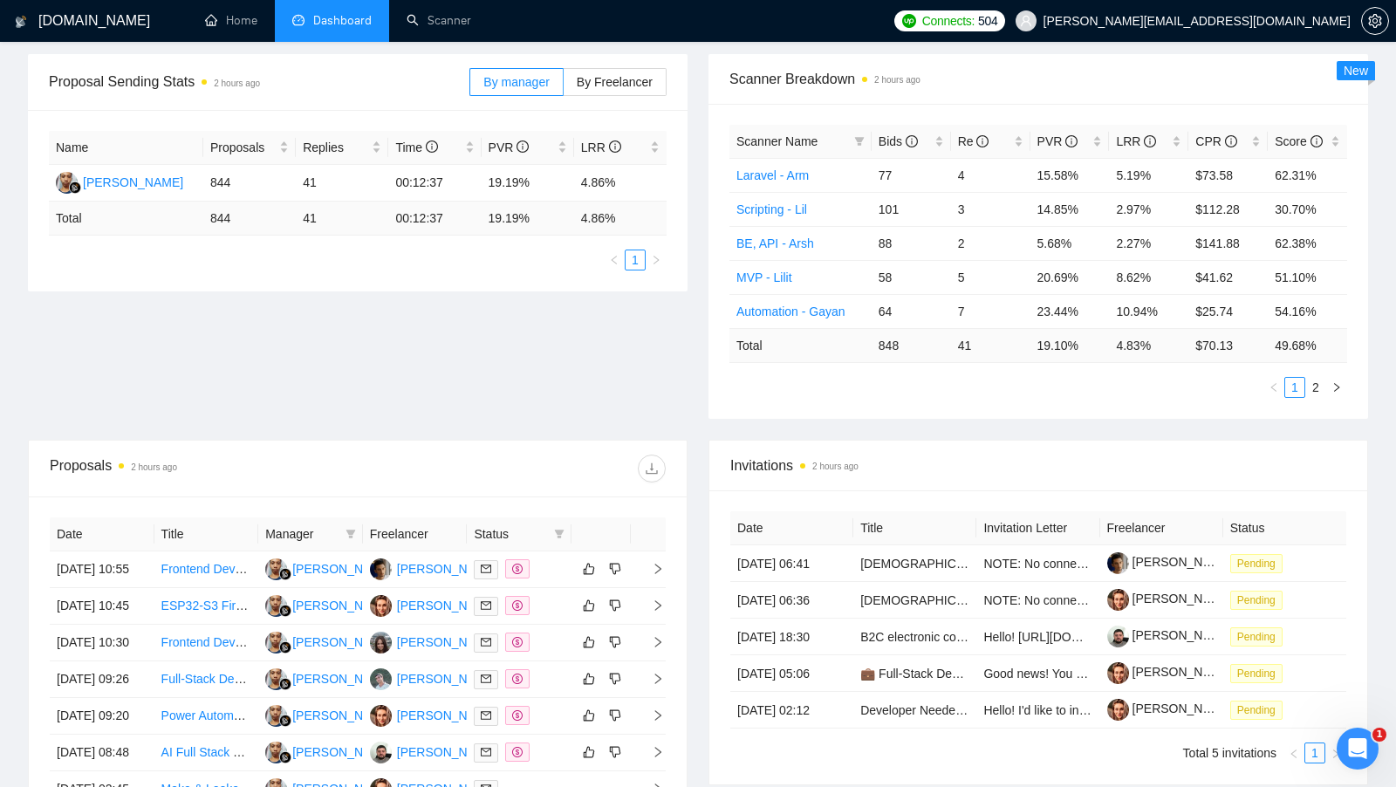
scroll to position [251, 0]
click at [417, 13] on link "Scanner" at bounding box center [439, 20] width 65 height 15
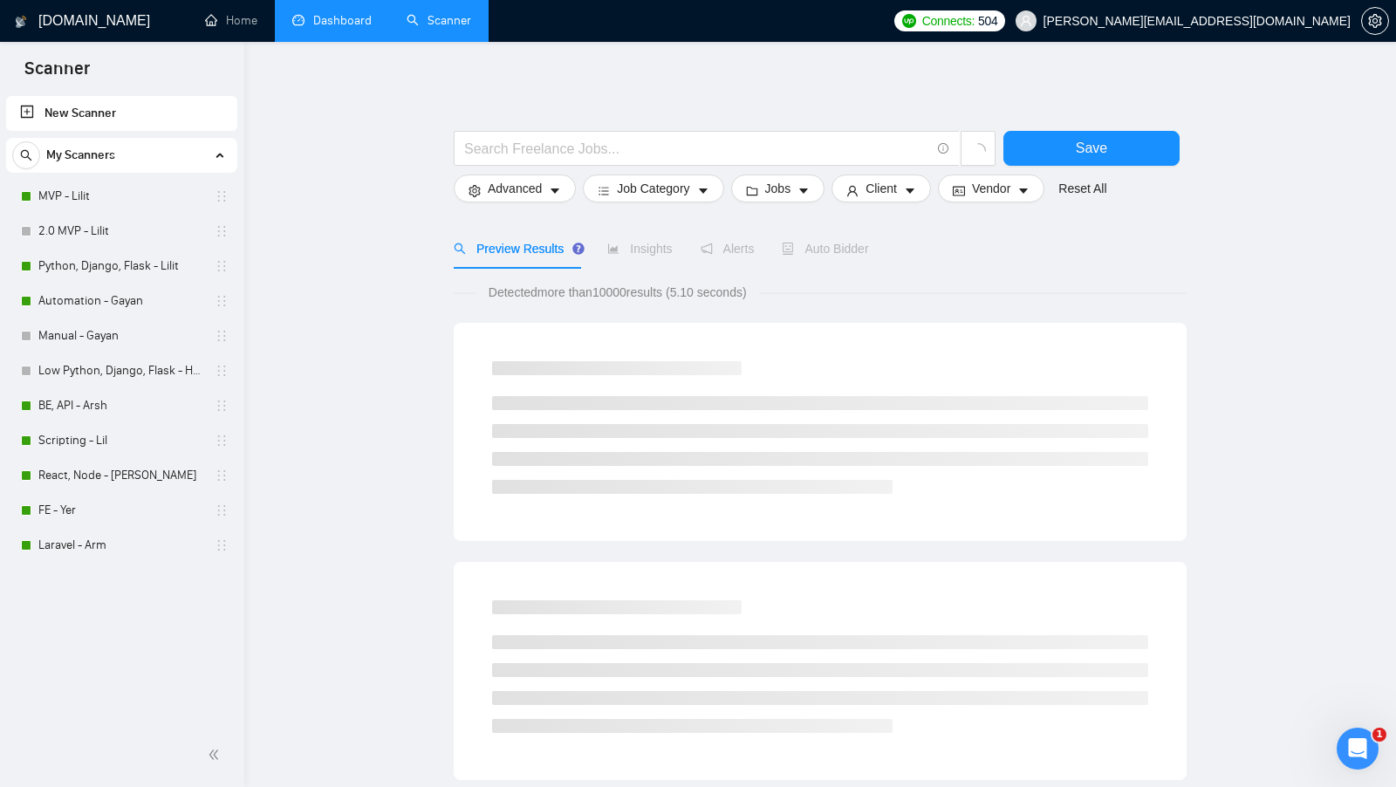
click at [315, 26] on link "Dashboard" at bounding box center [331, 20] width 79 height 15
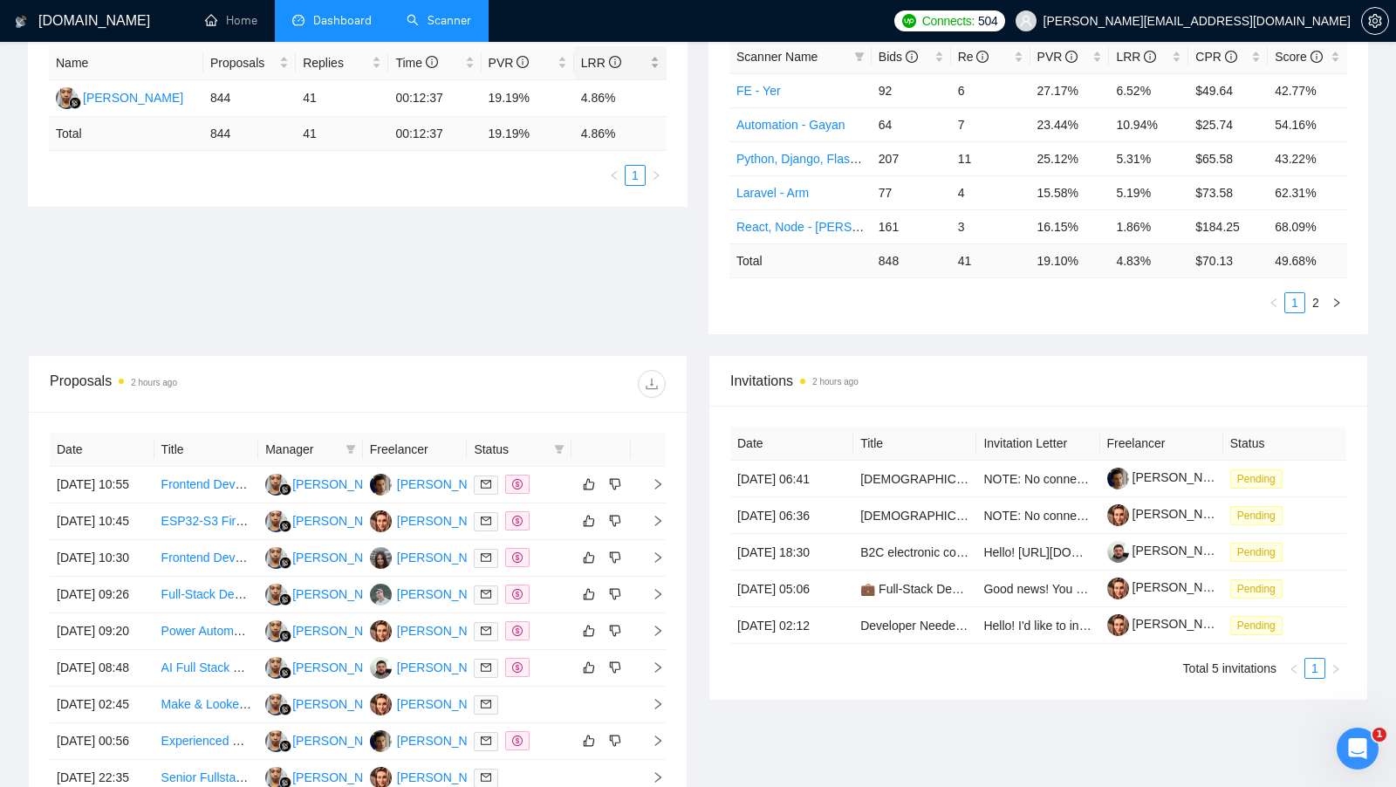
scroll to position [337, 0]
click at [547, 484] on div at bounding box center [519, 486] width 91 height 20
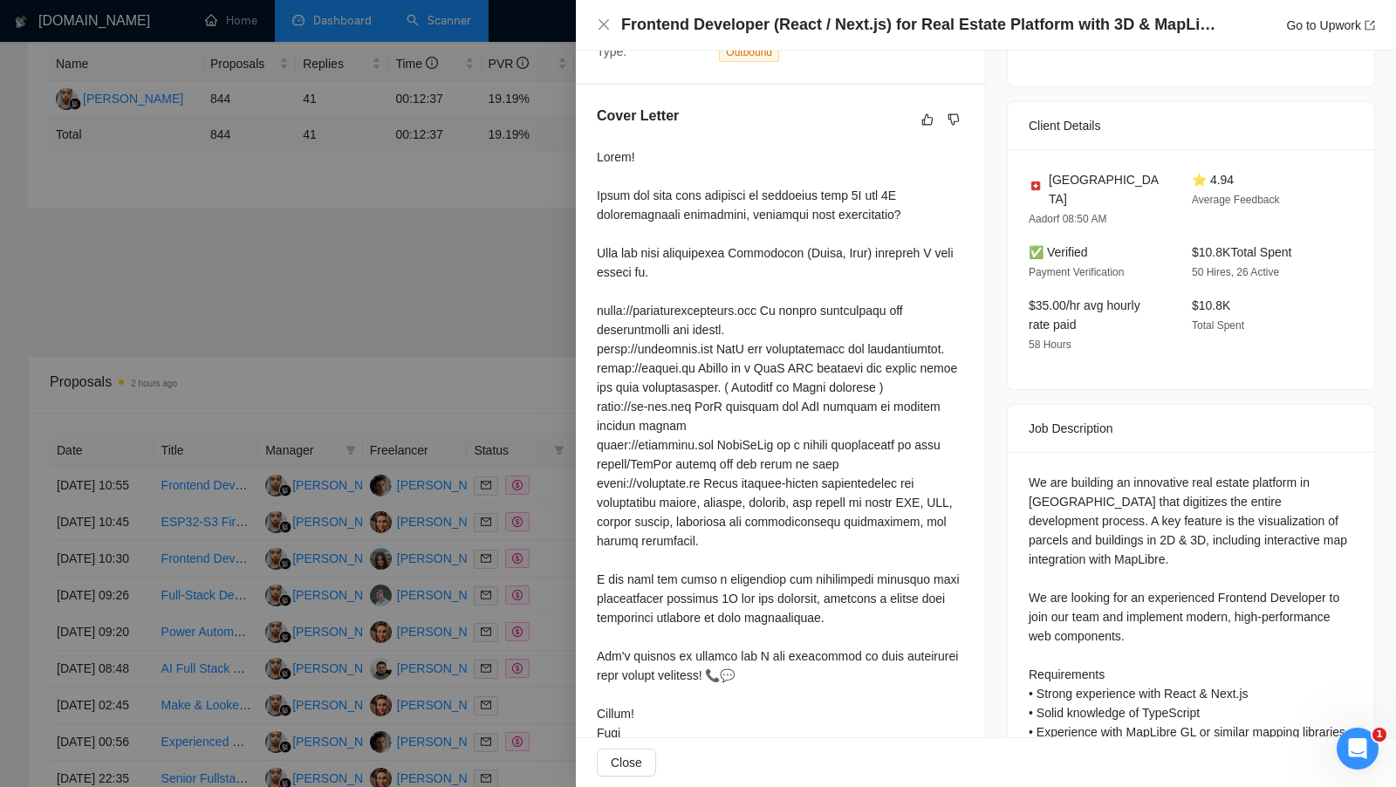
scroll to position [425, 0]
click at [471, 376] on div at bounding box center [698, 393] width 1396 height 787
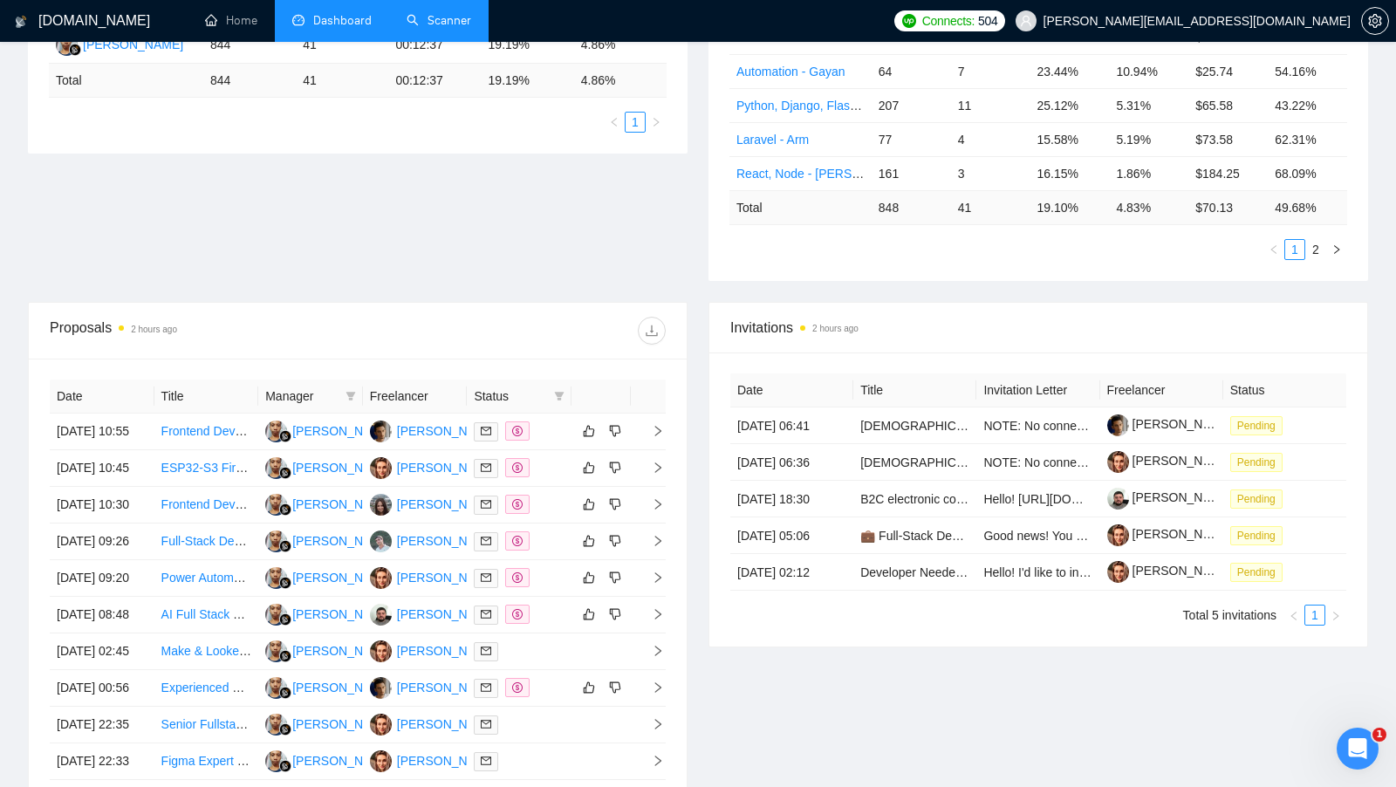
scroll to position [395, 0]
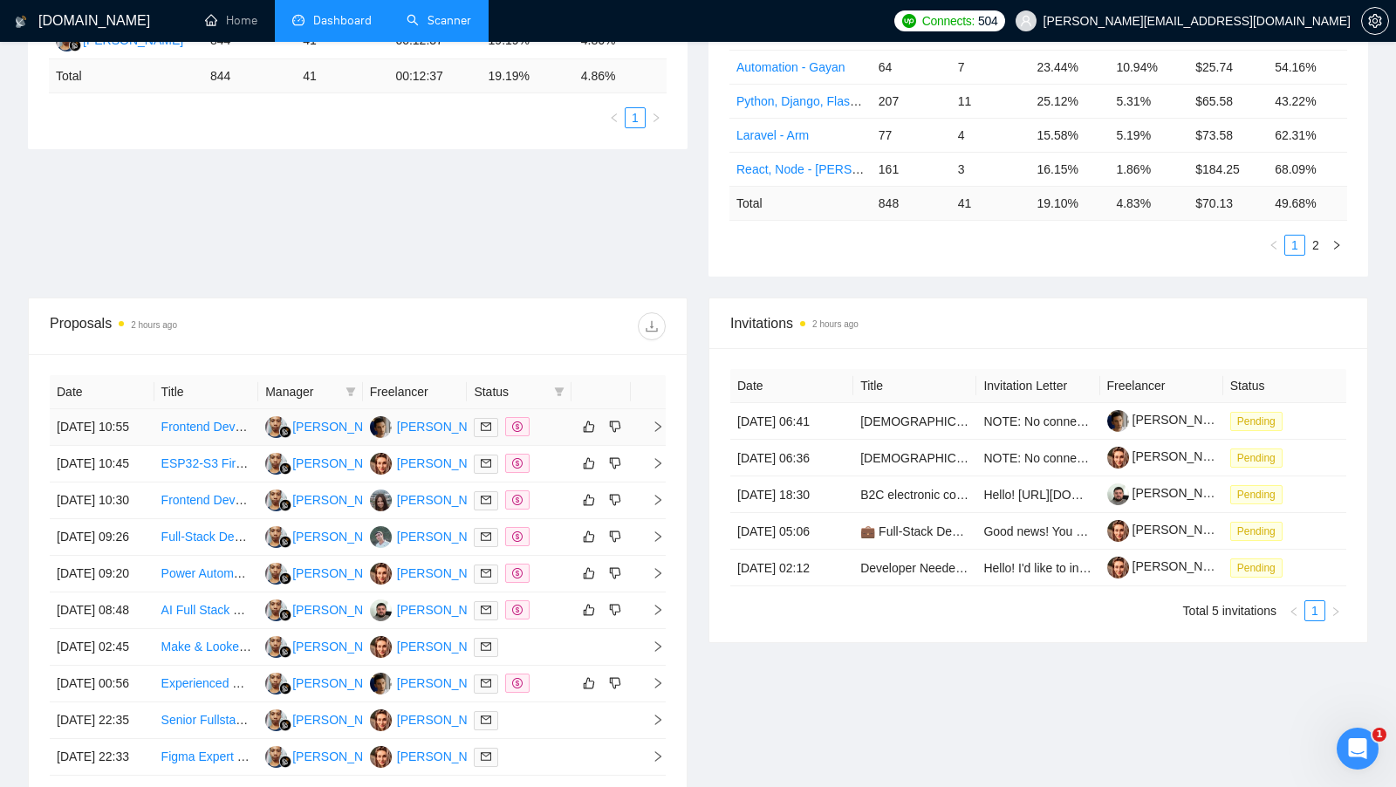
click at [538, 410] on td at bounding box center [519, 427] width 105 height 37
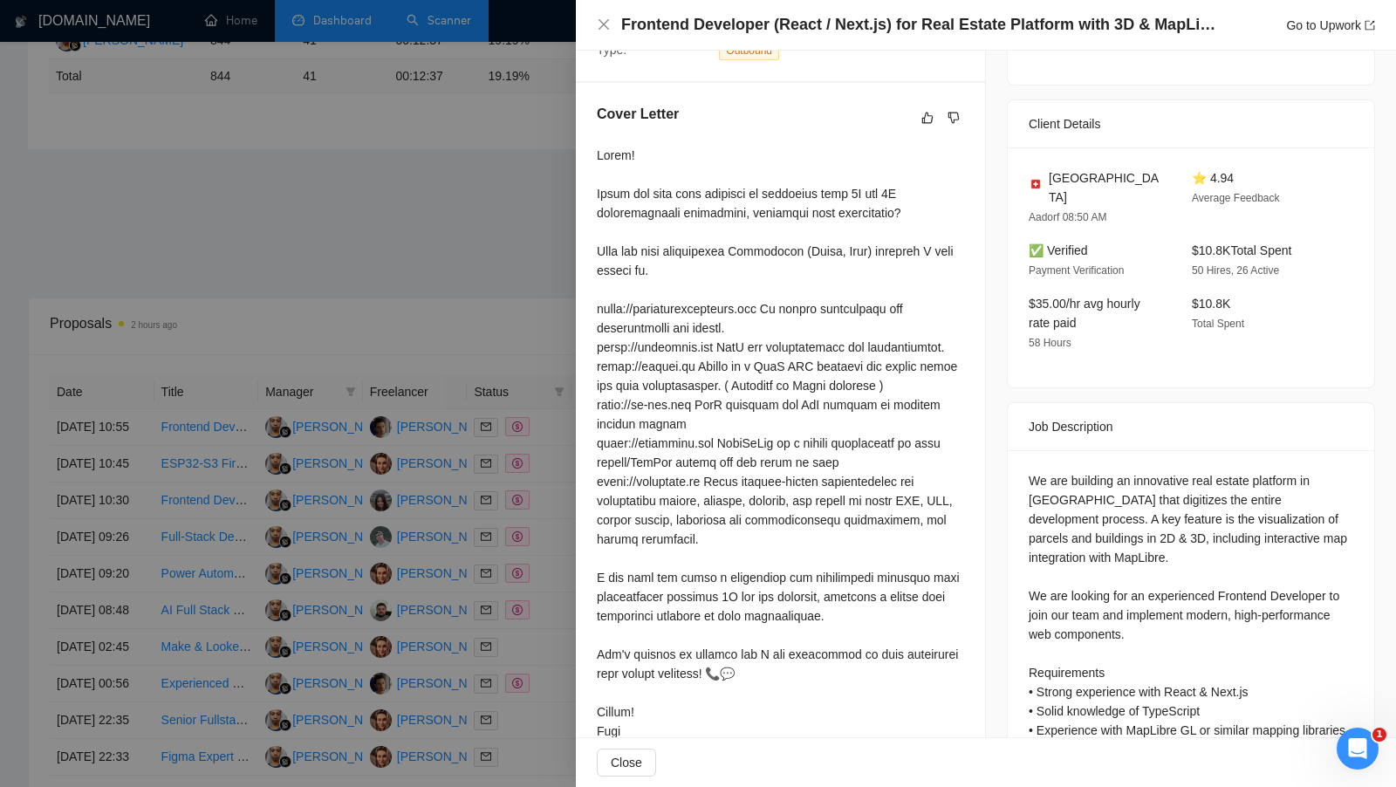
scroll to position [484, 0]
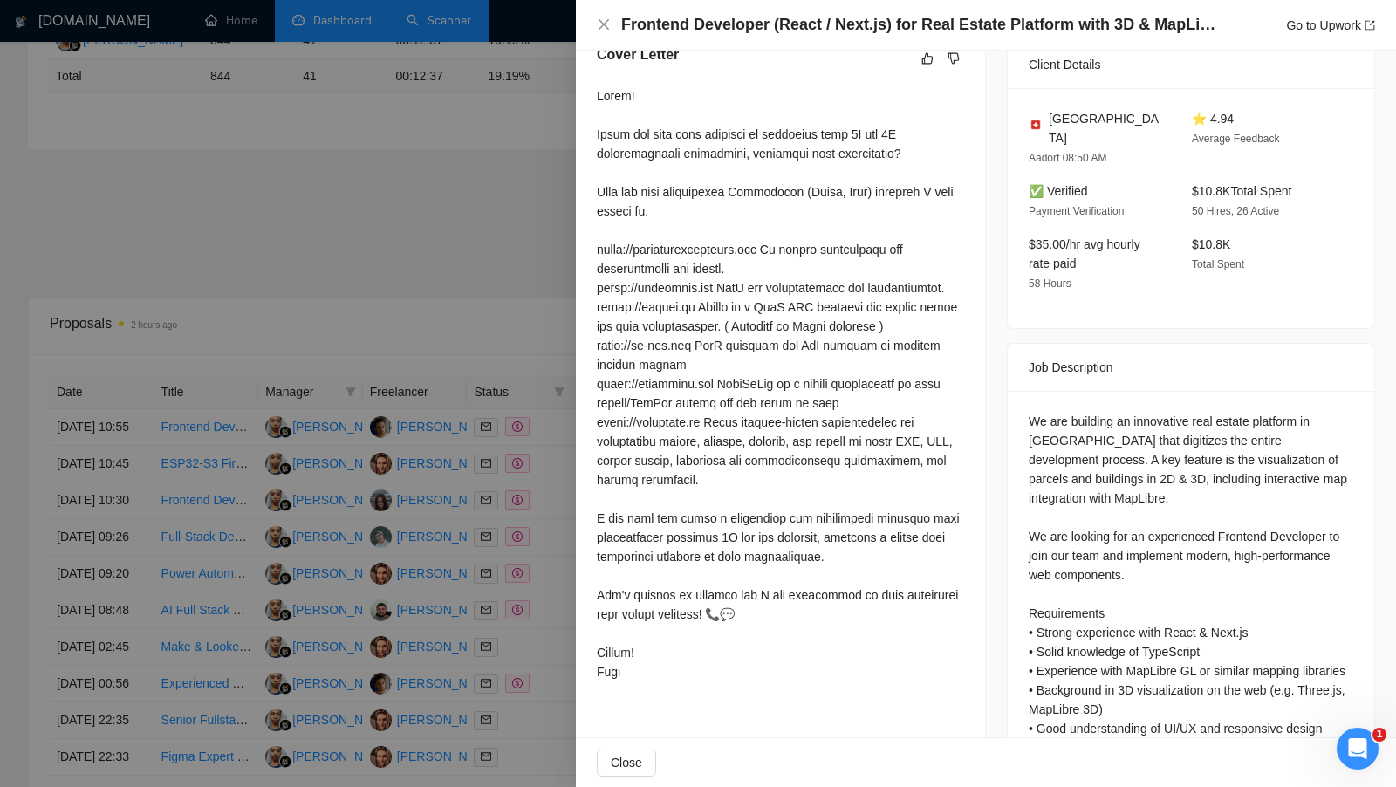
click at [456, 360] on div at bounding box center [698, 393] width 1396 height 787
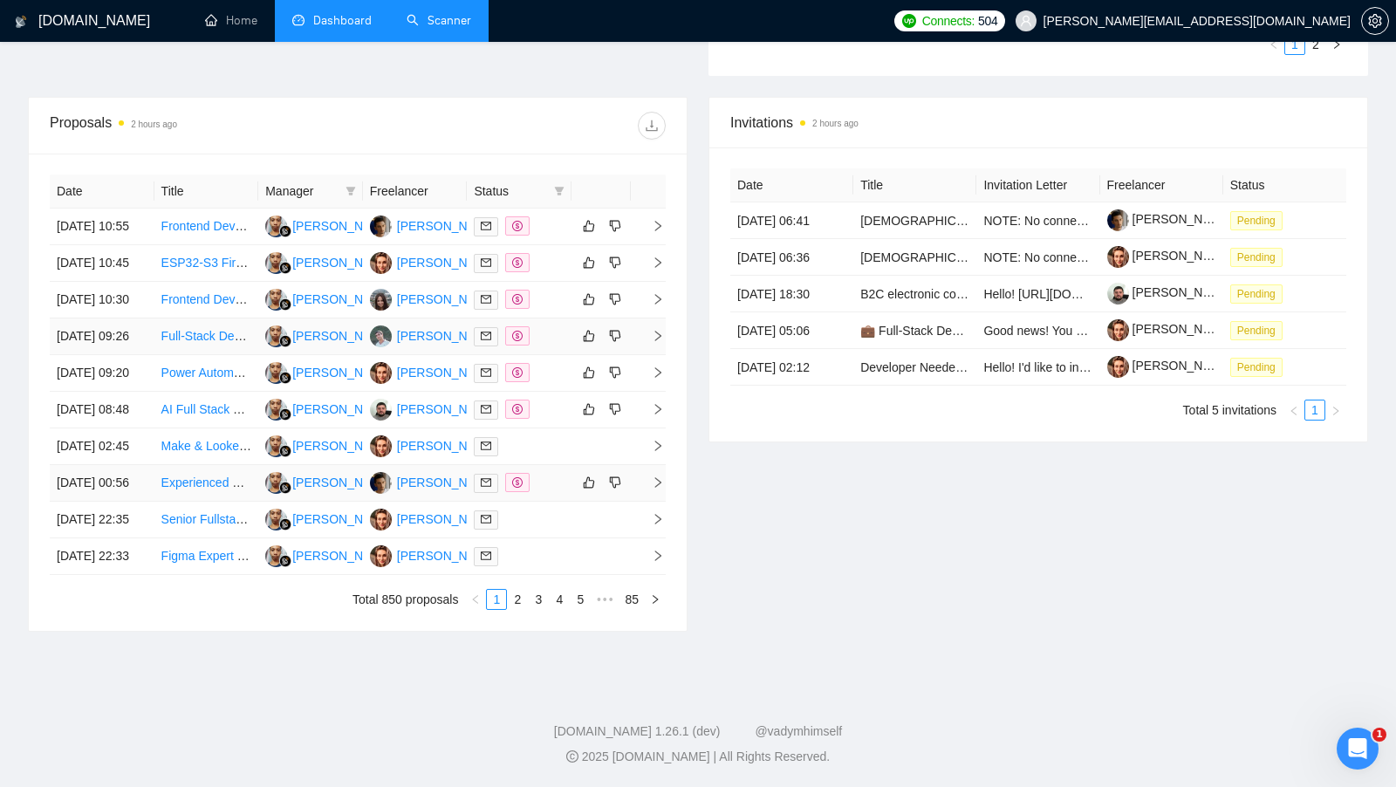
scroll to position [683, 0]
click at [513, 609] on link "2" at bounding box center [517, 599] width 19 height 19
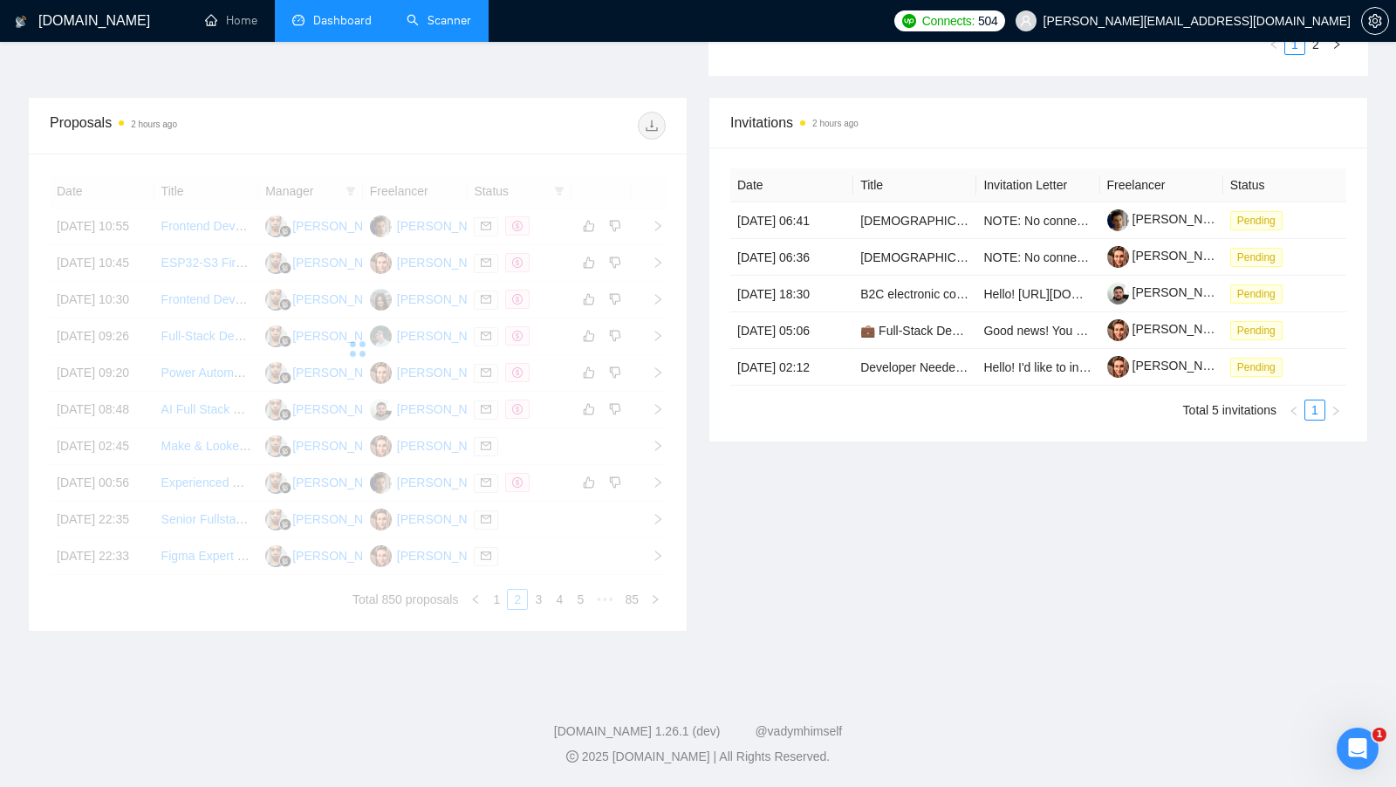
scroll to position [637, 0]
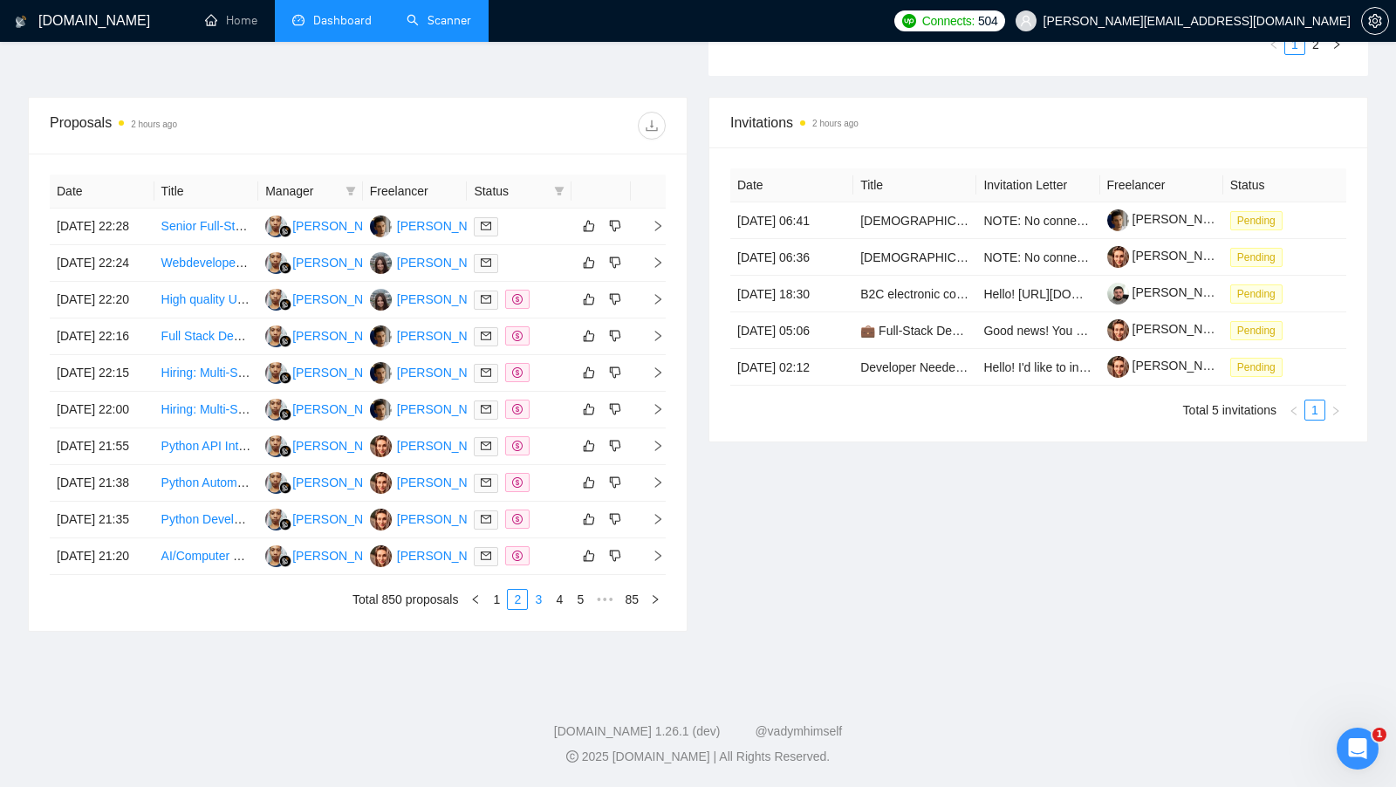
click at [545, 609] on link "3" at bounding box center [538, 599] width 19 height 19
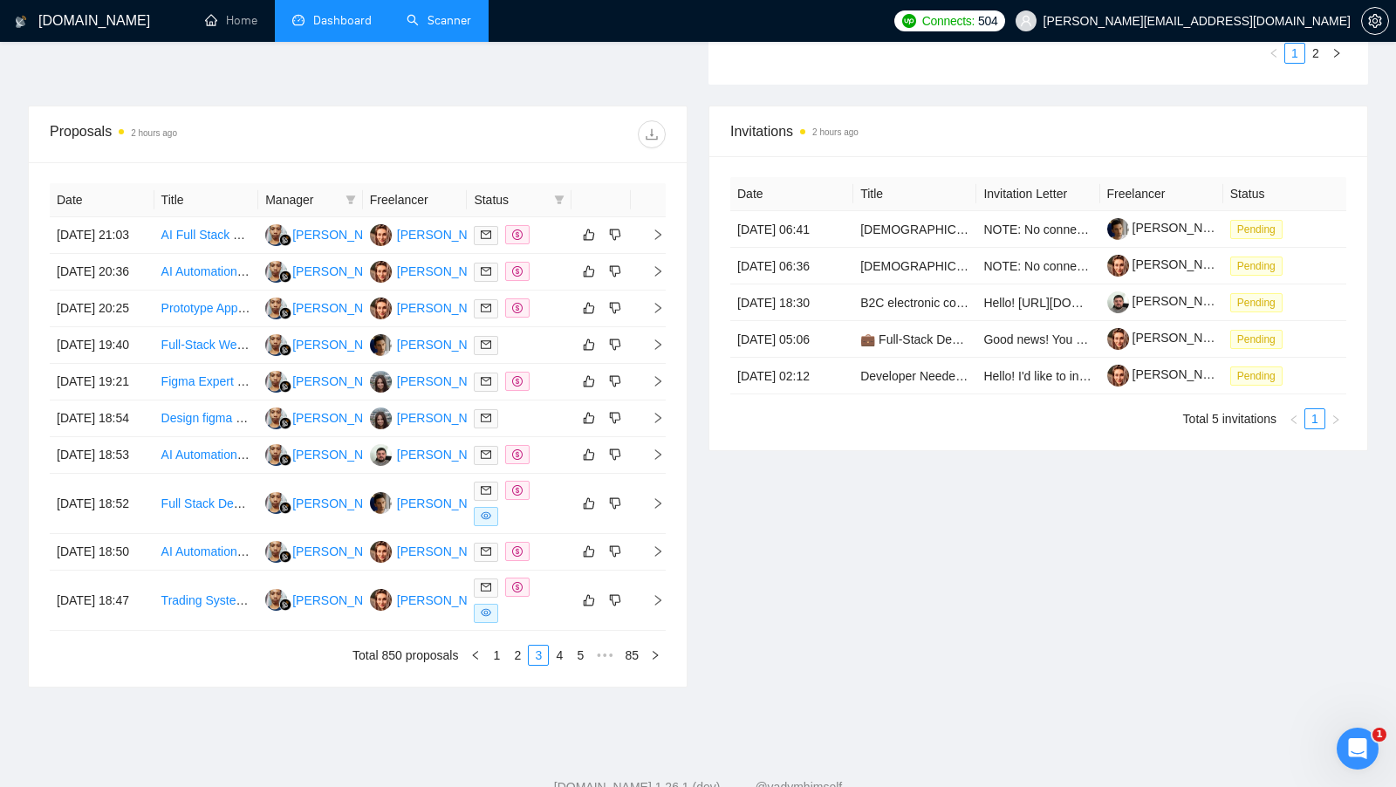
scroll to position [588, 0]
click at [555, 665] on div "Date Title Manager Freelancer Status 22 Sep, 2025 21:03 AI Full Stack Engineer …" at bounding box center [358, 423] width 616 height 483
click at [558, 570] on td at bounding box center [519, 551] width 105 height 37
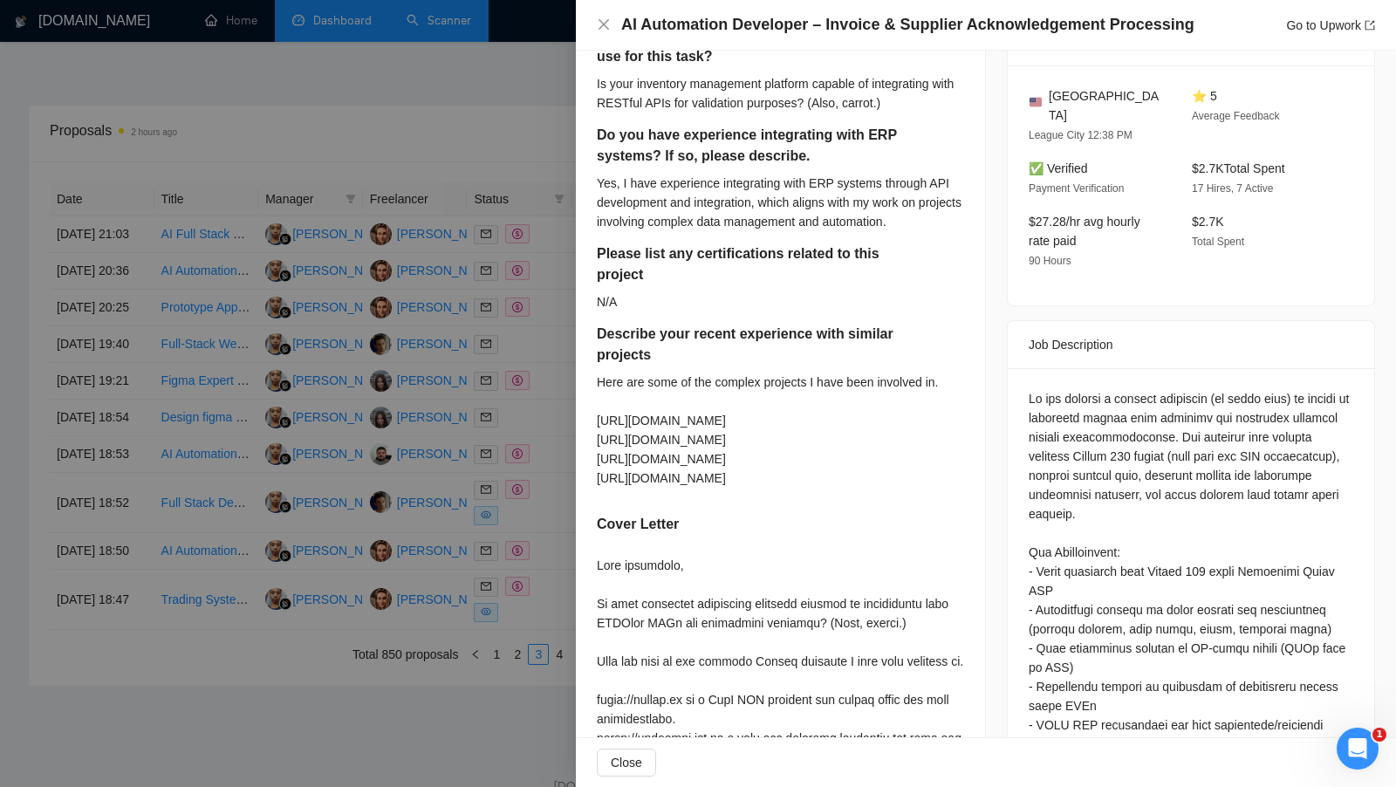
click at [557, 647] on div at bounding box center [698, 393] width 1396 height 787
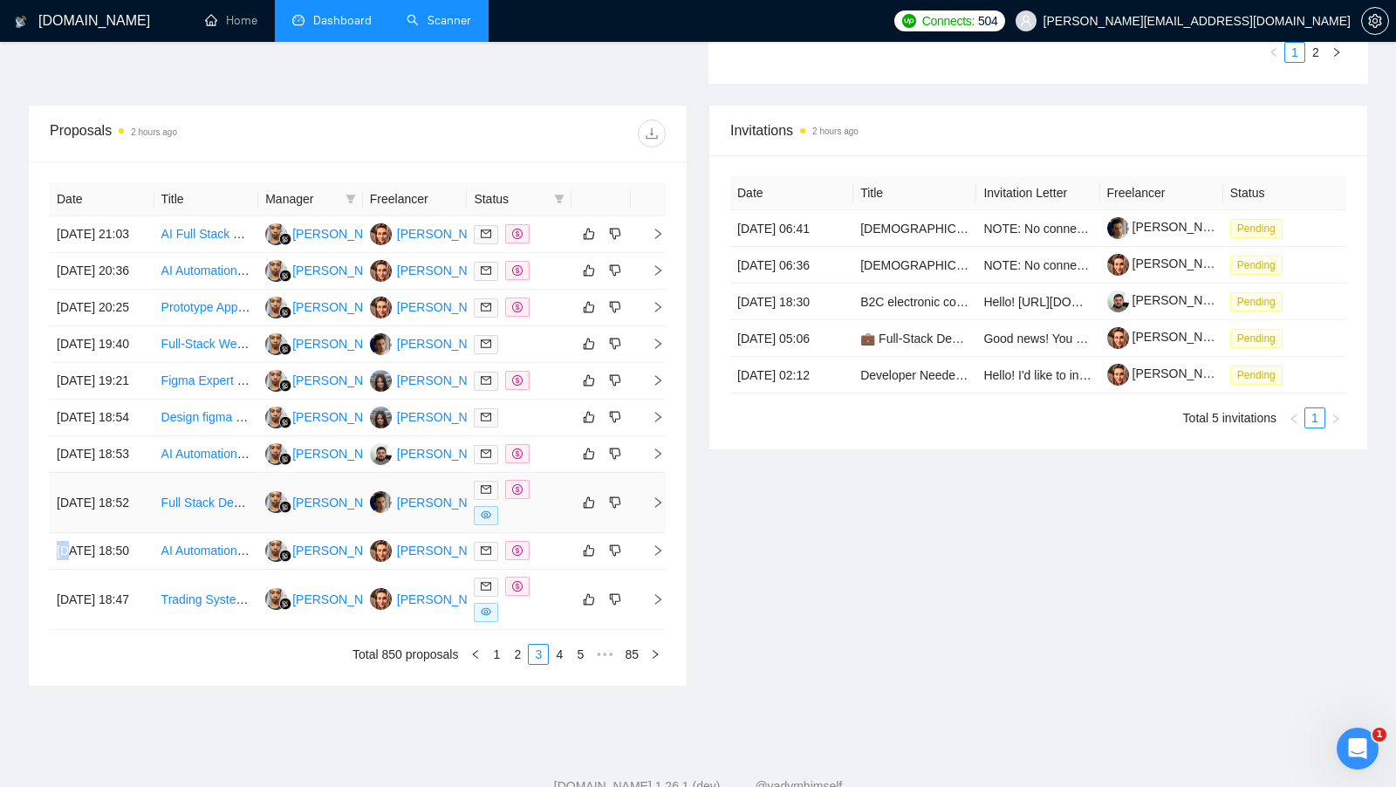
click at [557, 525] on div at bounding box center [519, 502] width 91 height 45
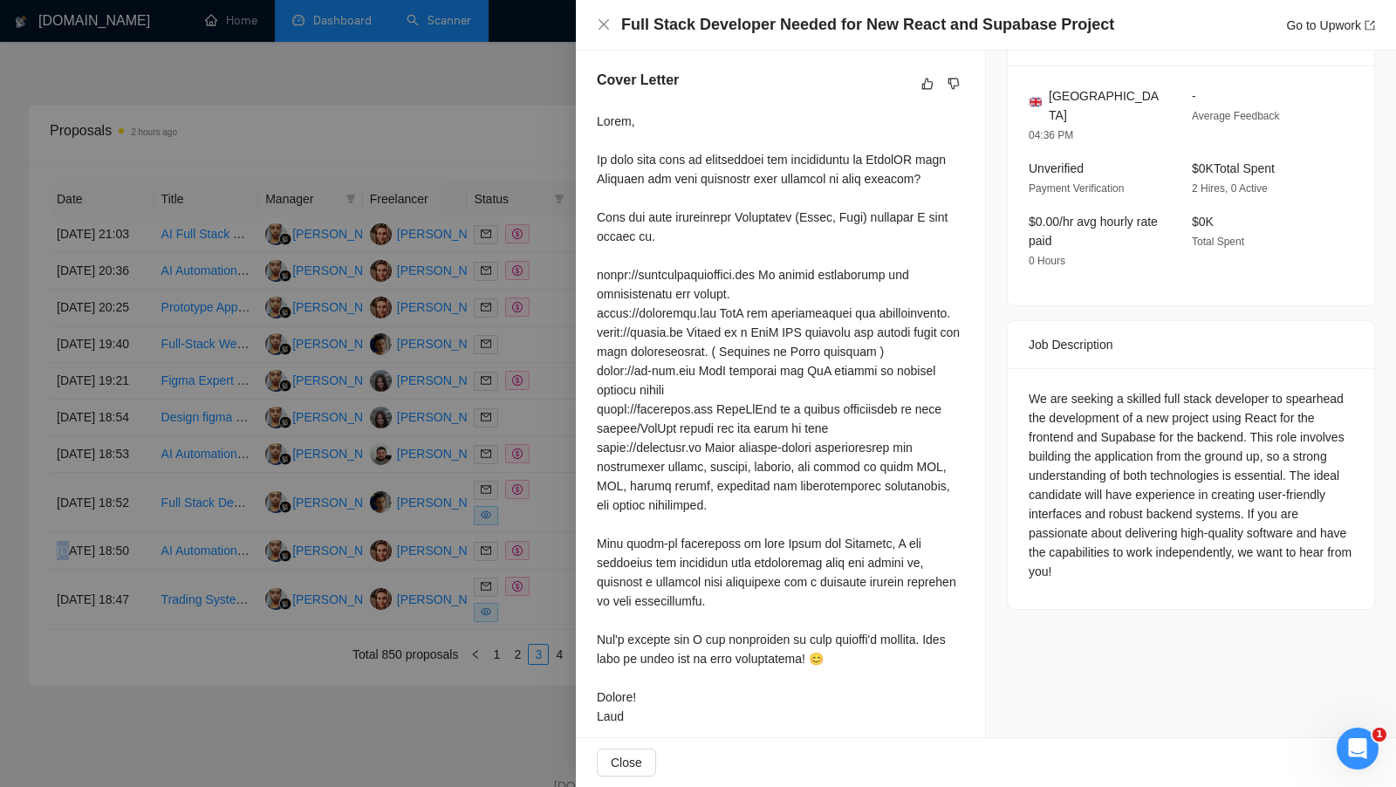
scroll to position [477, 0]
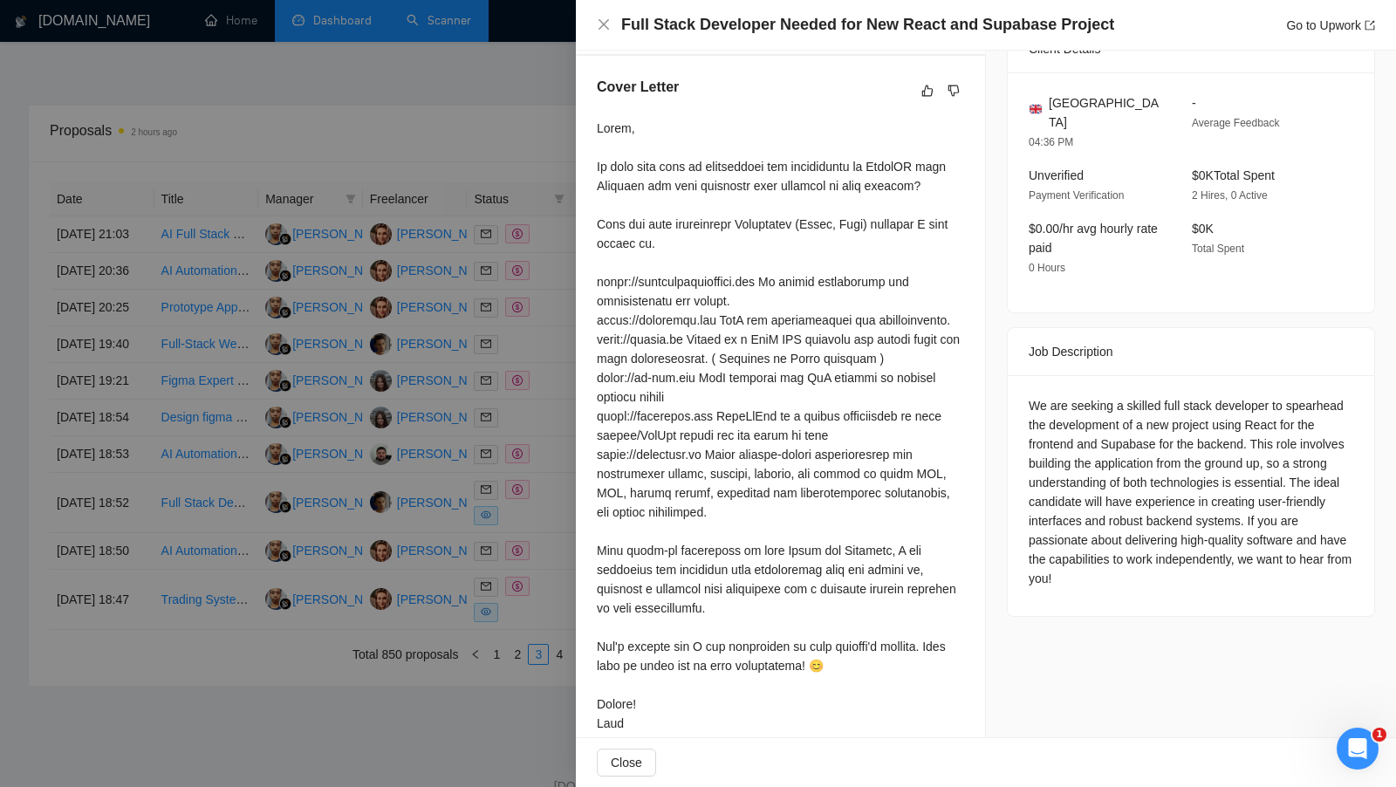
click at [722, 617] on div at bounding box center [780, 426] width 367 height 614
click at [542, 532] on div at bounding box center [698, 393] width 1396 height 787
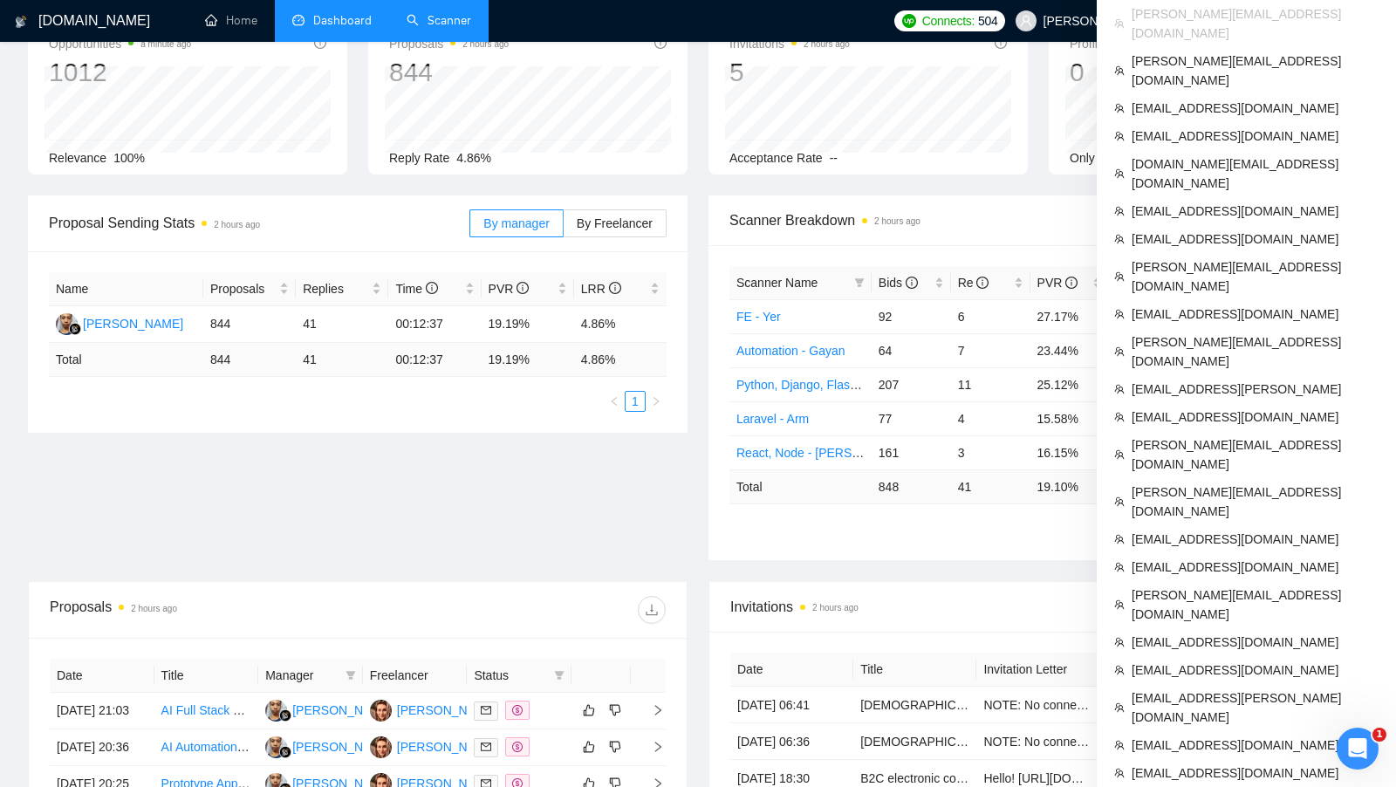
scroll to position [109, 0]
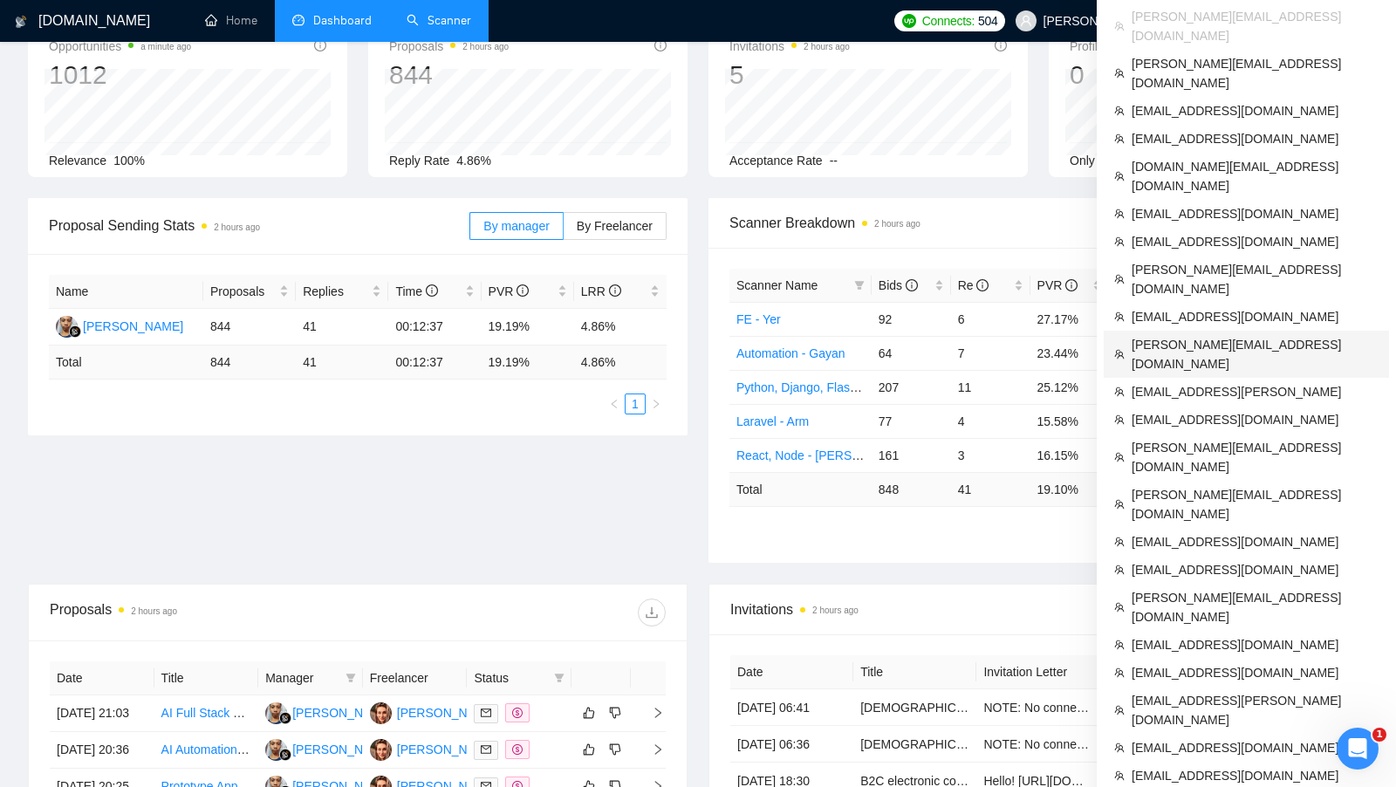
click at [1261, 335] on span "erik@voidweb.eu" at bounding box center [1255, 354] width 247 height 38
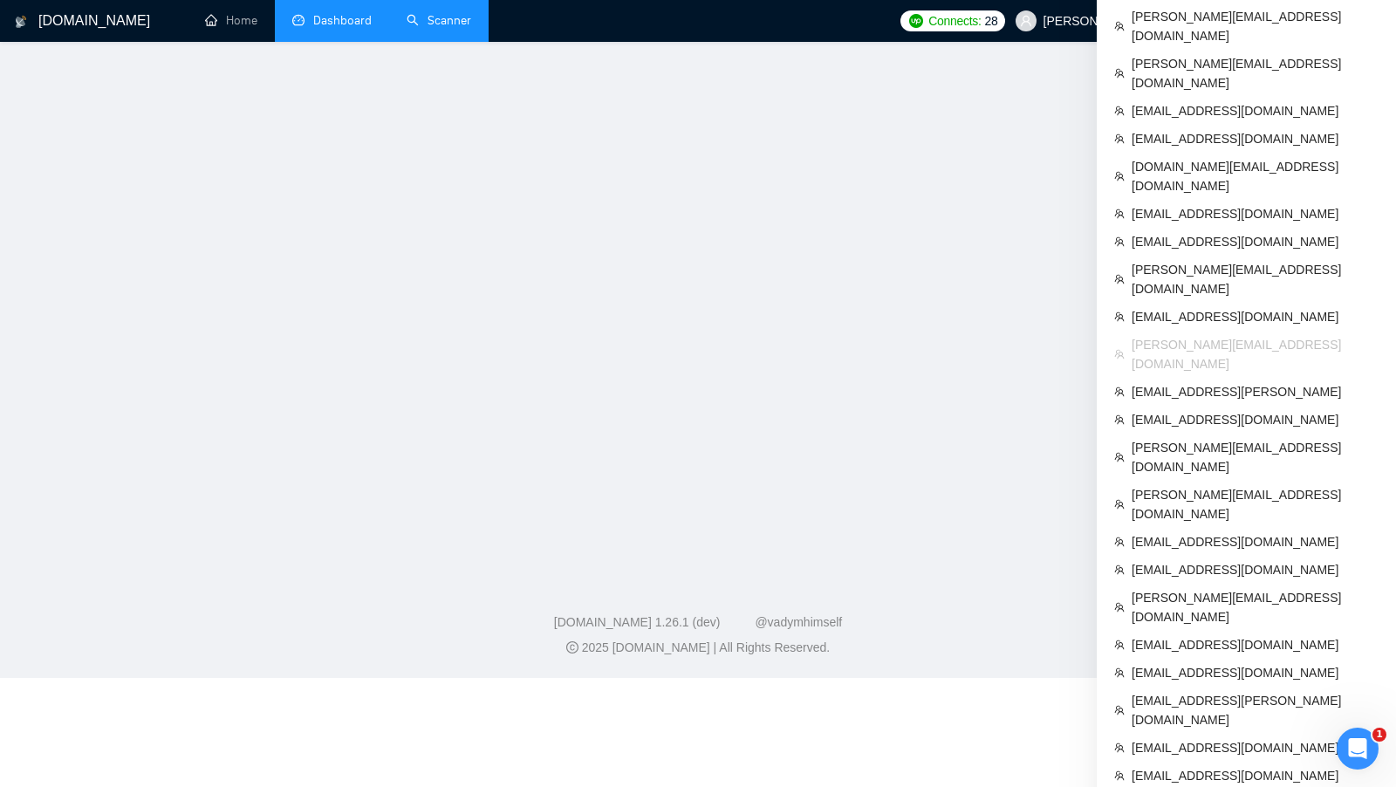
scroll to position [353, 0]
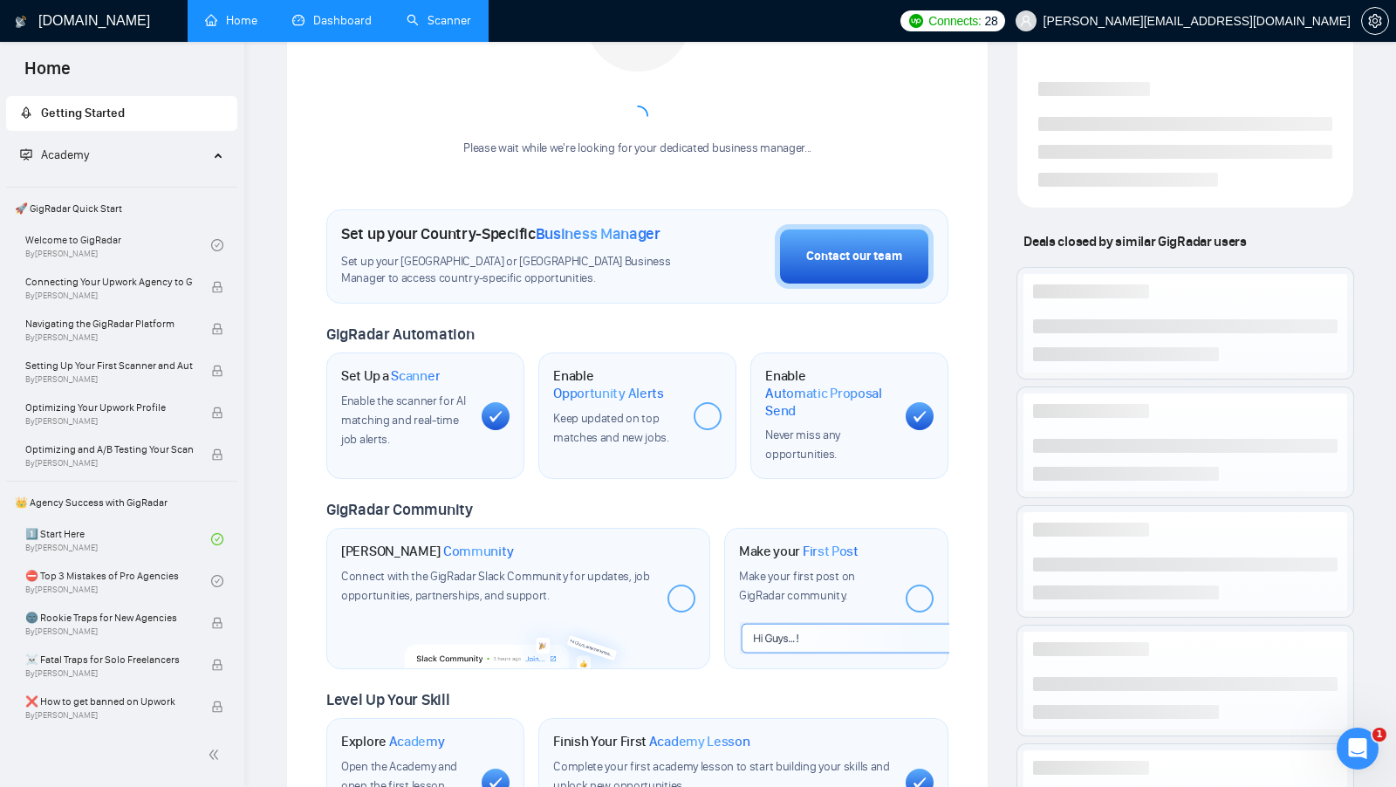
click at [343, 47] on div "Meet your Business Manager Please wait while we're looking for your dedicated b…" at bounding box center [637, 53] width 622 height 244
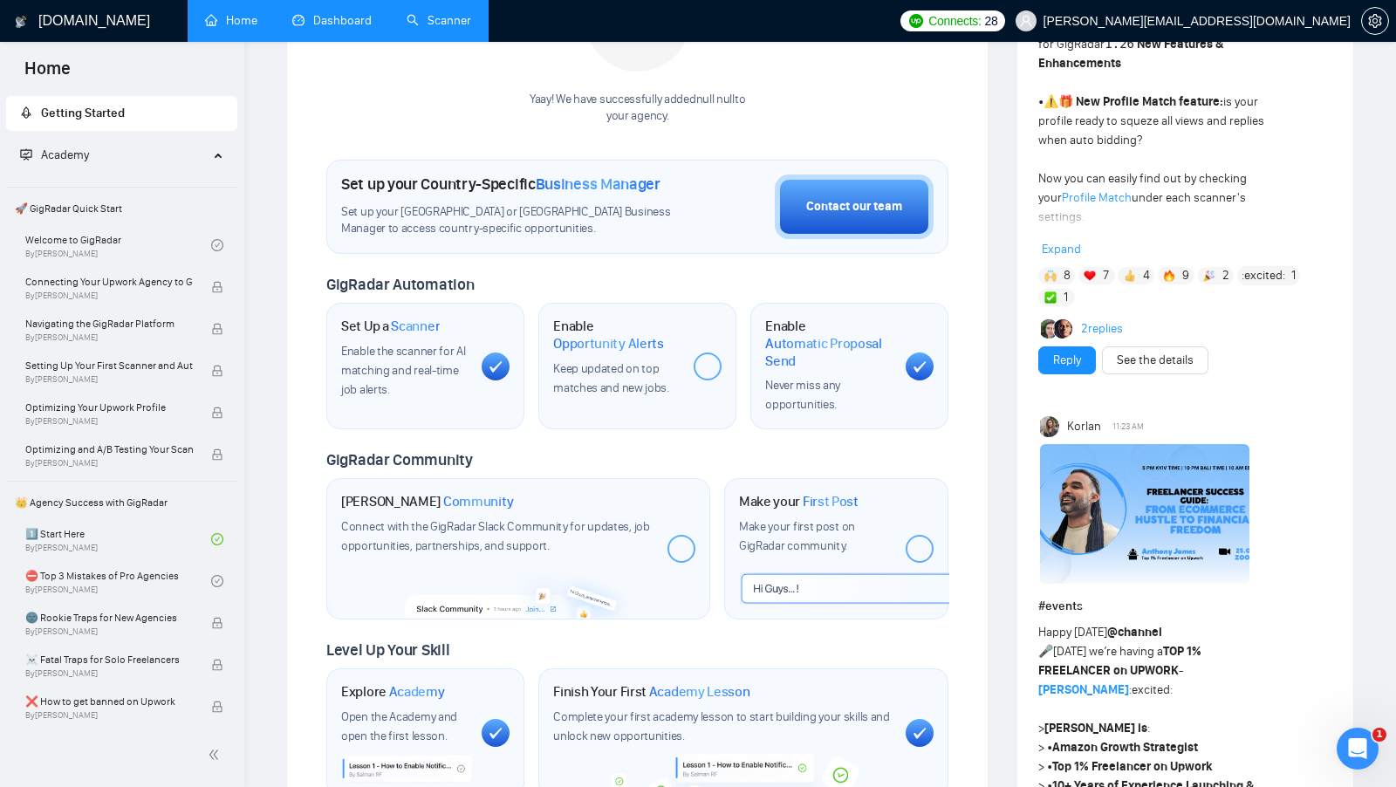
click at [344, 22] on link "Dashboard" at bounding box center [331, 20] width 79 height 15
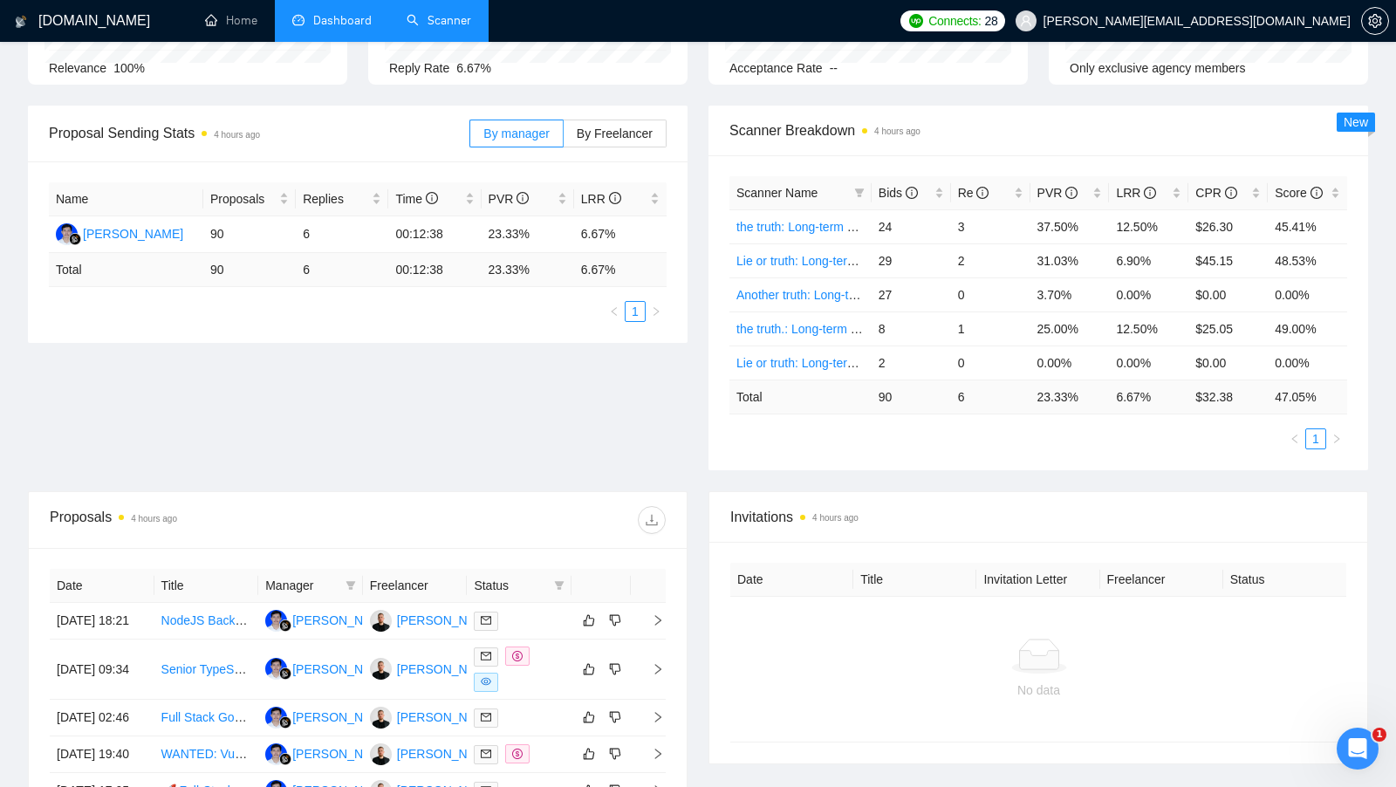
scroll to position [198, 0]
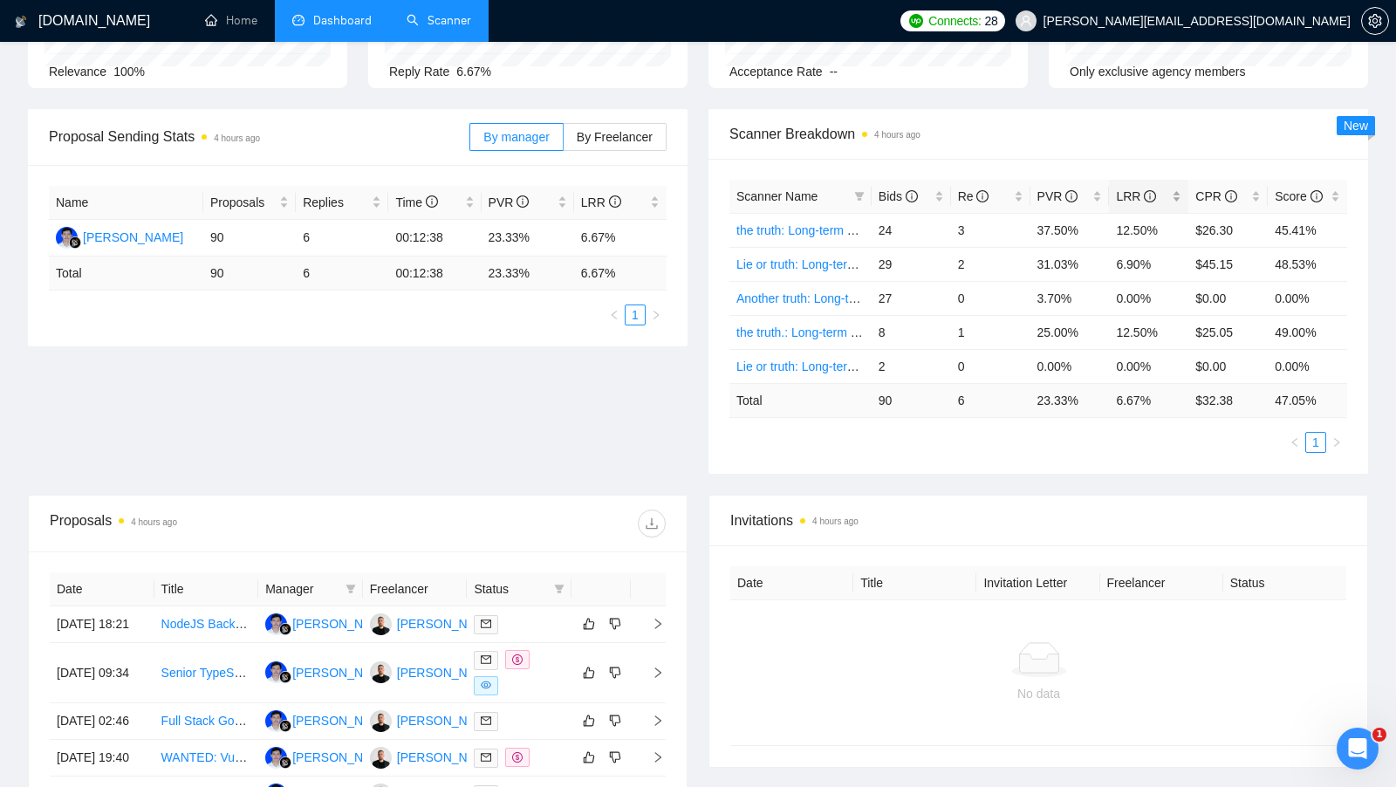
click at [1177, 195] on div "LRR" at bounding box center [1148, 196] width 65 height 19
click at [1178, 194] on div "LRR" at bounding box center [1148, 196] width 65 height 19
click at [555, 584] on icon "filter" at bounding box center [559, 589] width 10 height 10
click at [518, 621] on span "Chat" at bounding box center [503, 618] width 33 height 14
click at [533, 564] on div "Date Title Manager Freelancer Status 22 Sep, 2025 18:21 NodeJS Backend/Full-sta…" at bounding box center [358, 802] width 658 height 501
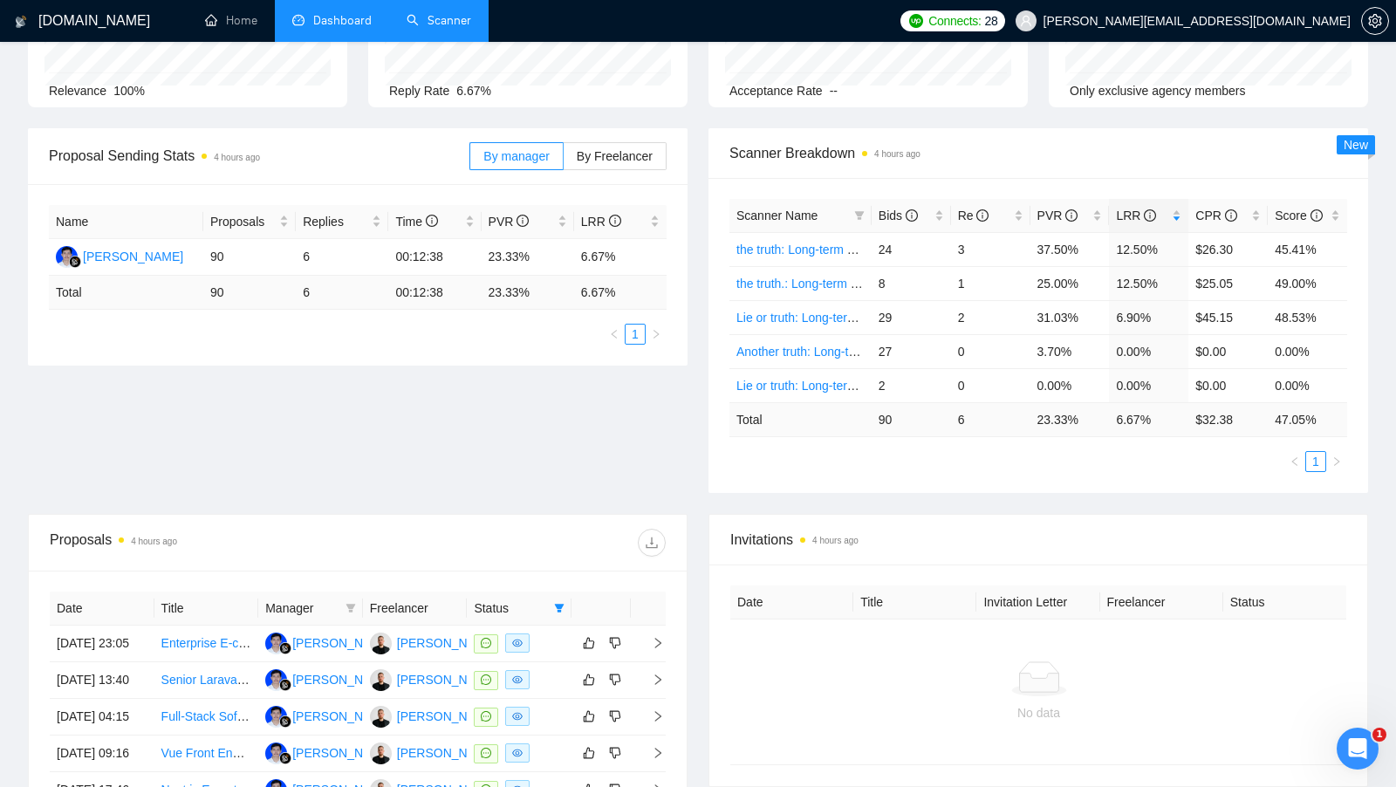
scroll to position [180, 0]
click at [559, 604] on icon "filter" at bounding box center [559, 607] width 10 height 10
click at [516, 634] on span "Chat" at bounding box center [503, 636] width 33 height 14
checkbox input "false"
click at [735, 728] on div "No data" at bounding box center [1039, 691] width 617 height 145
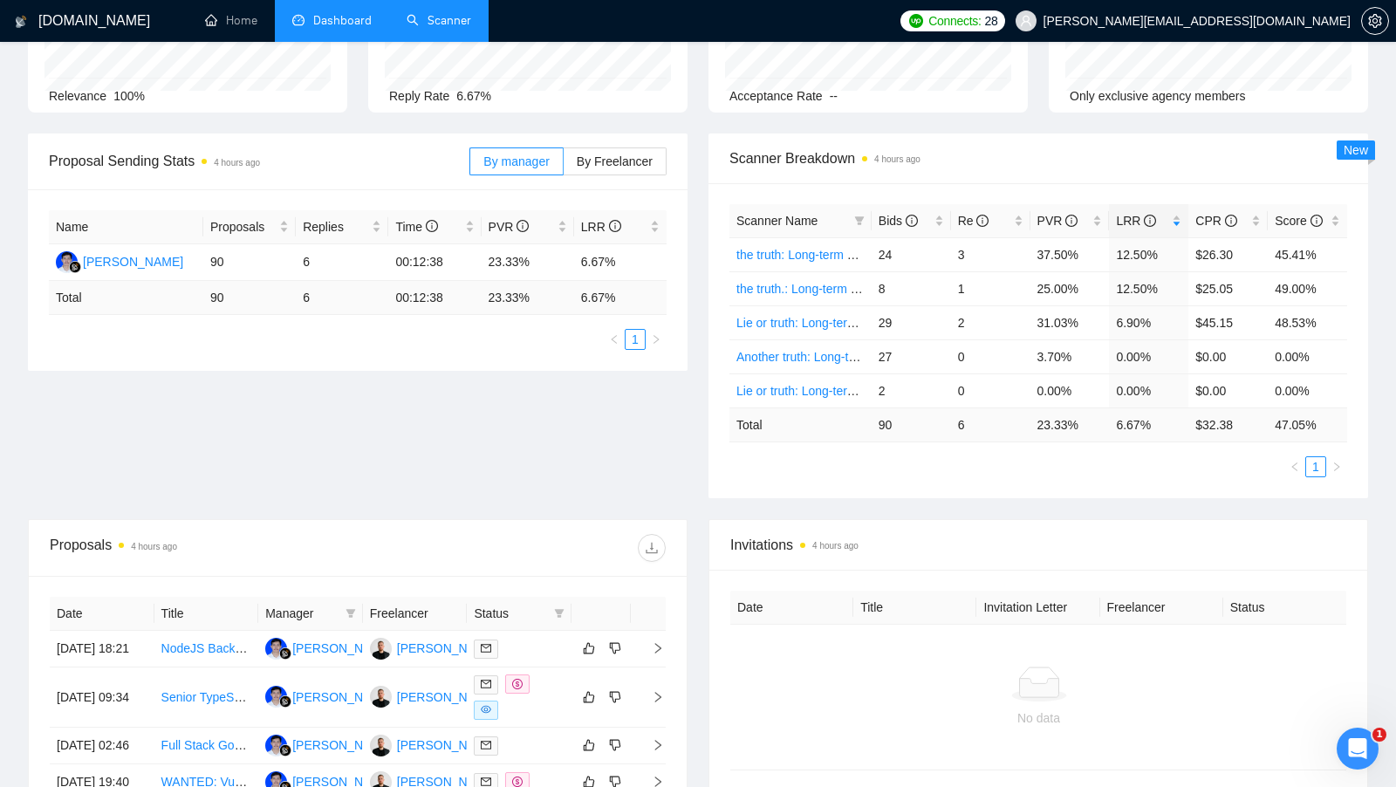
scroll to position [171, 0]
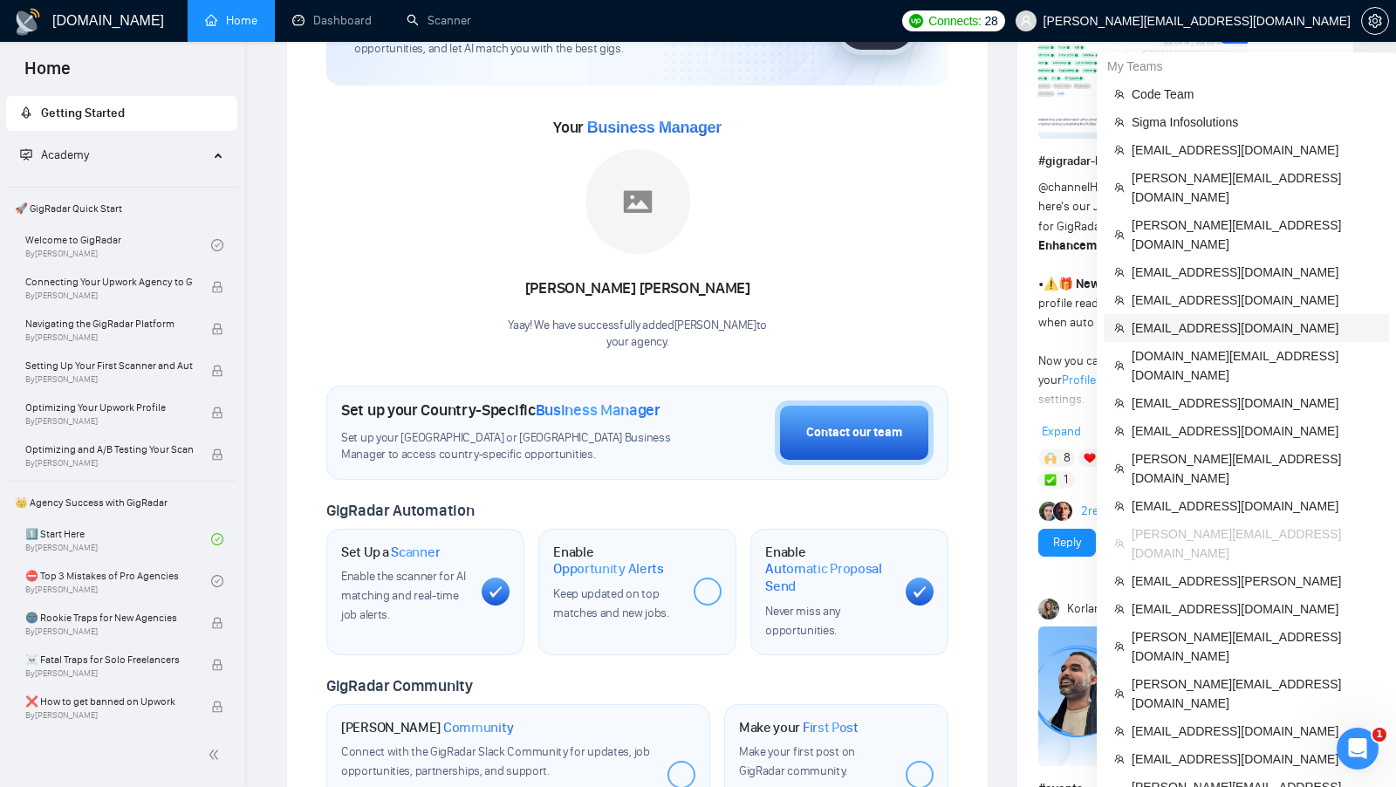
click at [1215, 319] on span "amir@sodelia.ca" at bounding box center [1255, 328] width 247 height 19
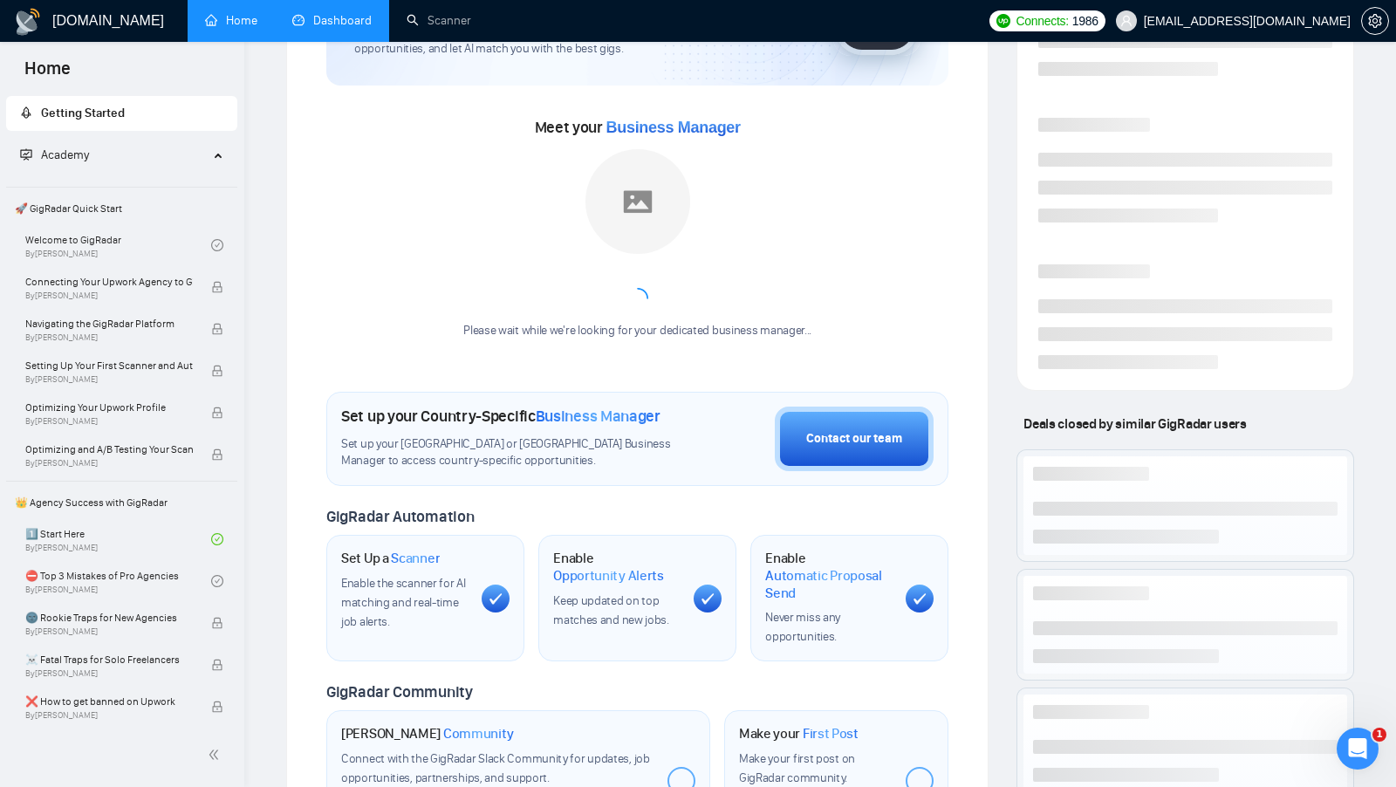
click at [363, 28] on link "Dashboard" at bounding box center [331, 20] width 79 height 15
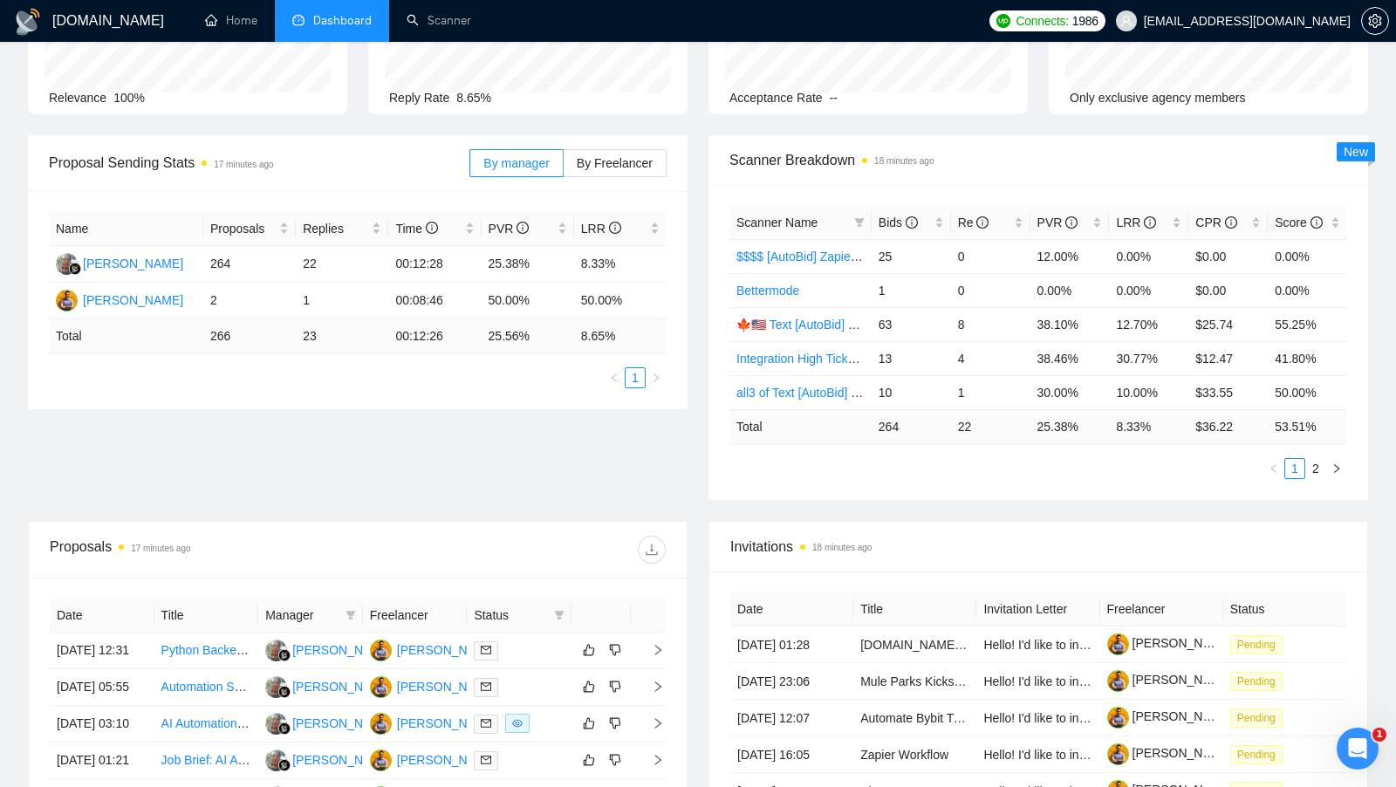
scroll to position [171, 0]
click at [1173, 215] on div "LRR" at bounding box center [1148, 223] width 65 height 19
click at [625, 472] on div "Proposal Sending Stats 17 minutes ago By manager By Freelancer Name Proposals R…" at bounding box center [698, 329] width 1362 height 386
click at [390, 456] on div "Proposal Sending Stats 17 minutes ago By manager By Freelancer Name Proposals R…" at bounding box center [698, 329] width 1362 height 386
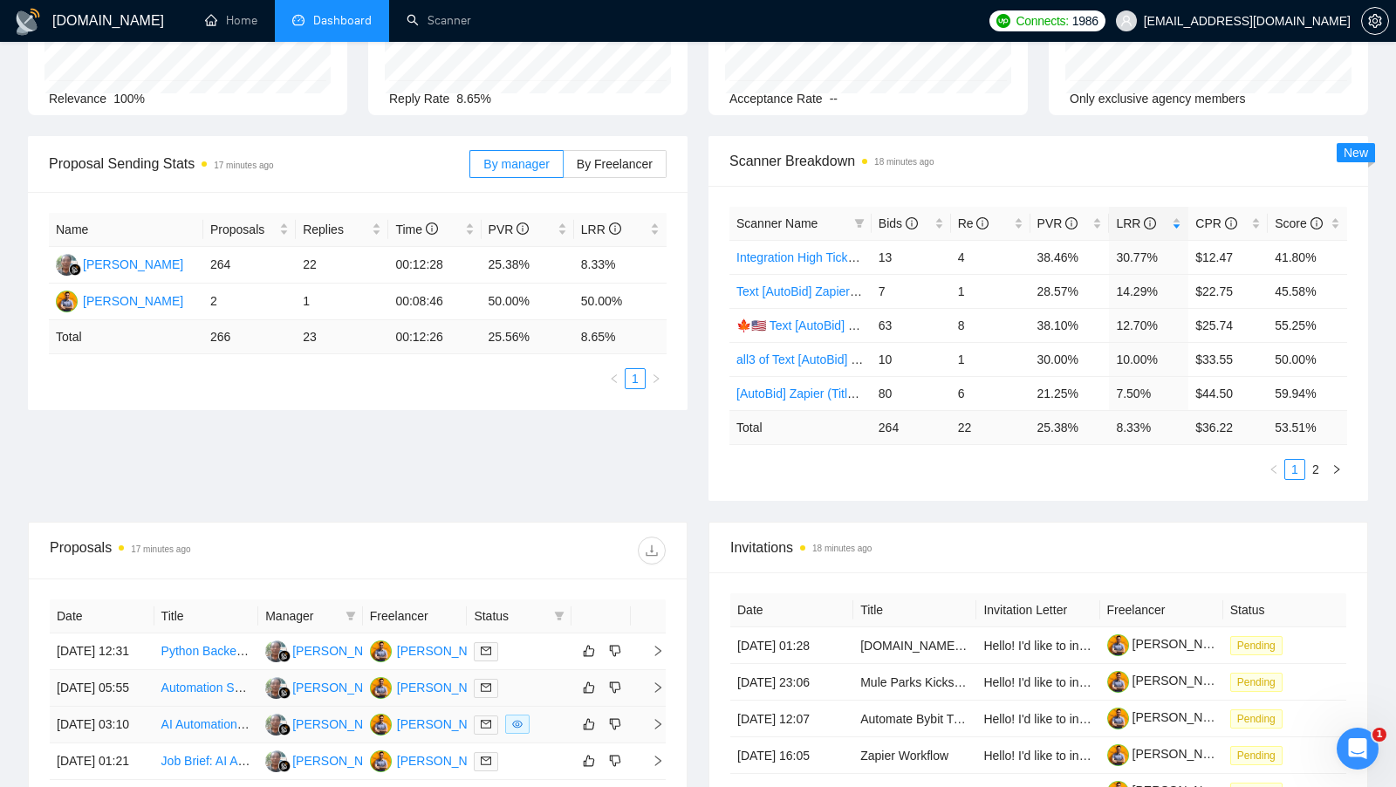
click at [540, 738] on td at bounding box center [519, 725] width 105 height 37
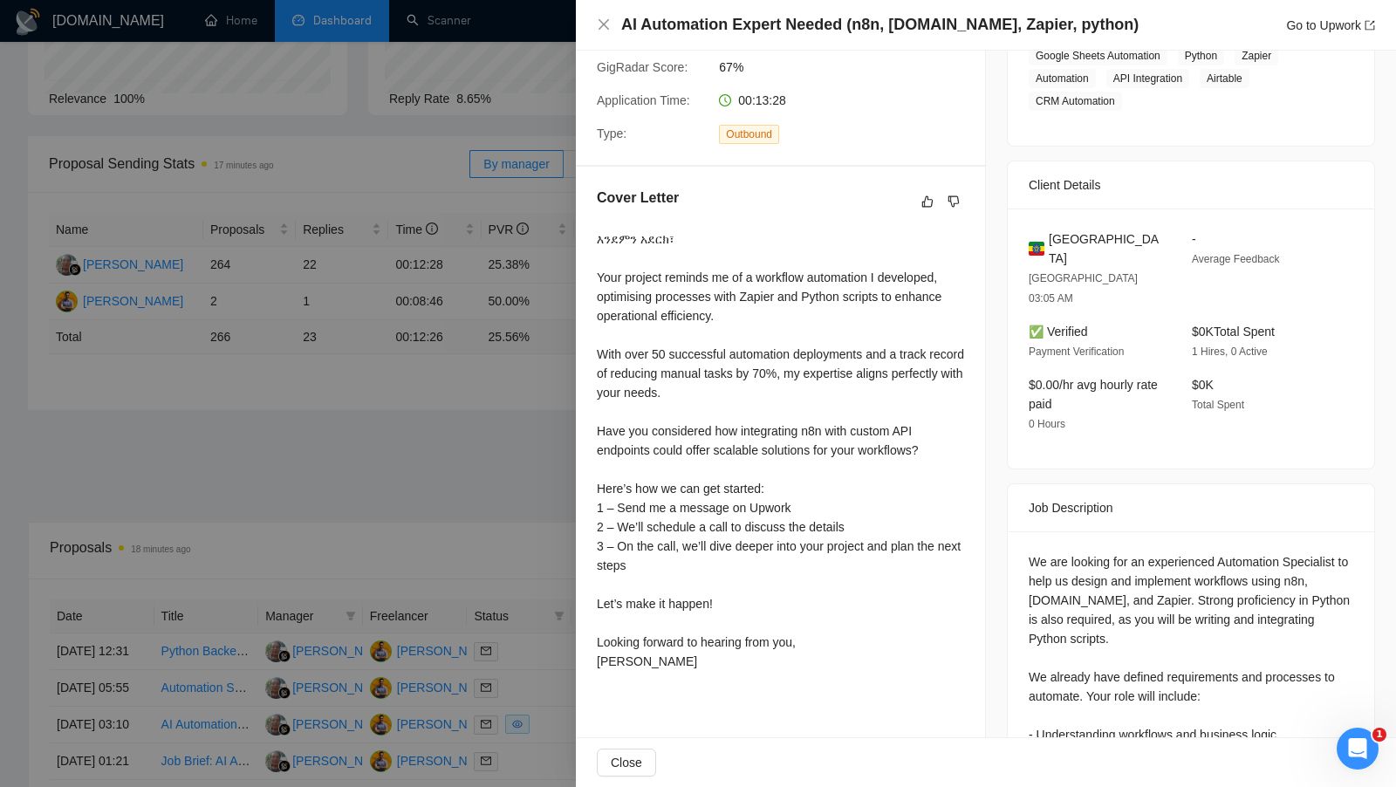
scroll to position [356, 0]
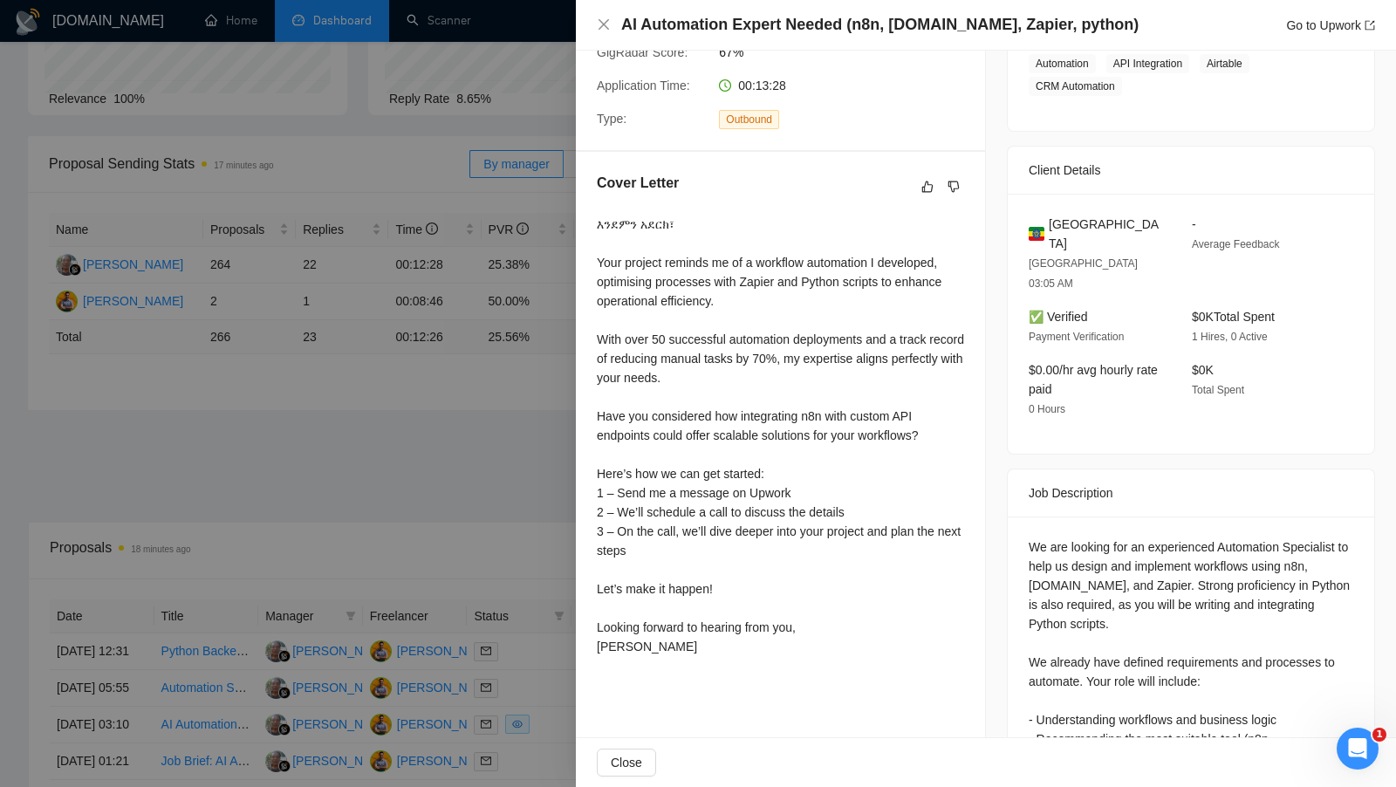
click at [546, 501] on div at bounding box center [698, 393] width 1396 height 787
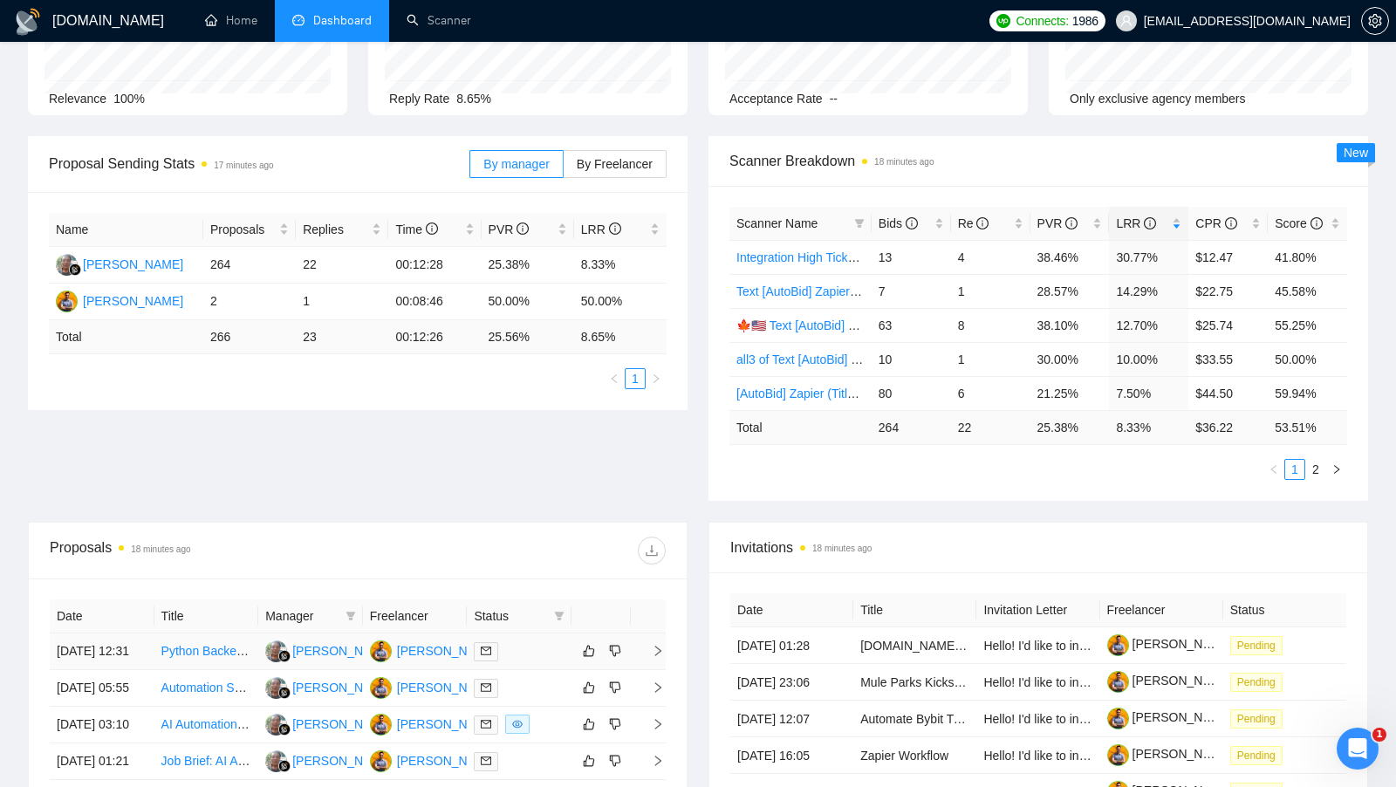
click at [552, 655] on div at bounding box center [519, 651] width 91 height 20
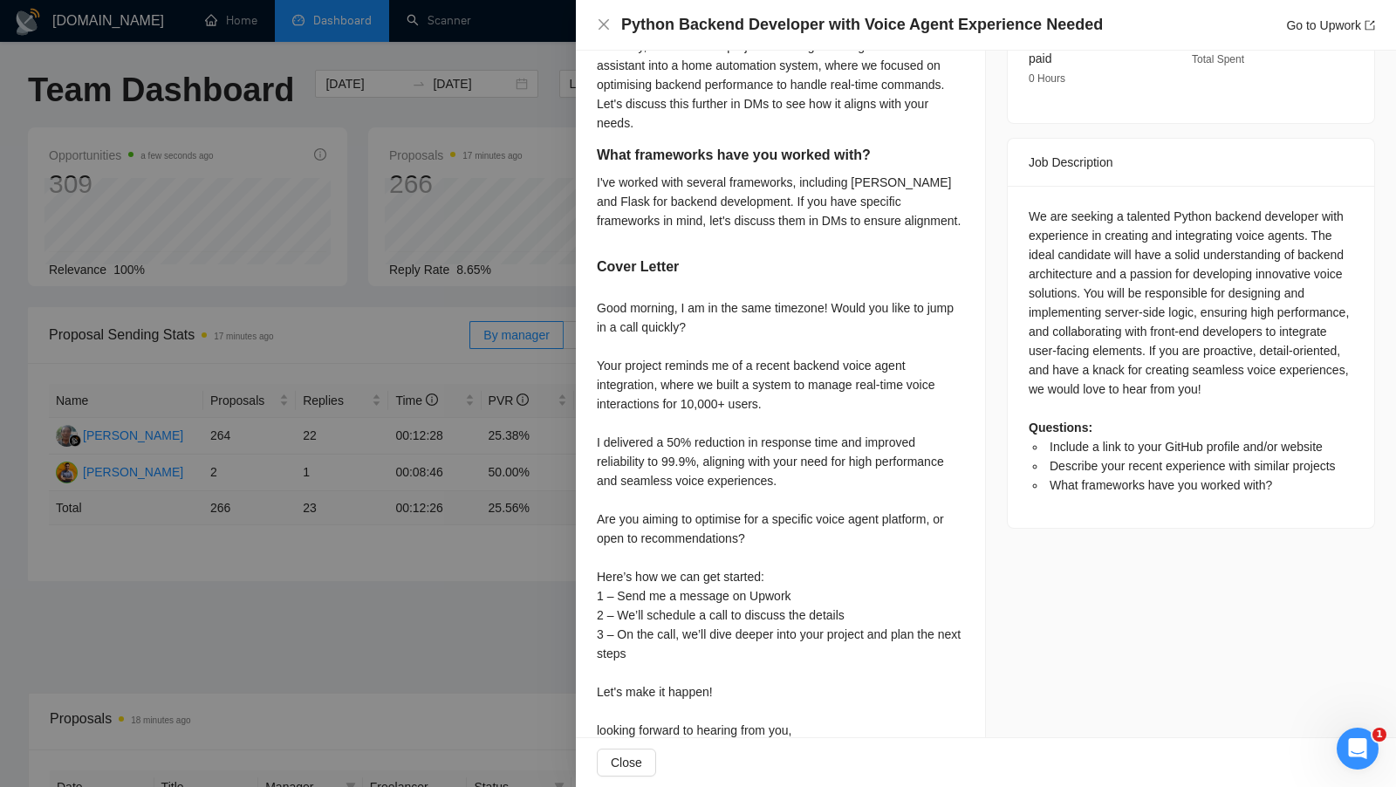
scroll to position [688, 0]
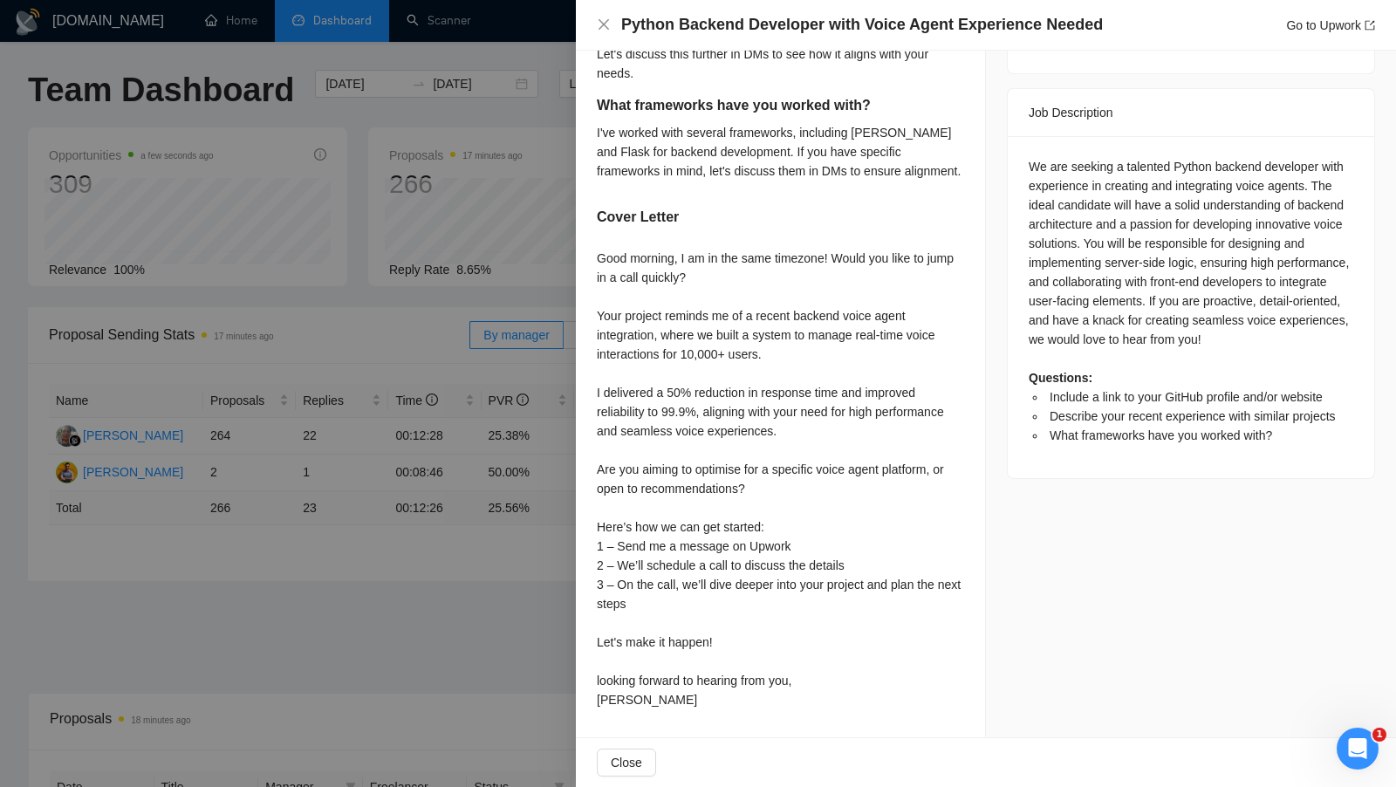
click at [484, 617] on div at bounding box center [698, 393] width 1396 height 787
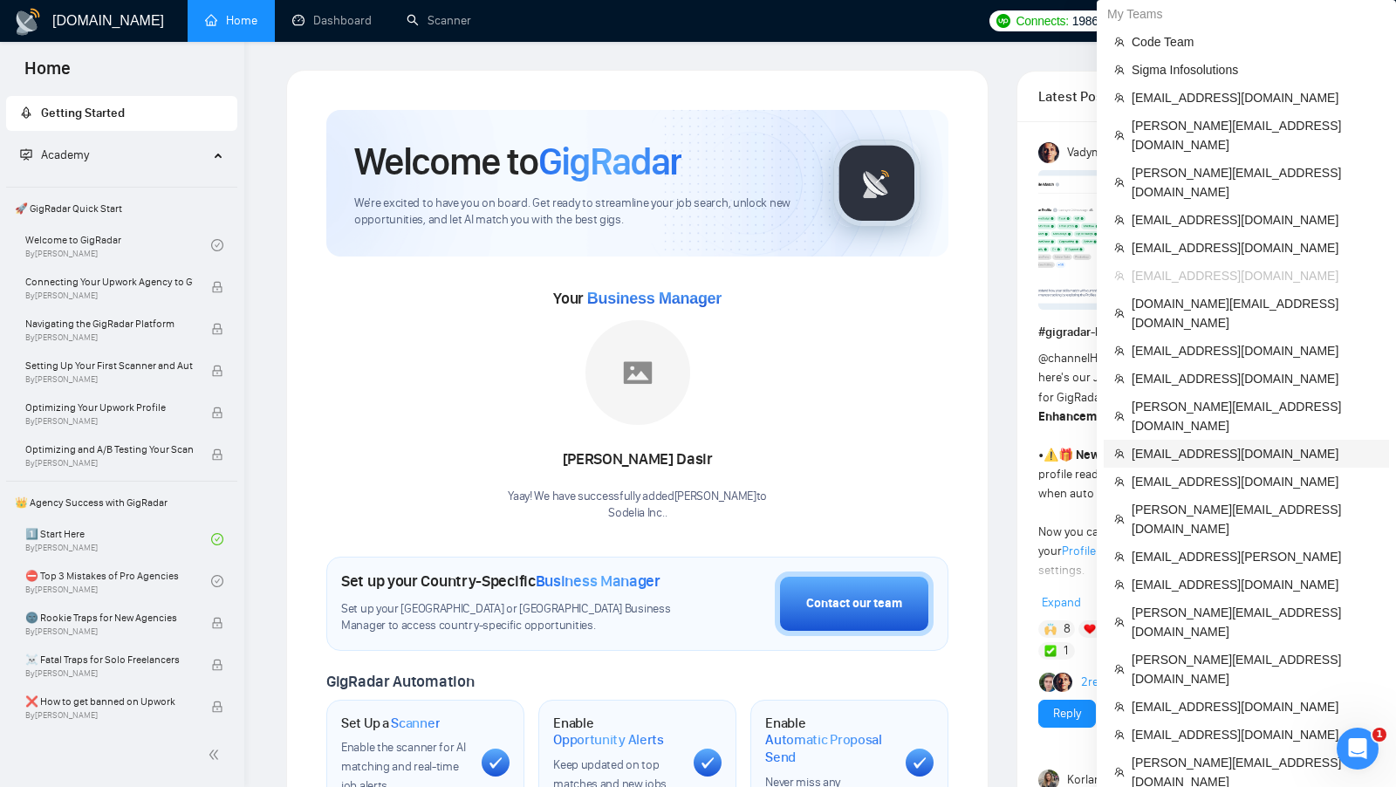
click at [1239, 444] on span "sales@akveo.com" at bounding box center [1255, 453] width 247 height 19
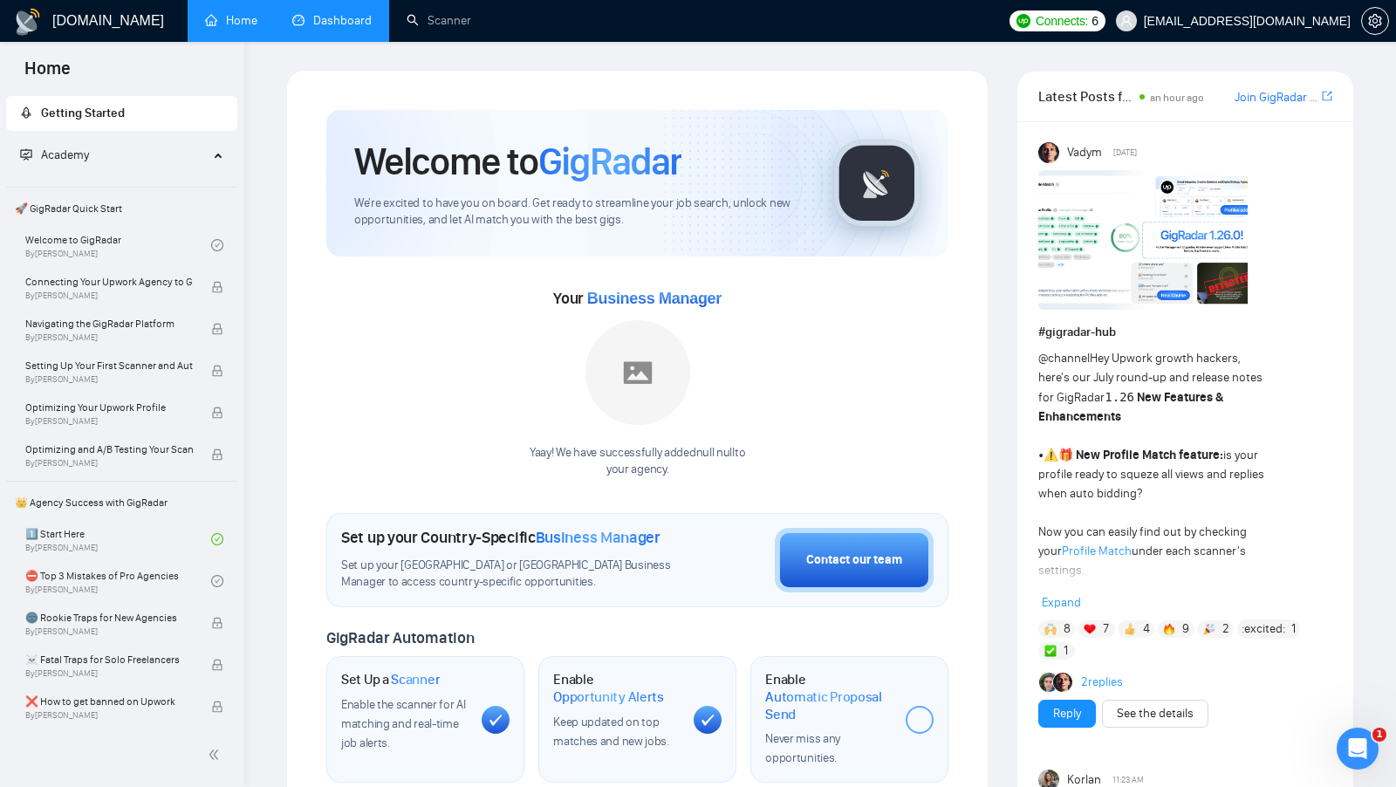
click at [331, 17] on link "Dashboard" at bounding box center [331, 20] width 79 height 15
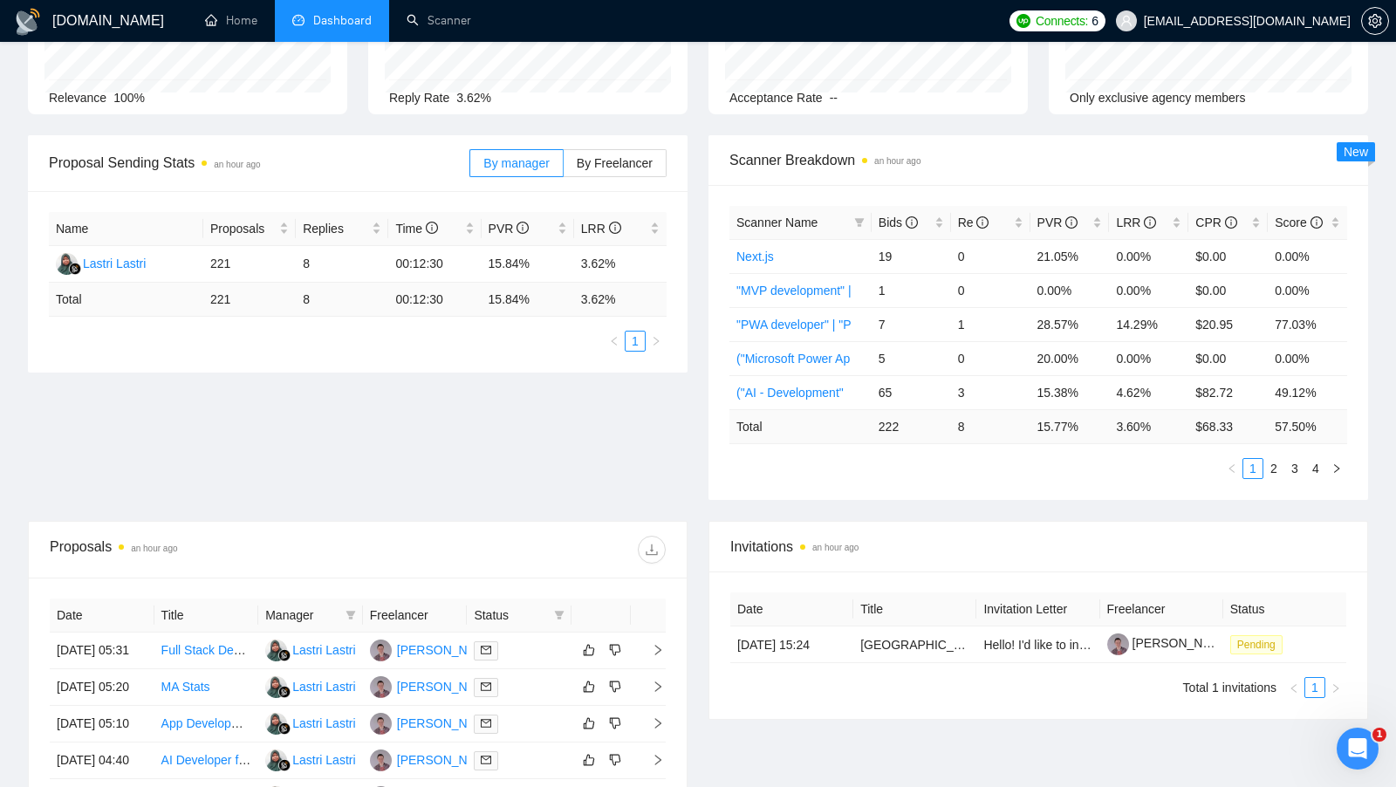
scroll to position [168, 0]
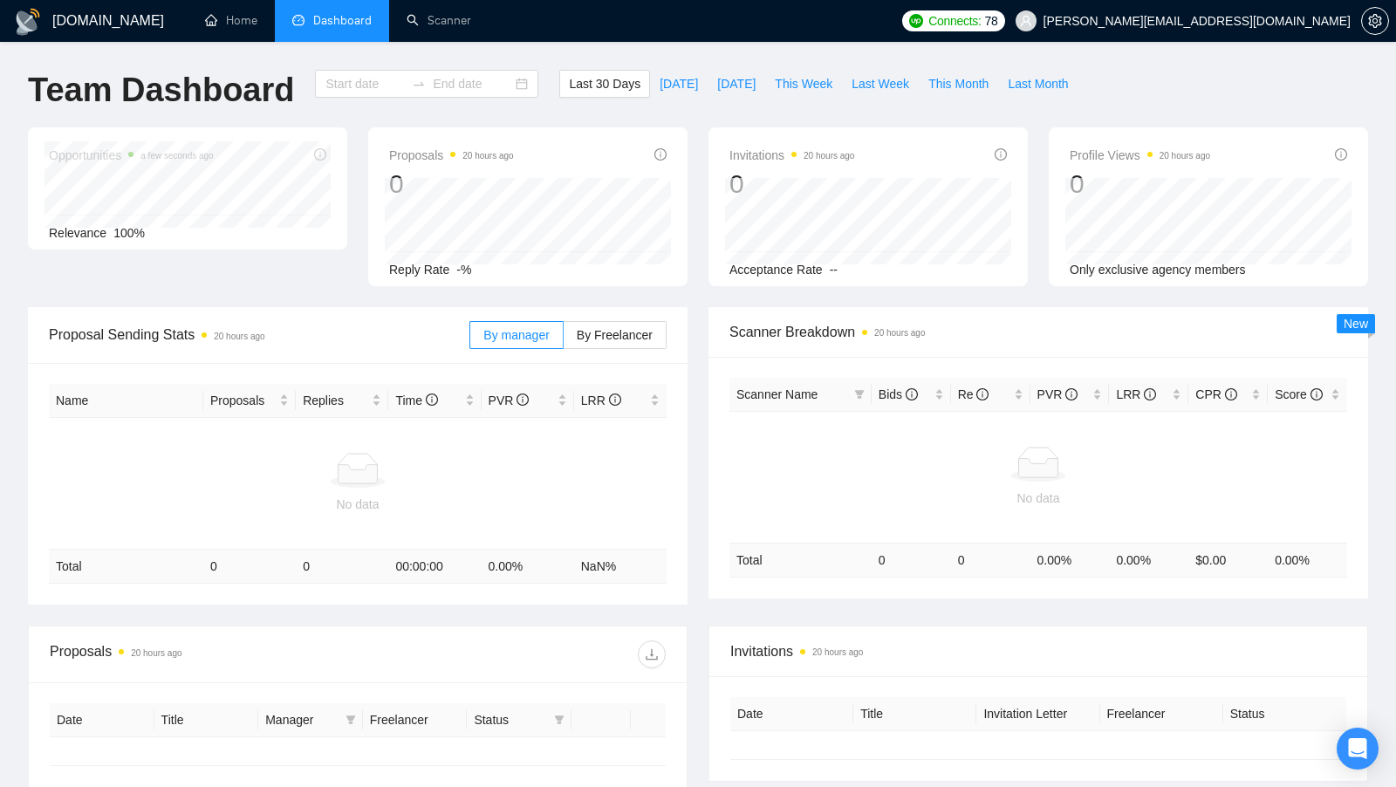
type input "[DATE]"
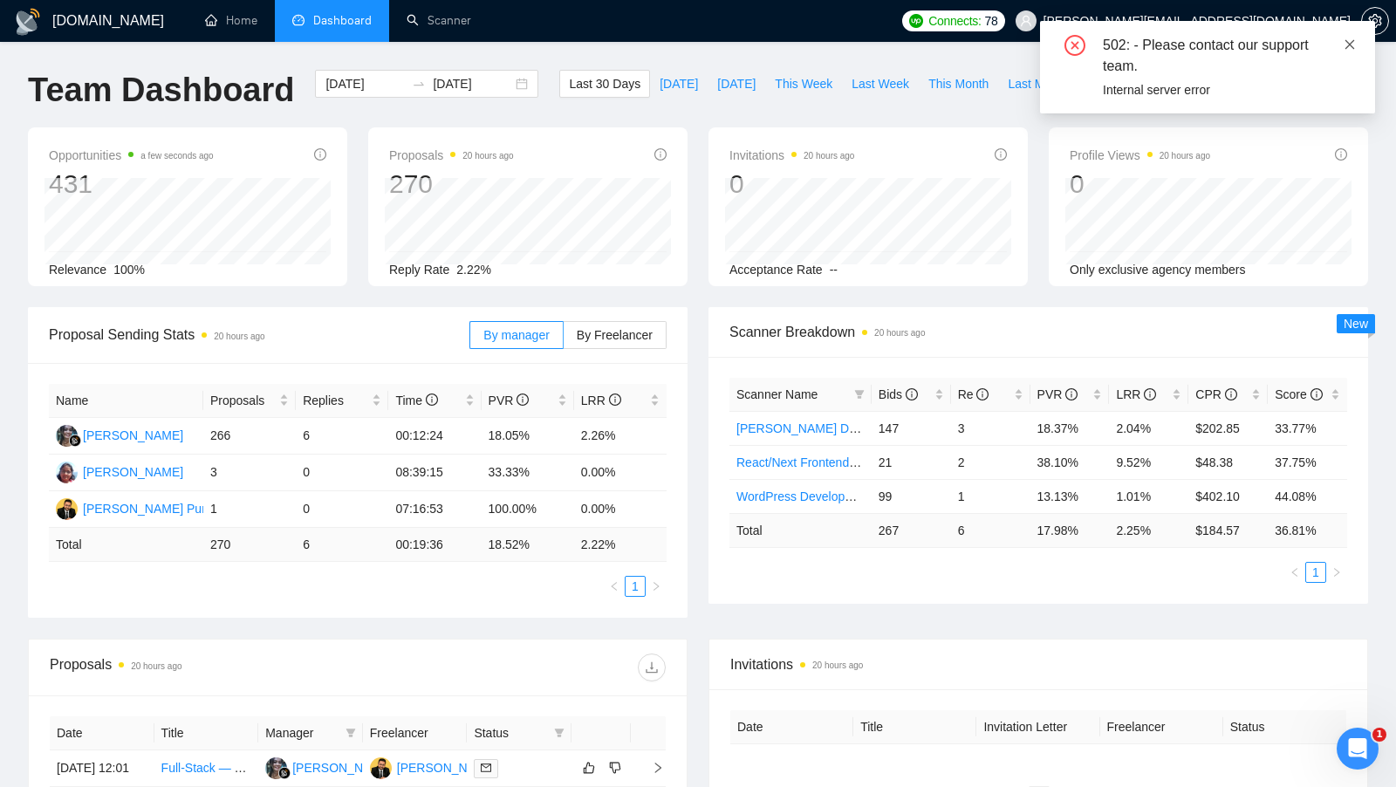
click at [1348, 42] on icon "close" at bounding box center [1350, 44] width 12 height 12
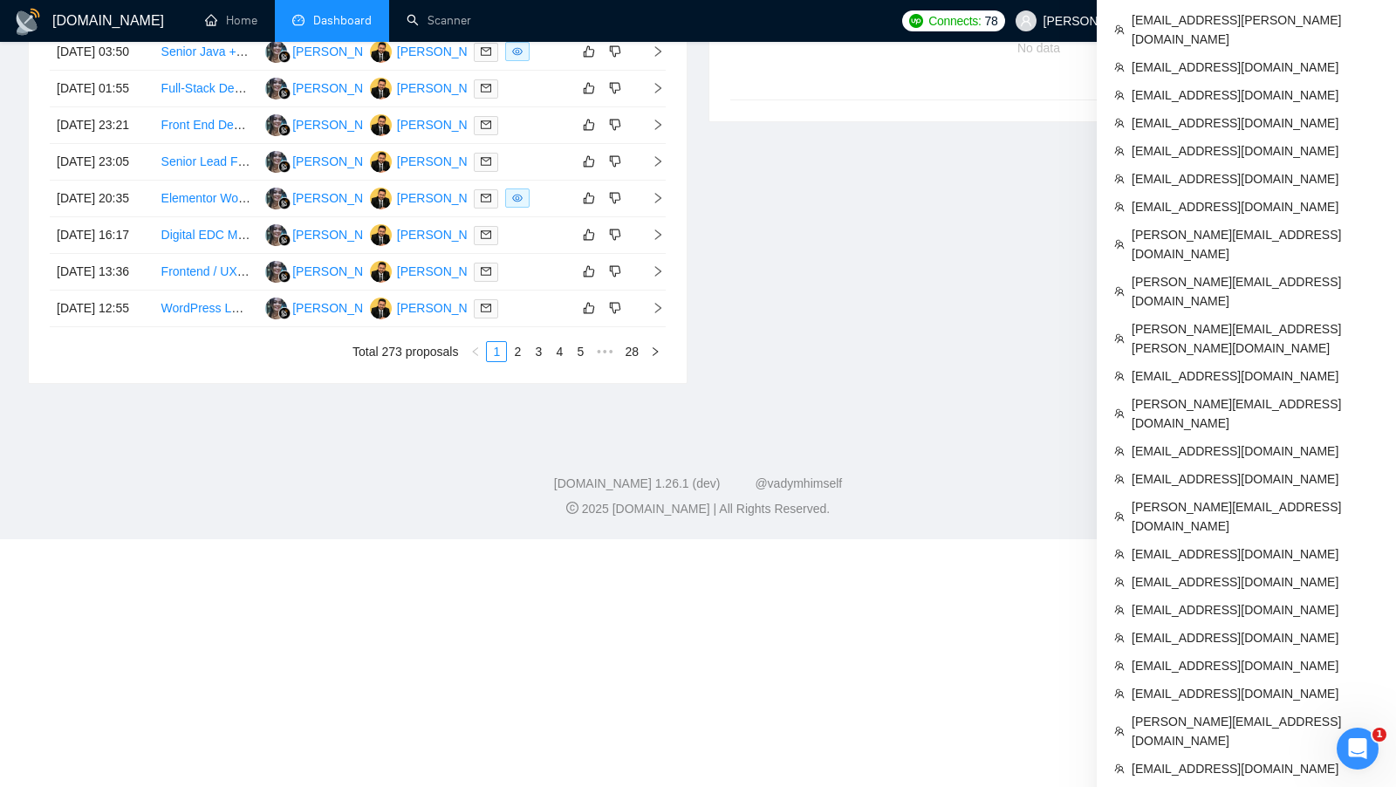
scroll to position [955, 0]
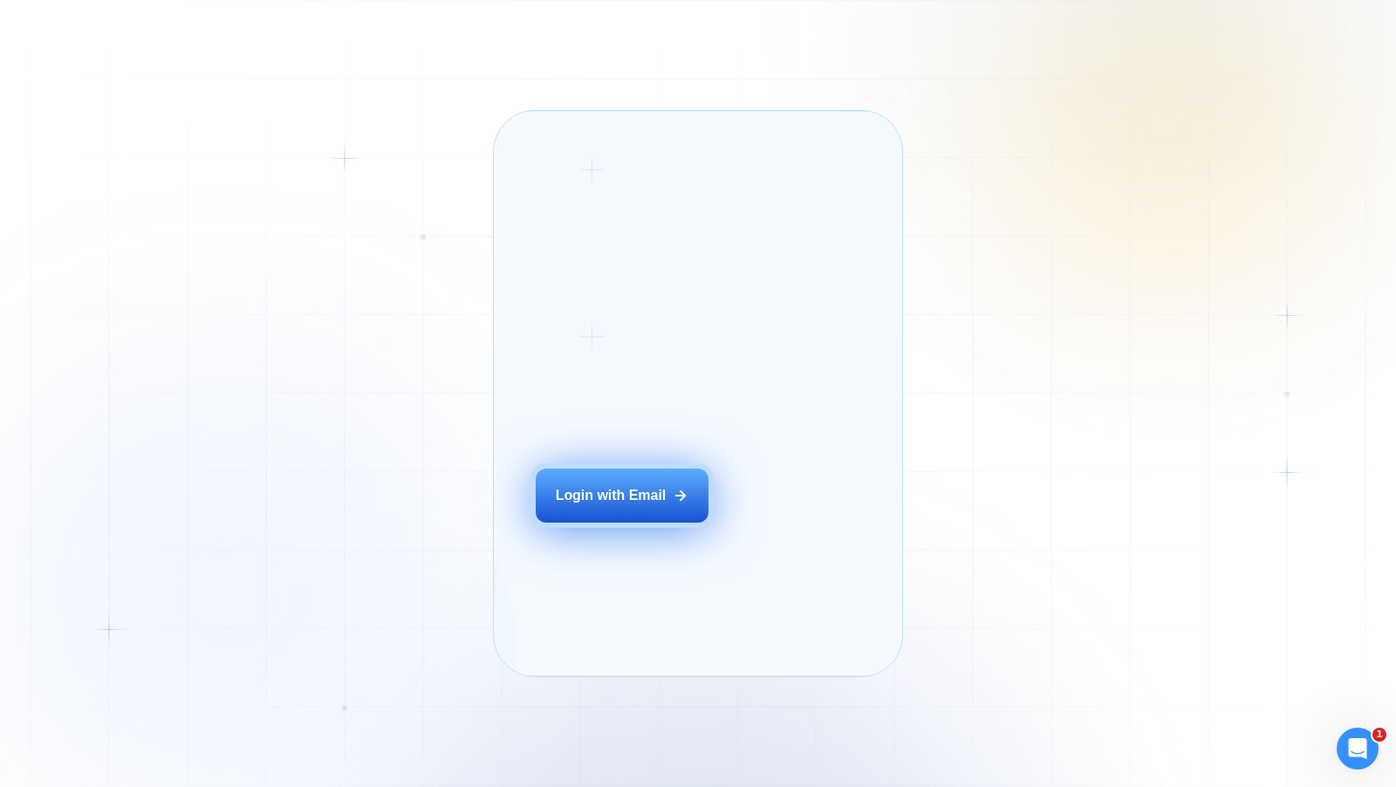
click at [593, 512] on button "Login with Email" at bounding box center [622, 496] width 173 height 54
